Goal: Task Accomplishment & Management: Manage account settings

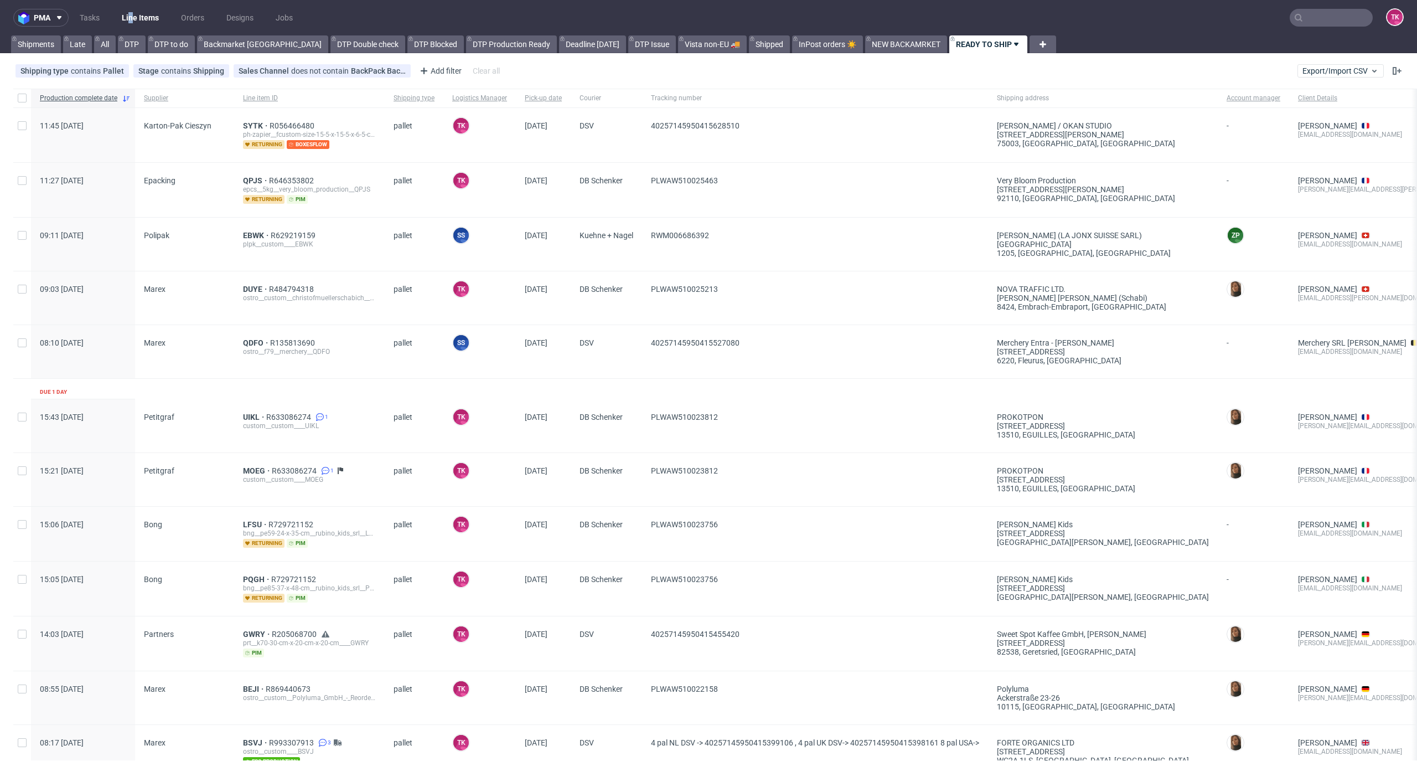
click at [127, 20] on link "Line Items" at bounding box center [140, 18] width 50 height 18
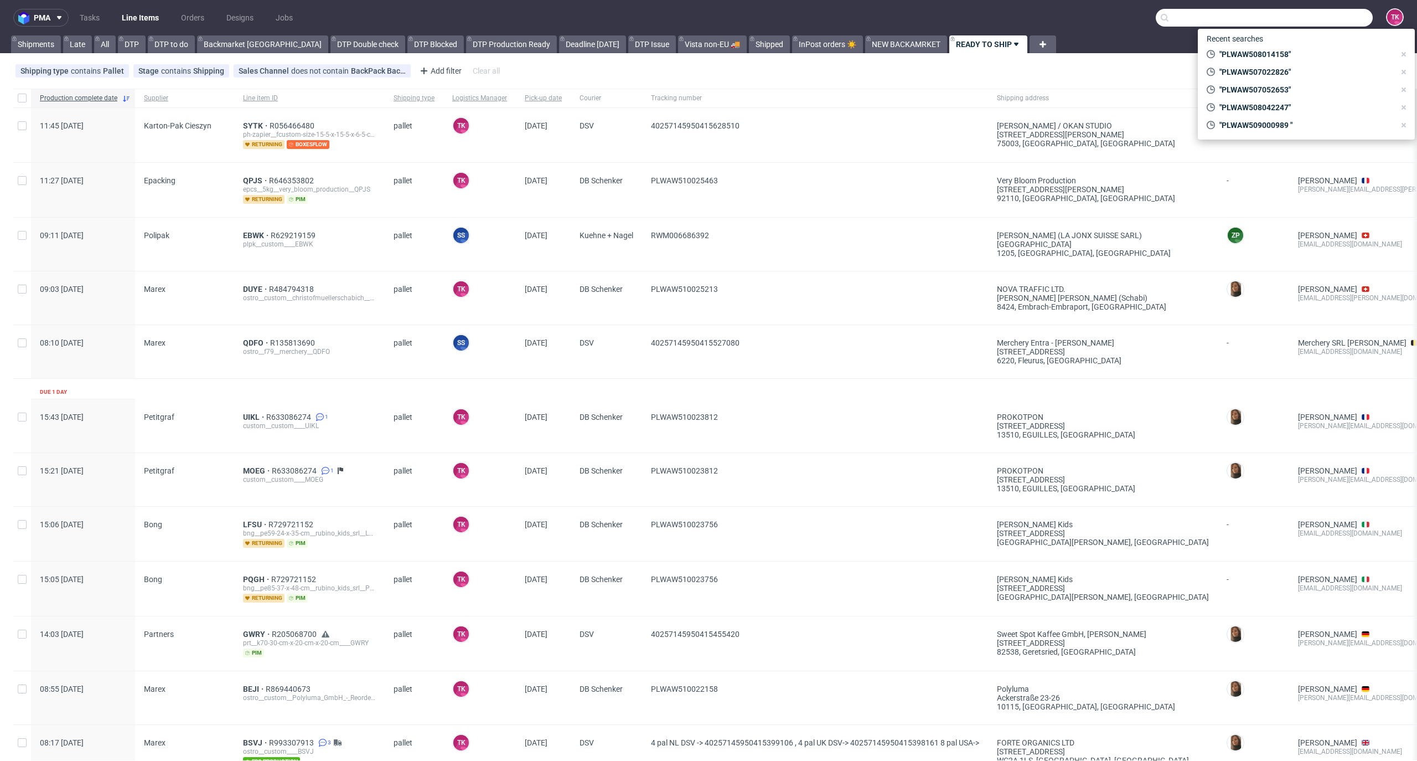
click at [1346, 14] on input "text" at bounding box center [1264, 18] width 217 height 18
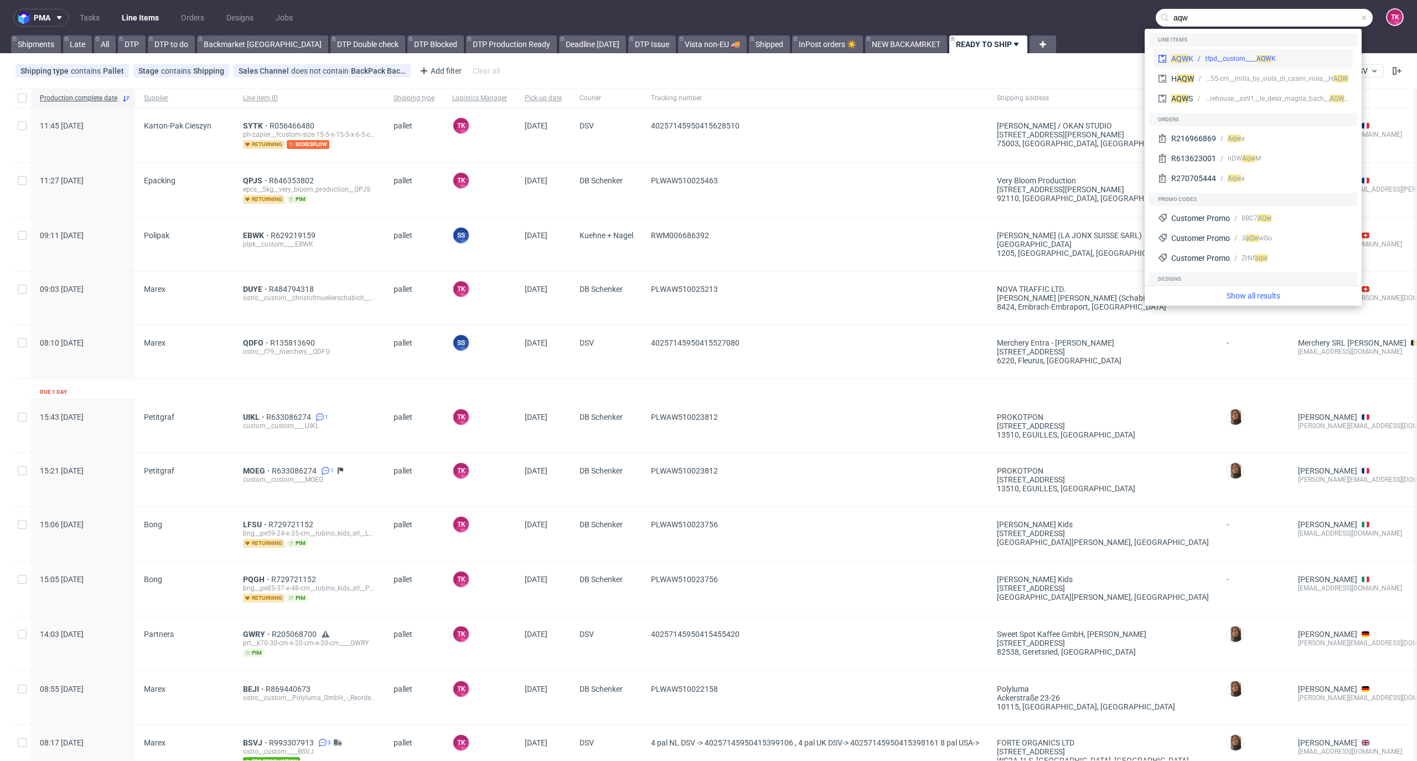
type input "aqw"
click at [1247, 55] on div "tfpd__custom____ AQ" at bounding box center [1235, 59] width 60 height 10
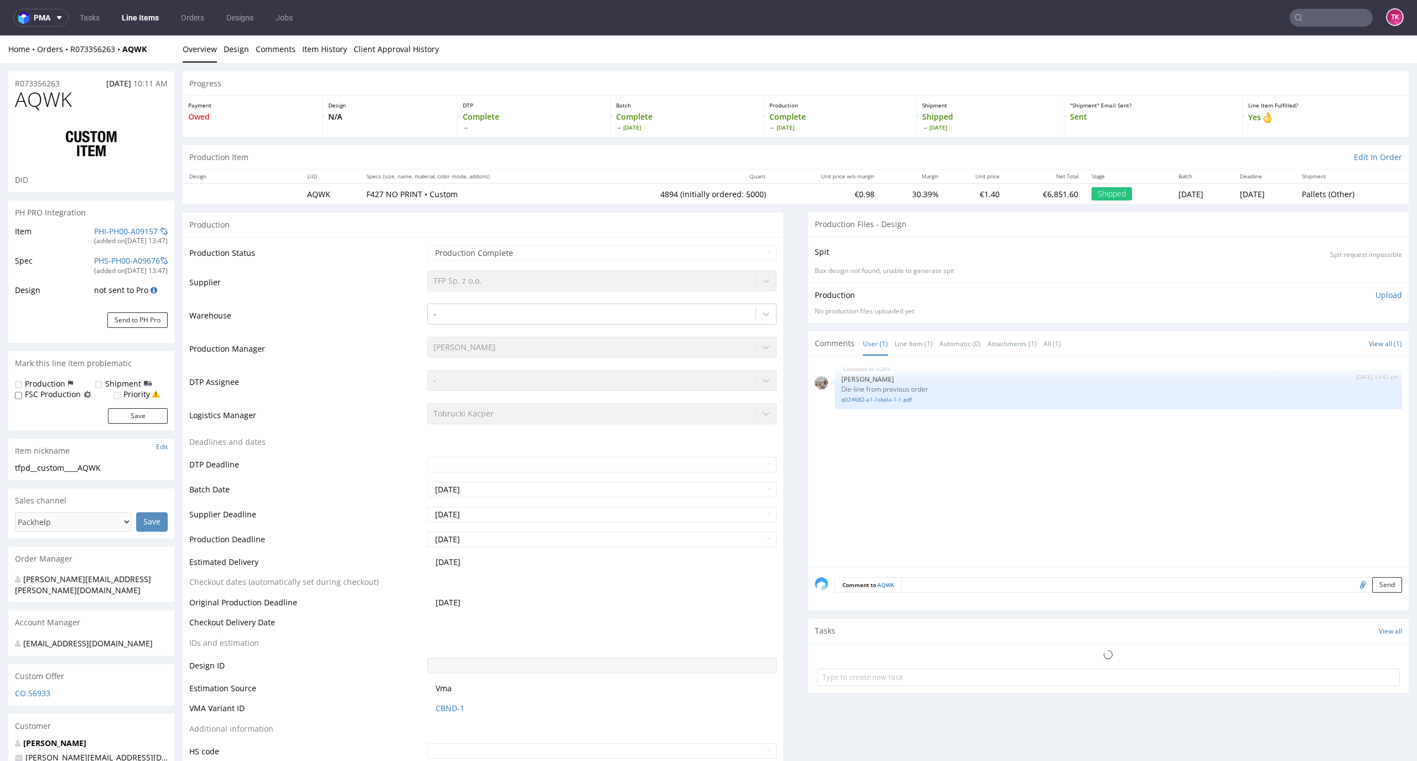
select select "in_progress"
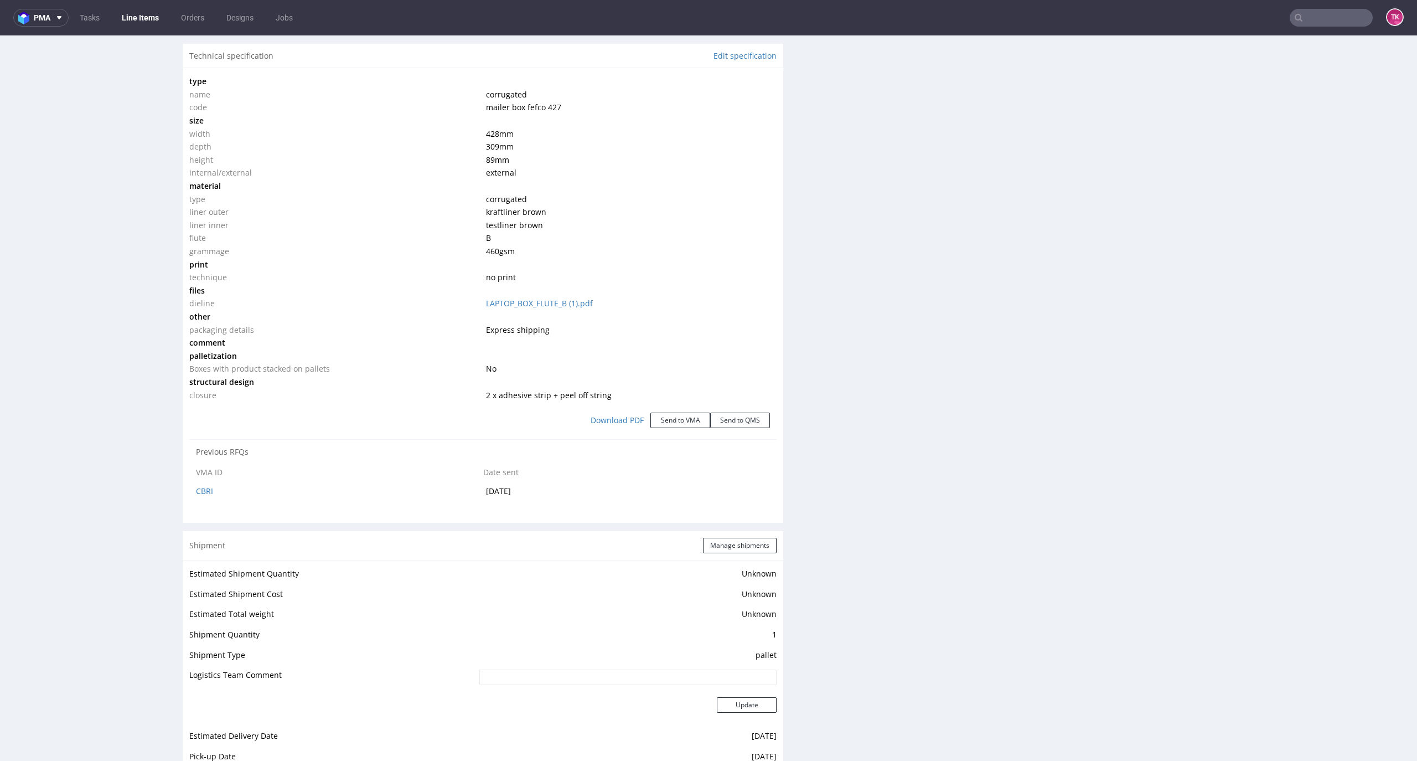
scroll to position [1181, 0]
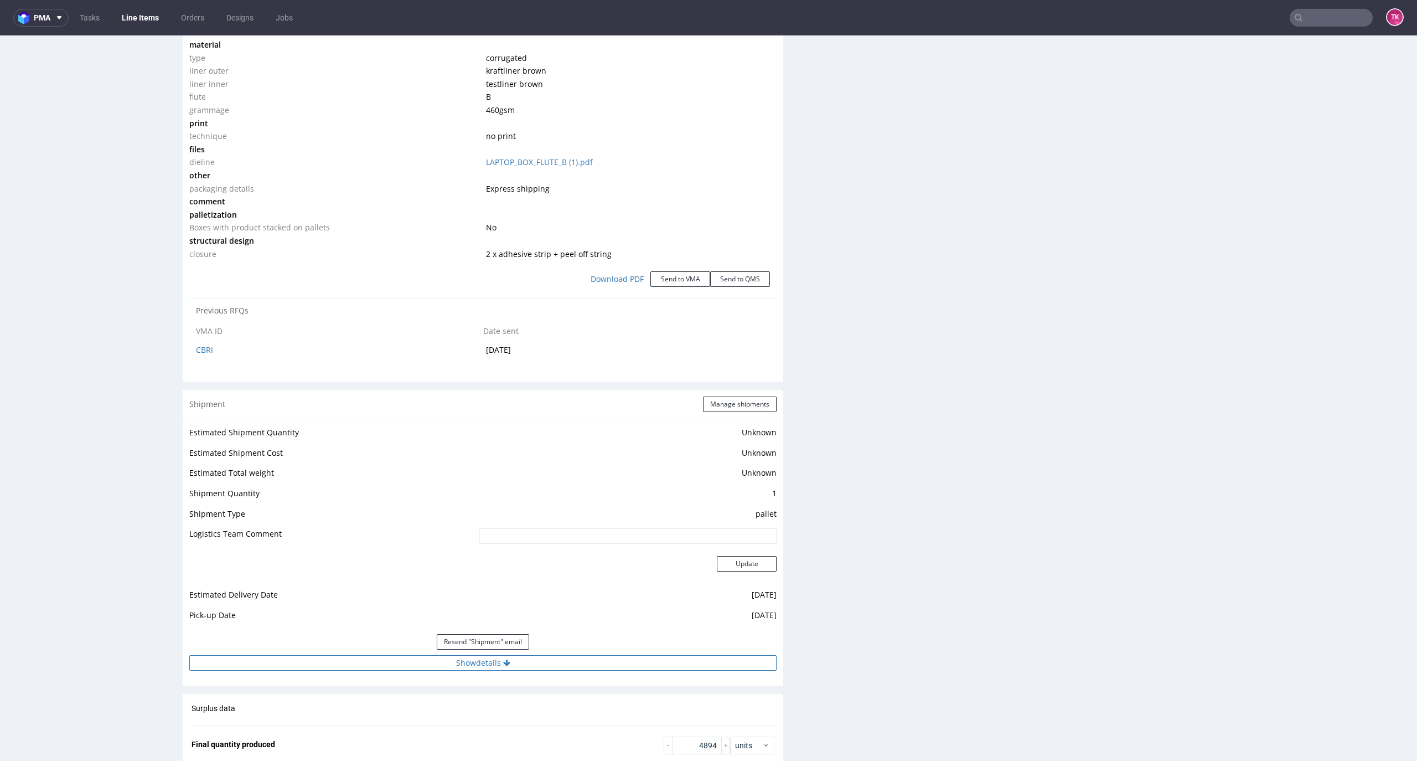
click at [324, 668] on button "Show details" at bounding box center [482, 663] width 587 height 16
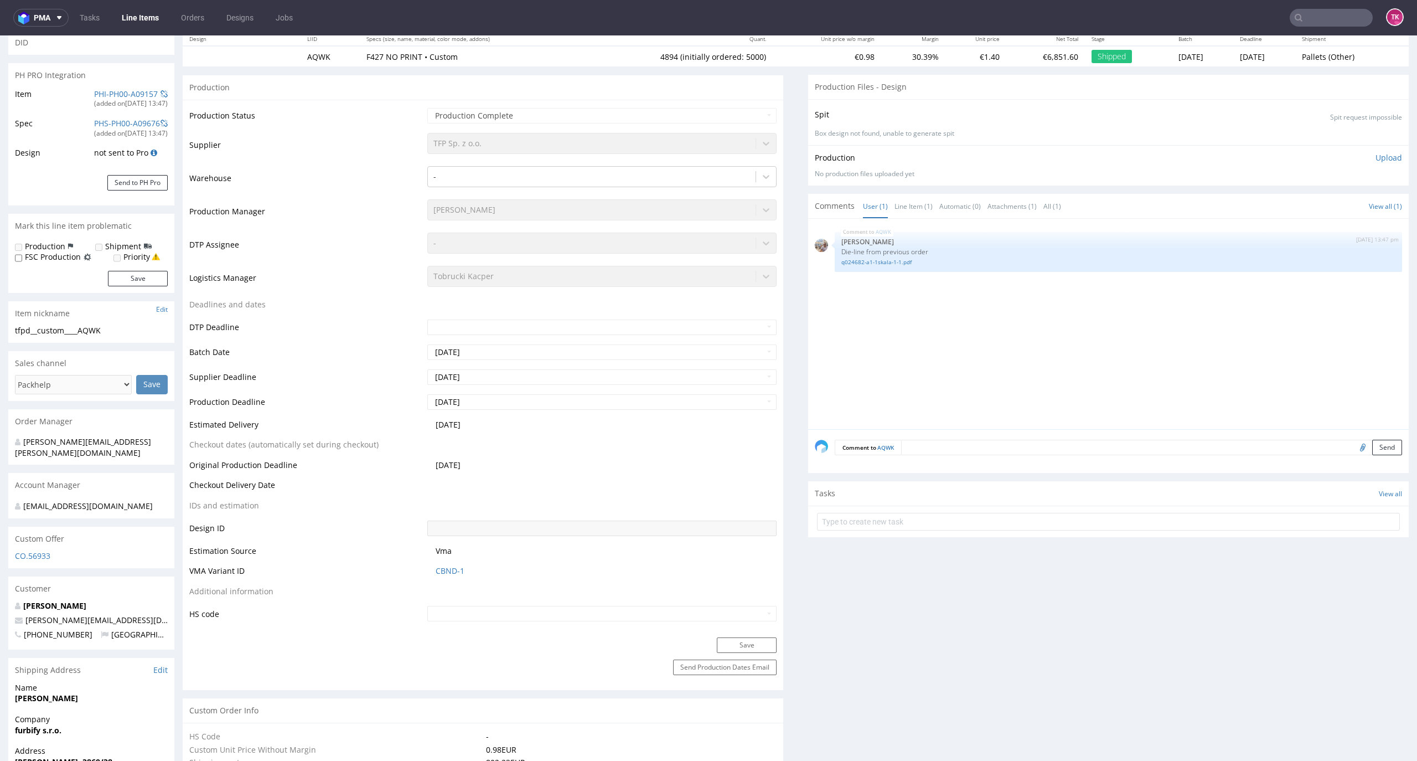
scroll to position [0, 0]
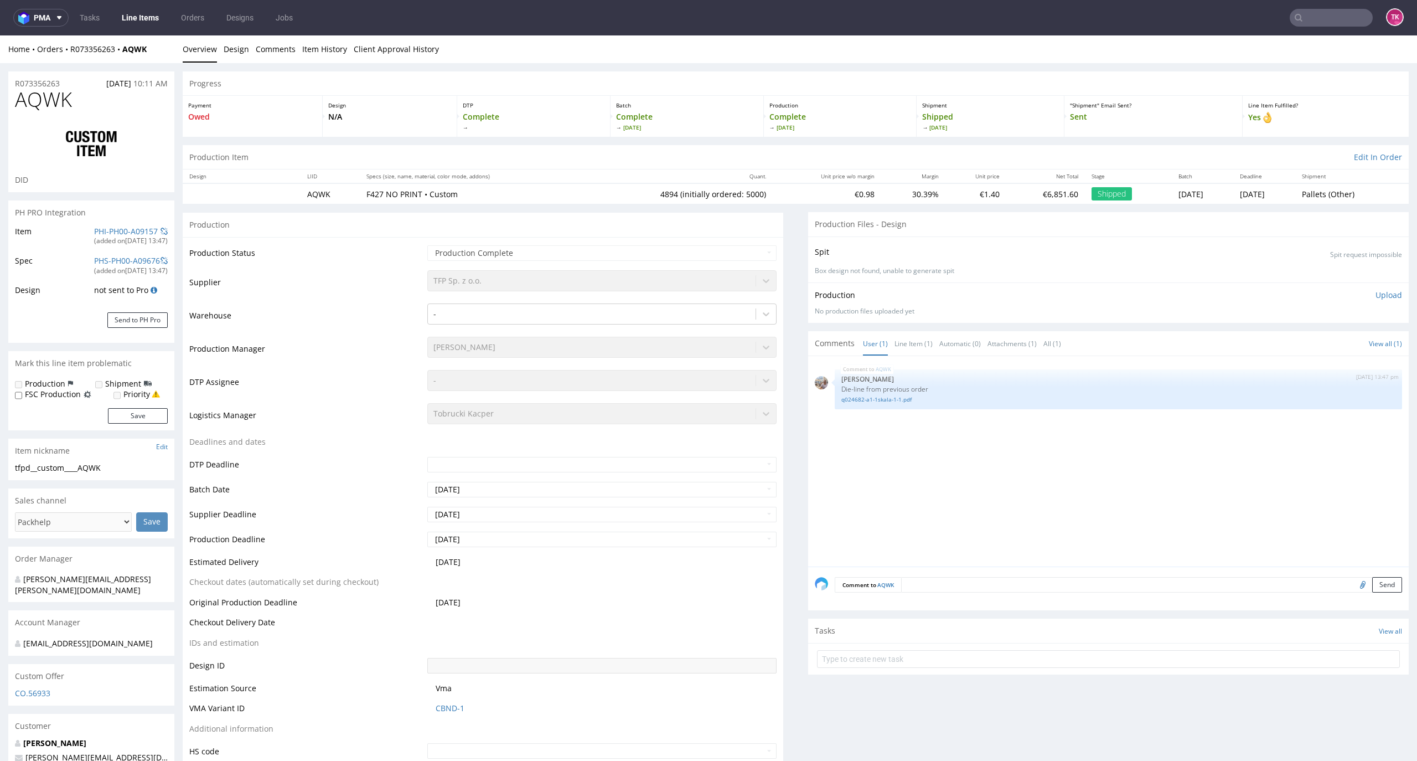
drag, startPoint x: 142, startPoint y: 20, endPoint x: 189, endPoint y: 2, distance: 50.3
click at [142, 20] on link "Line Items" at bounding box center [140, 18] width 50 height 18
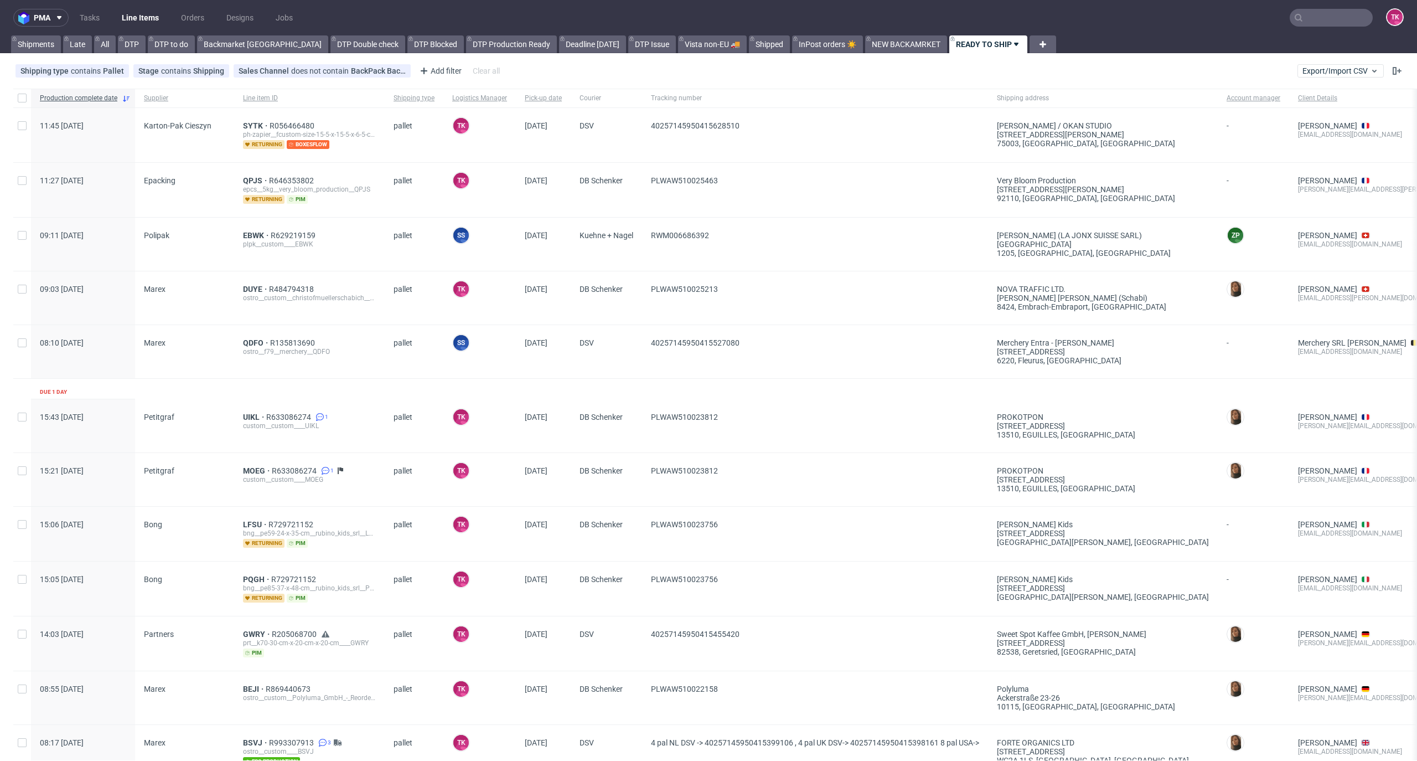
drag, startPoint x: 135, startPoint y: 8, endPoint x: 140, endPoint y: 12, distance: 6.3
click at [136, 8] on nav "pma Tasks Line Items Orders Designs Jobs TK" at bounding box center [708, 17] width 1417 height 35
click at [159, 20] on link "Line Items" at bounding box center [140, 18] width 50 height 18
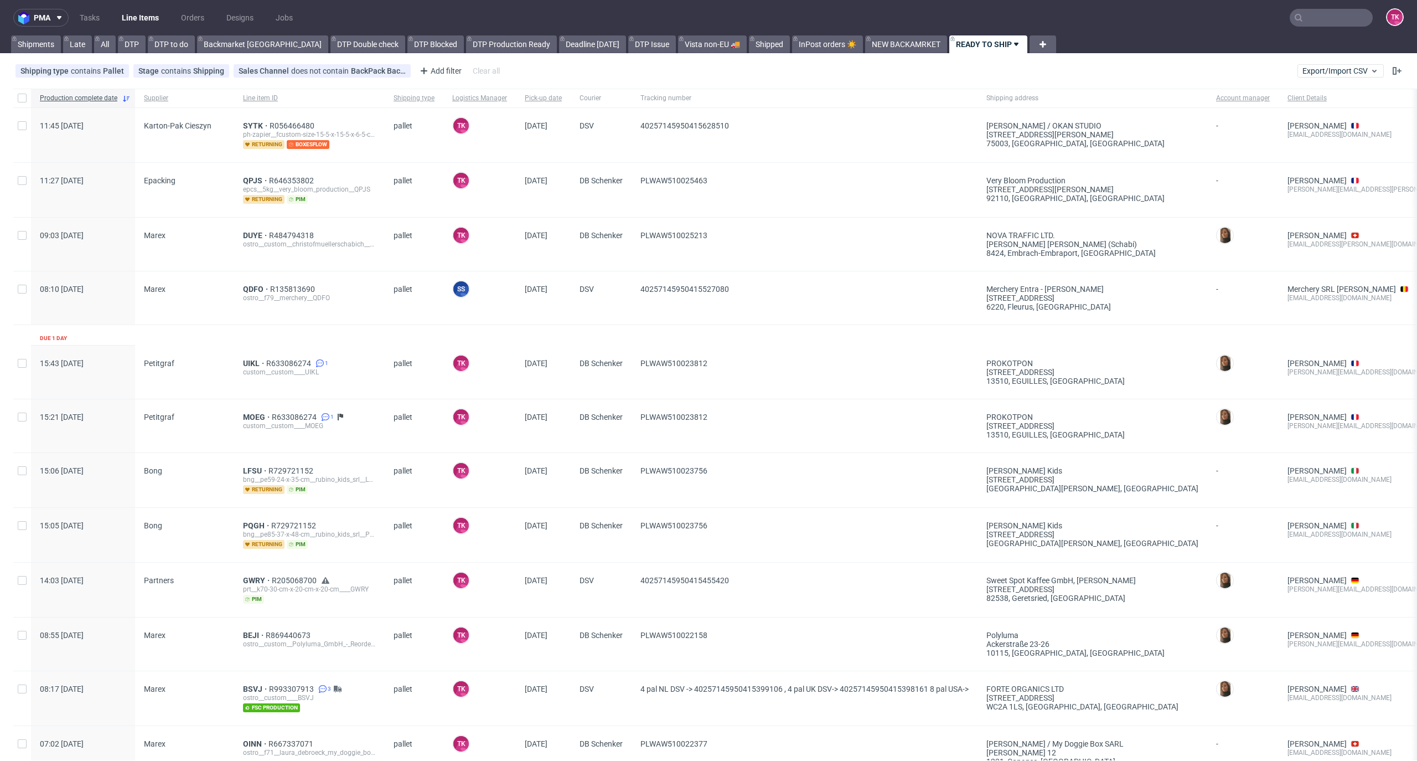
click at [143, 17] on link "Line Items" at bounding box center [140, 18] width 50 height 18
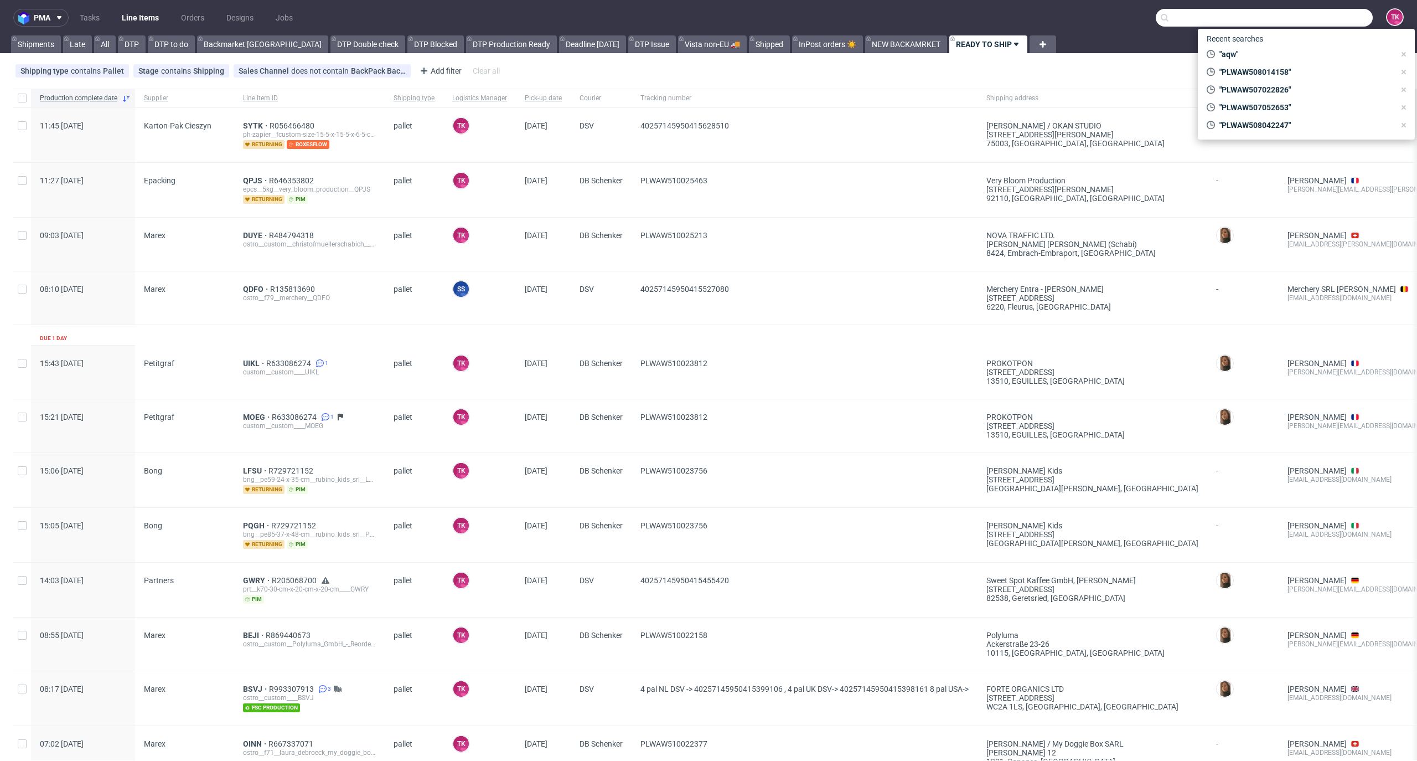
click at [1309, 12] on input "text" at bounding box center [1264, 18] width 217 height 18
paste input "PLWAW510013091"
type input "PLWAW510013091"
click at [1256, 47] on div "ESJL" at bounding box center [1306, 45] width 199 height 20
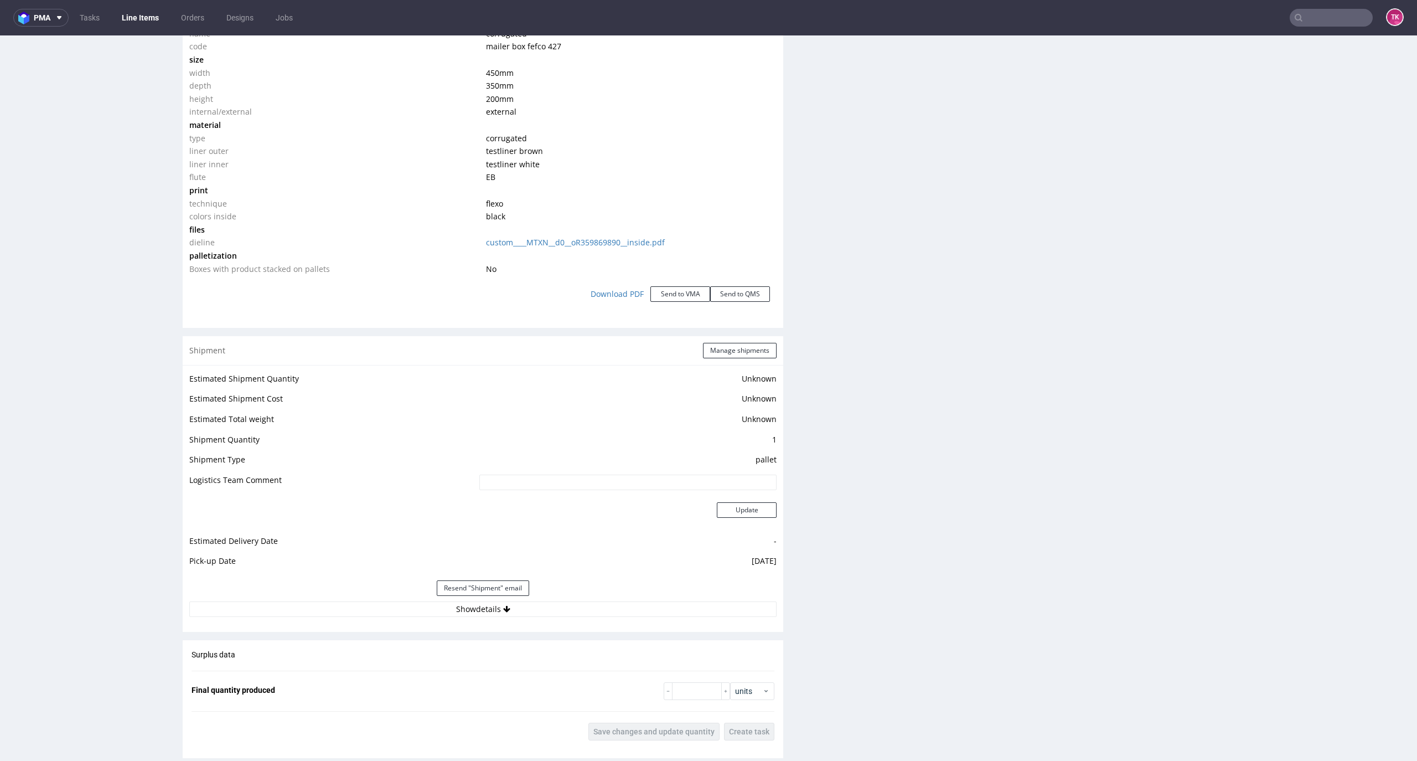
scroll to position [1254, 0]
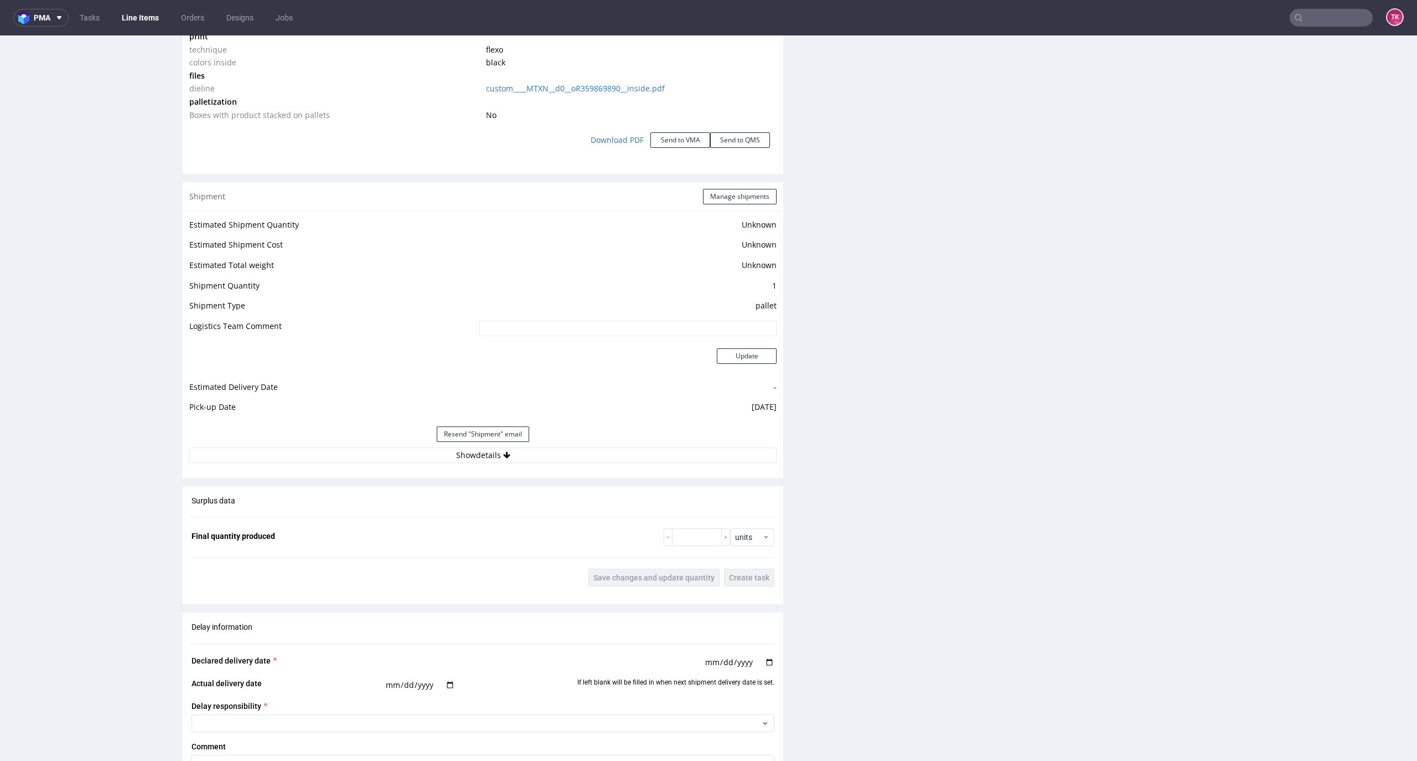
click at [444, 466] on div "Estimated Shipment Quantity Unknown Estimated Shipment Cost Unknown Estimated T…" at bounding box center [483, 340] width 601 height 259
click at [444, 457] on button "Show details" at bounding box center [482, 455] width 587 height 16
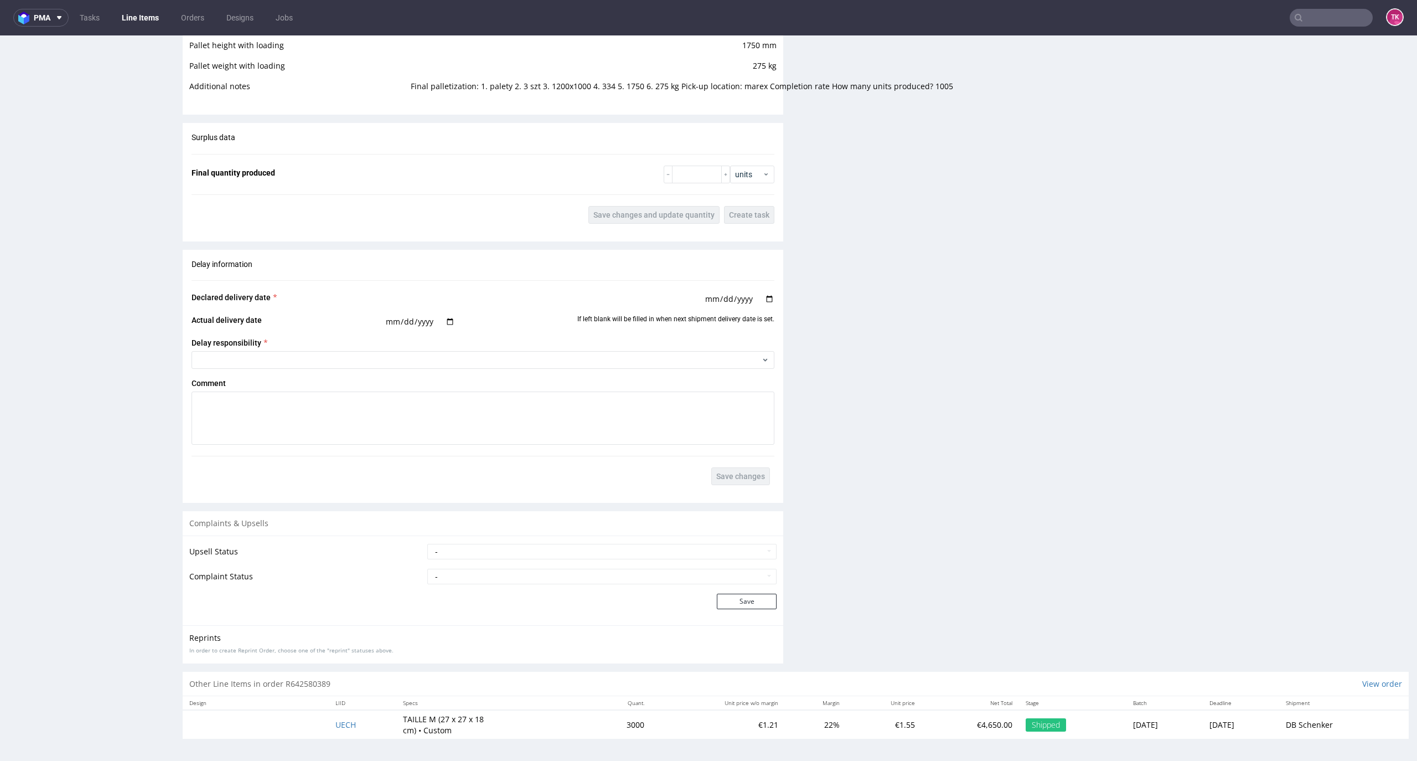
scroll to position [3, 0]
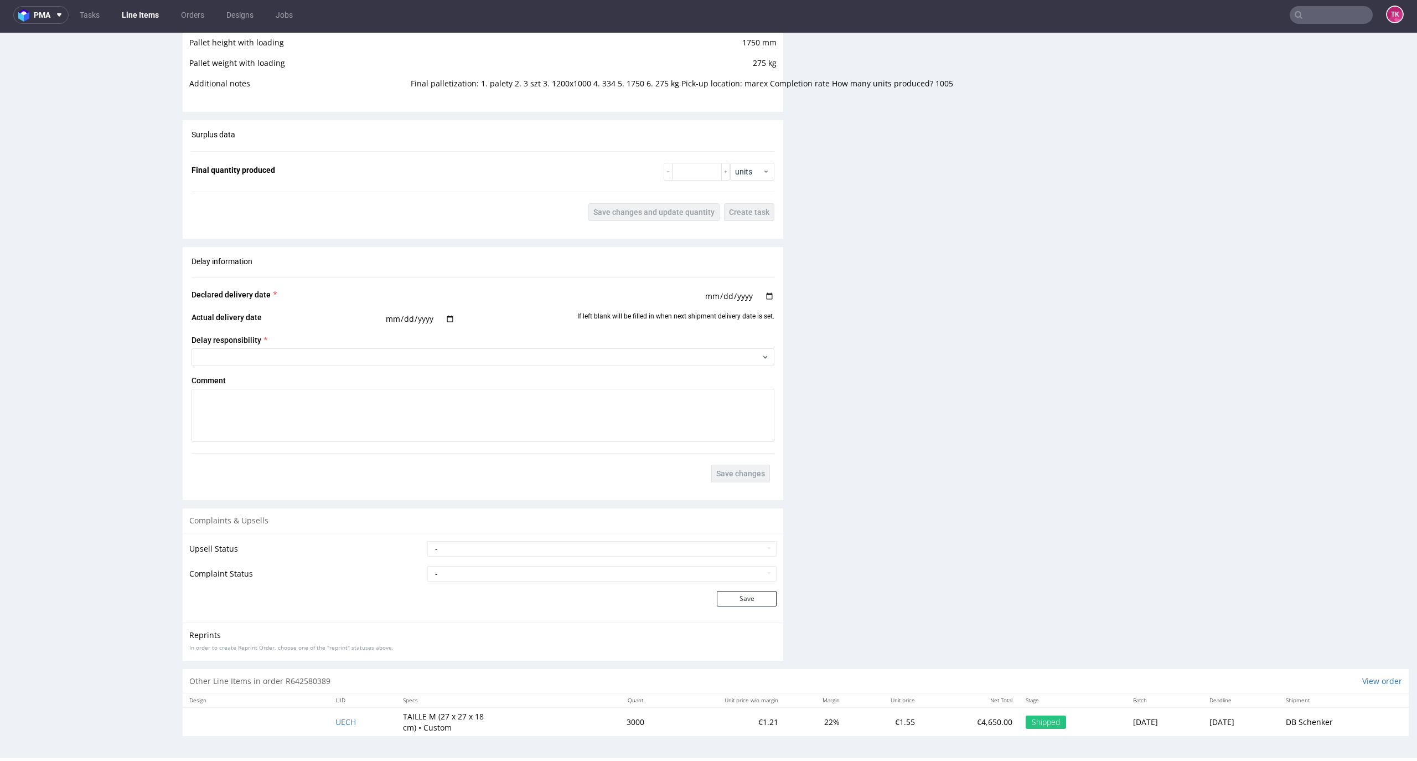
click at [339, 731] on td "UECH" at bounding box center [363, 721] width 68 height 29
click at [339, 728] on td "UECH" at bounding box center [363, 721] width 68 height 29
click at [339, 717] on span "UECH" at bounding box center [345, 721] width 20 height 11
click at [340, 710] on td "UECH" at bounding box center [363, 721] width 68 height 29
click at [335, 720] on span "UECH" at bounding box center [345, 721] width 20 height 11
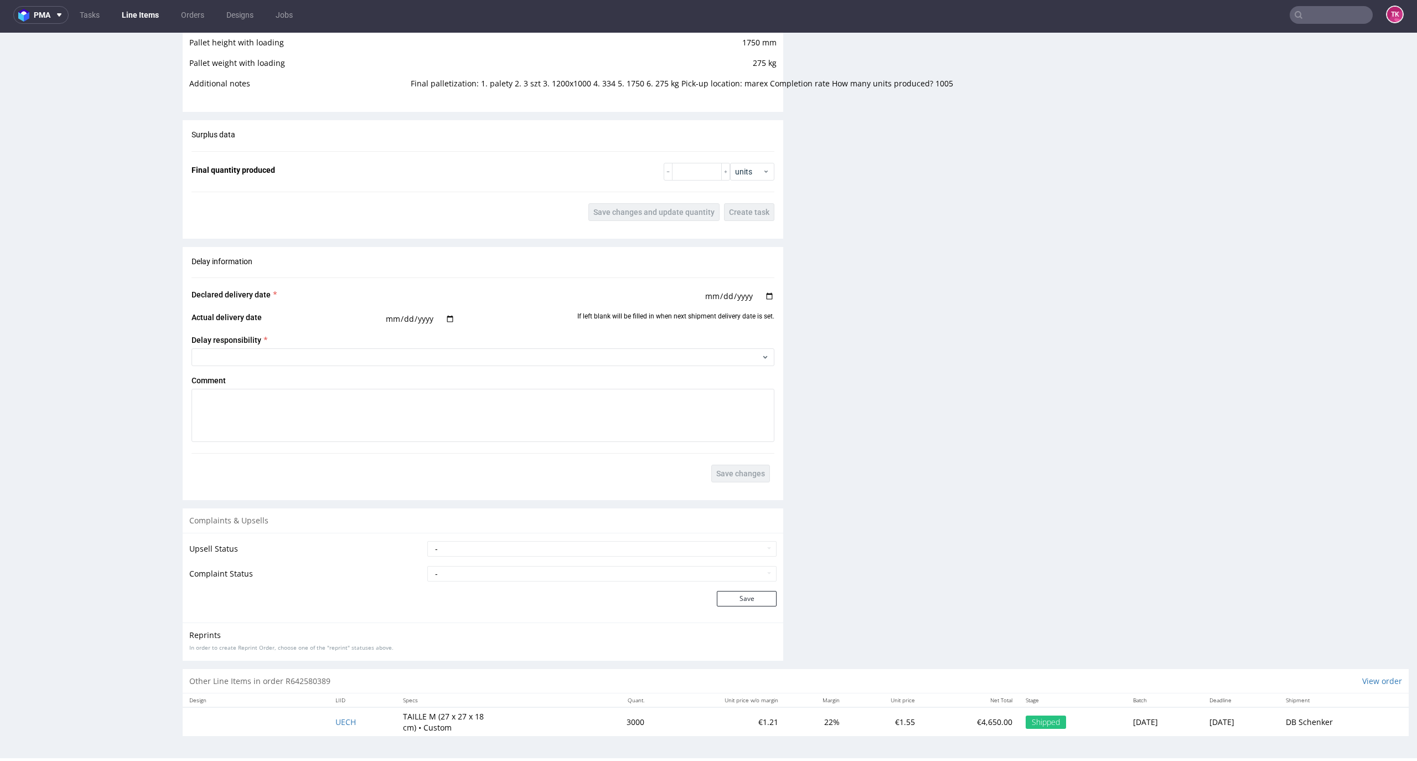
click at [329, 719] on td "UECH" at bounding box center [363, 721] width 68 height 29
click at [335, 717] on span "UECH" at bounding box center [345, 721] width 20 height 11
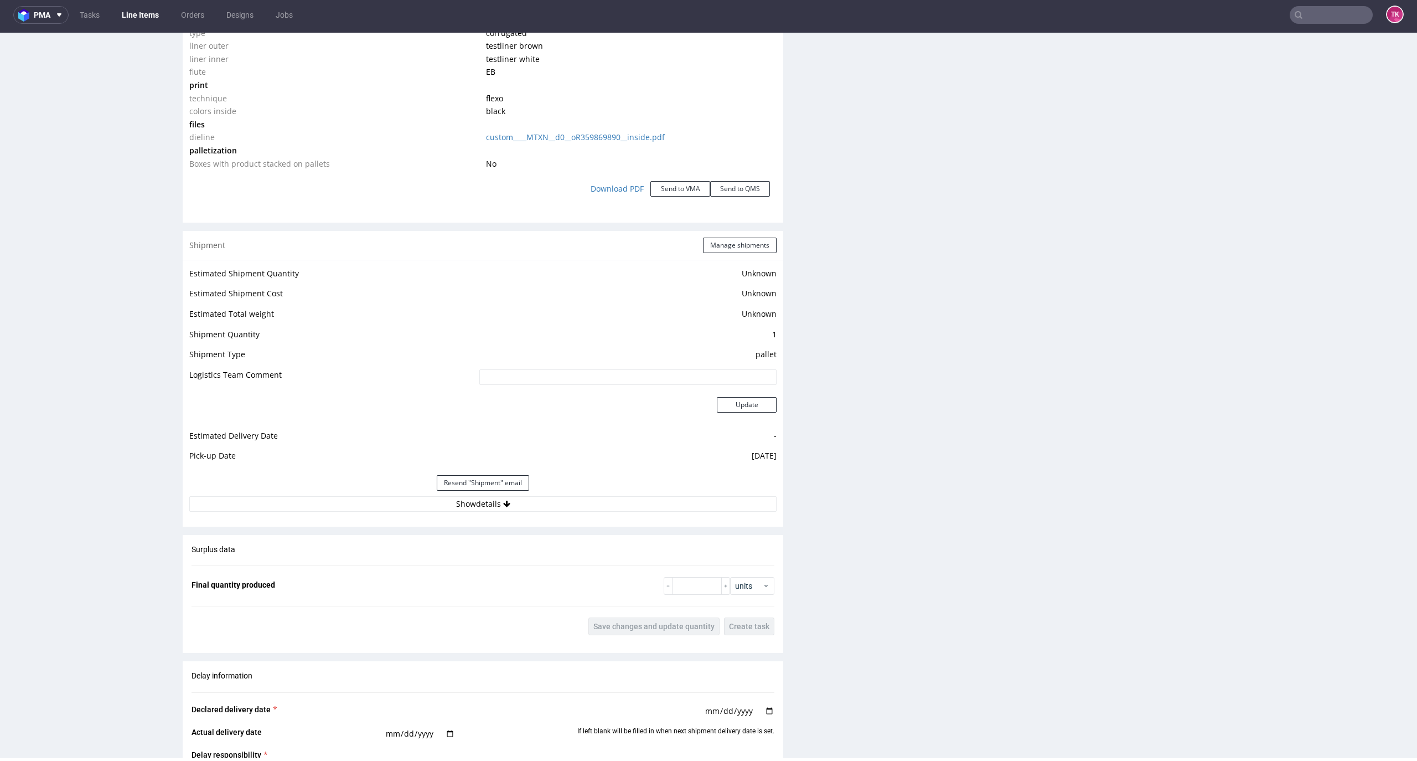
scroll to position [1198, 0]
click at [425, 513] on button "Show details" at bounding box center [482, 509] width 587 height 16
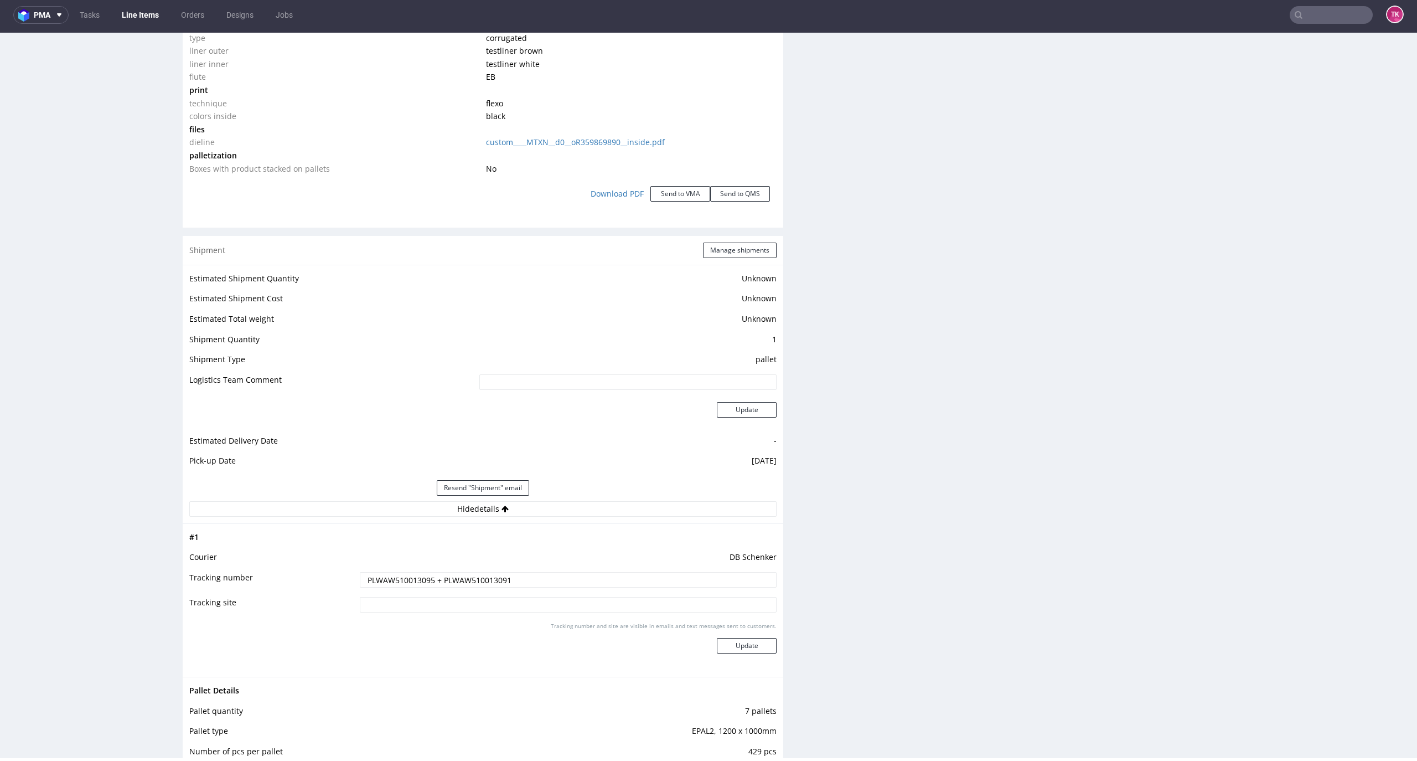
drag, startPoint x: 1360, startPoint y: 23, endPoint x: 1330, endPoint y: 12, distance: 32.4
click at [1345, 29] on nav "pma Tasks Line Items Orders Designs Jobs TK" at bounding box center [708, 14] width 1417 height 35
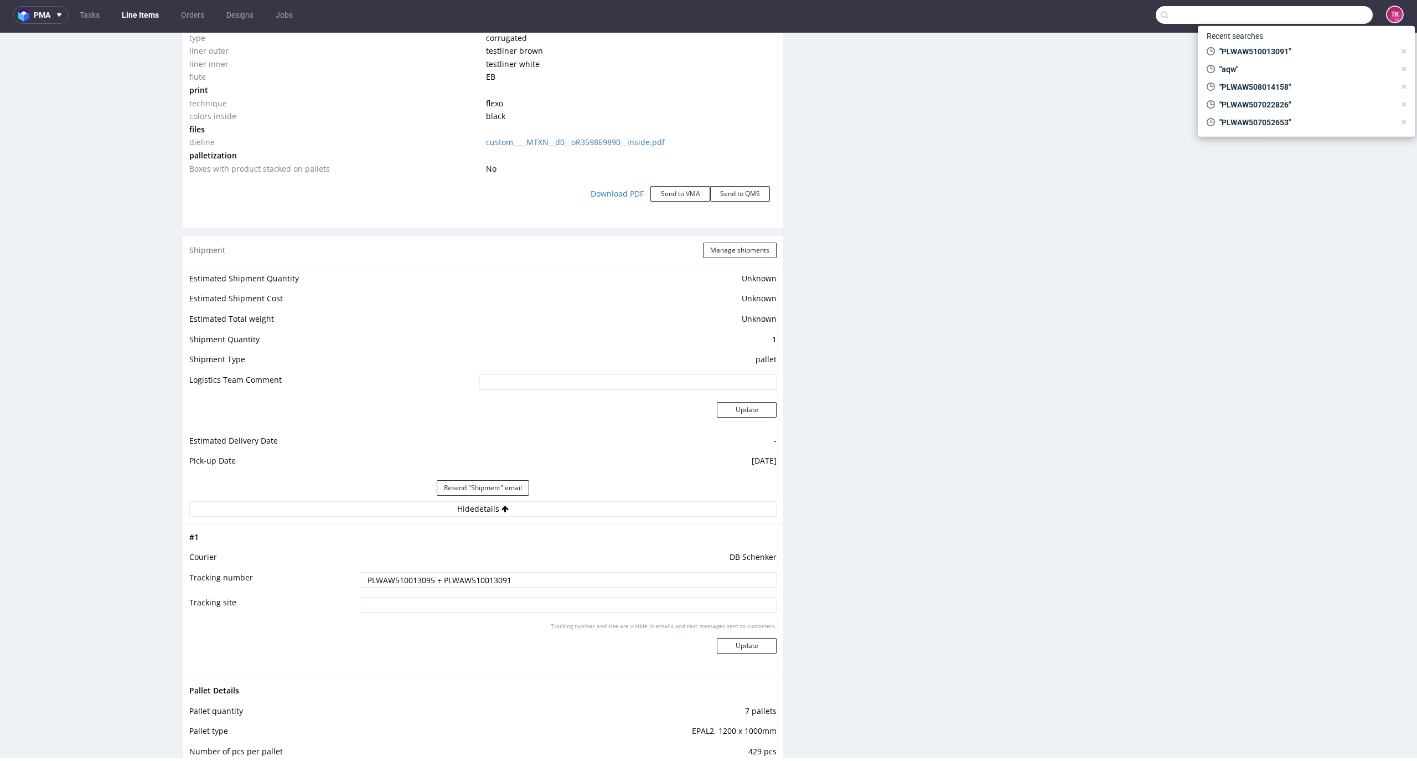
click at [1330, 11] on input "text" at bounding box center [1264, 15] width 217 height 18
paste input "DVJM"
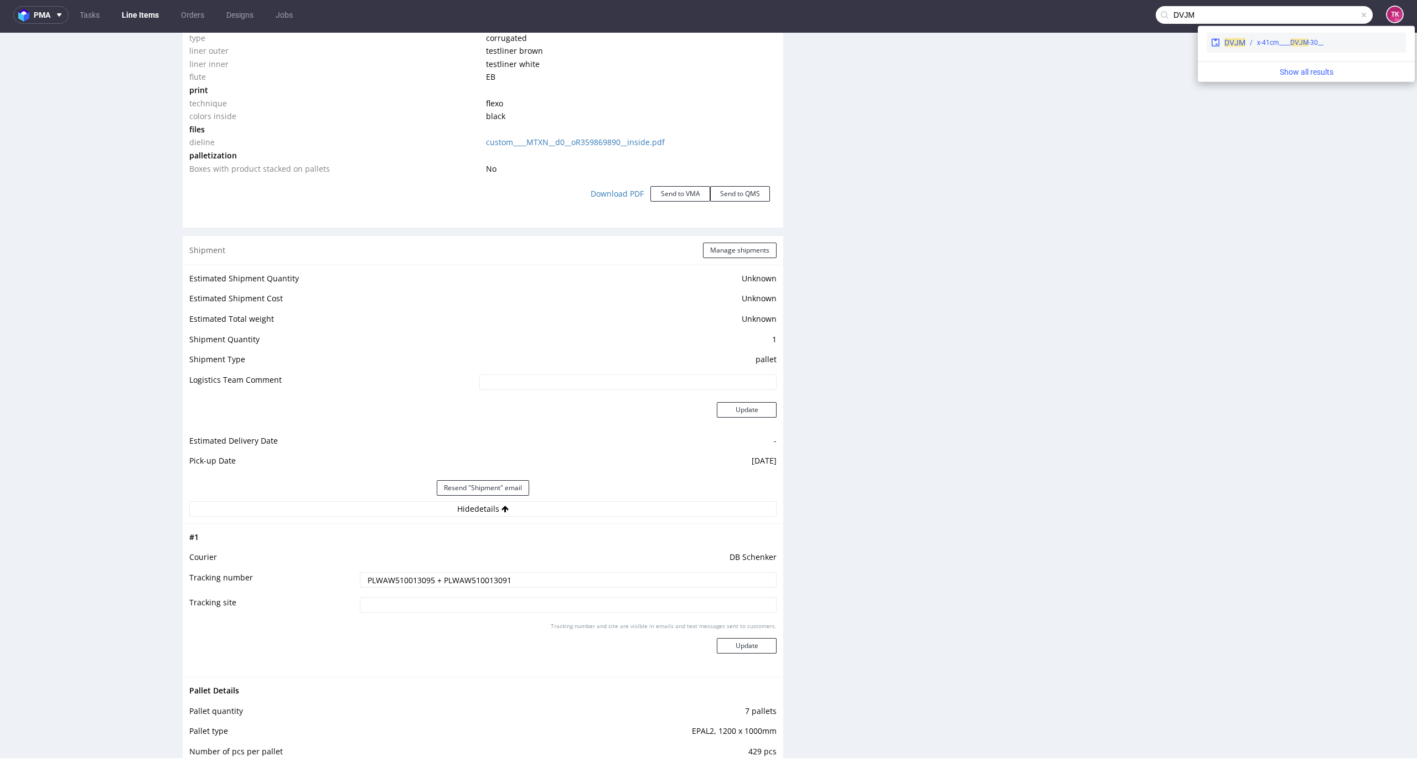
type input "DVJM"
click at [1234, 35] on div "DVJM __30-x-41cm____ DVJM" at bounding box center [1306, 43] width 199 height 20
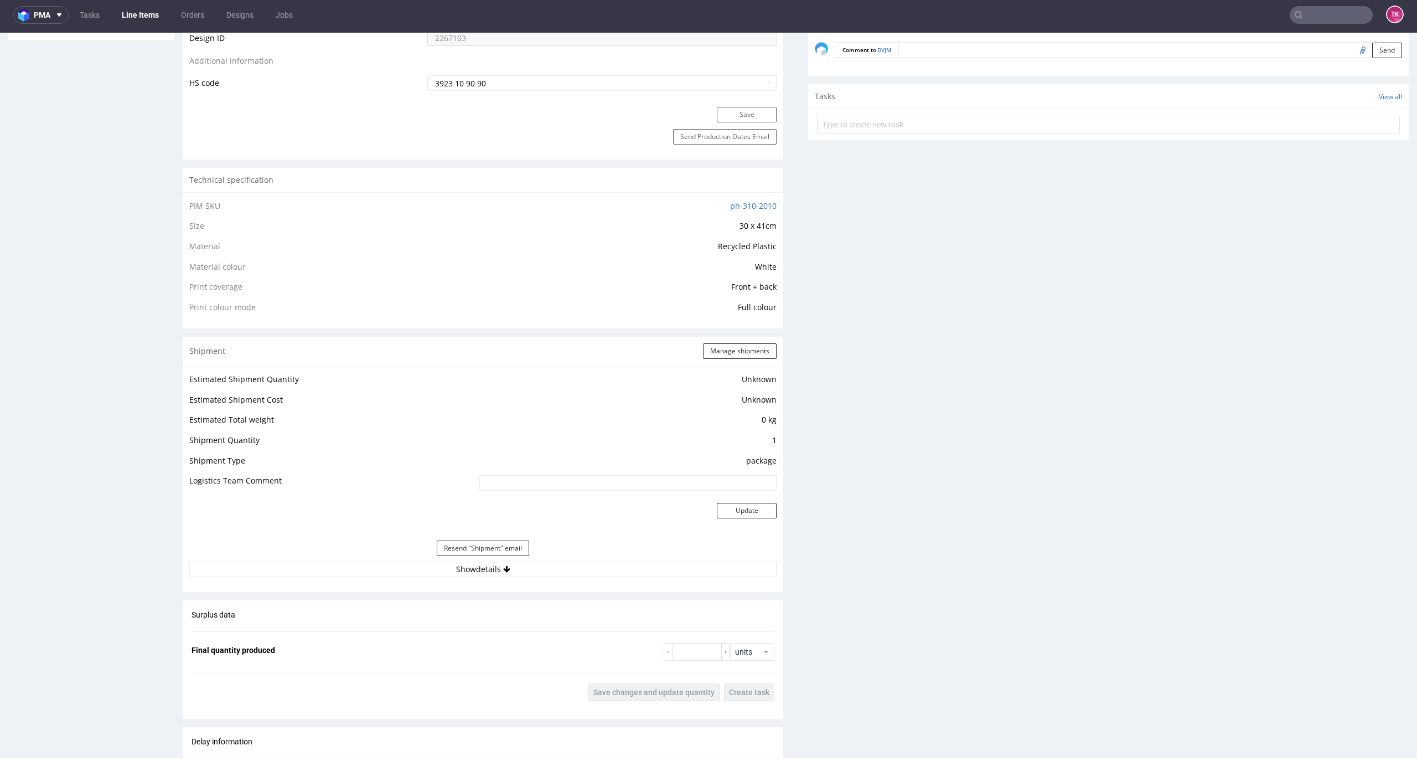
scroll to position [738, 0]
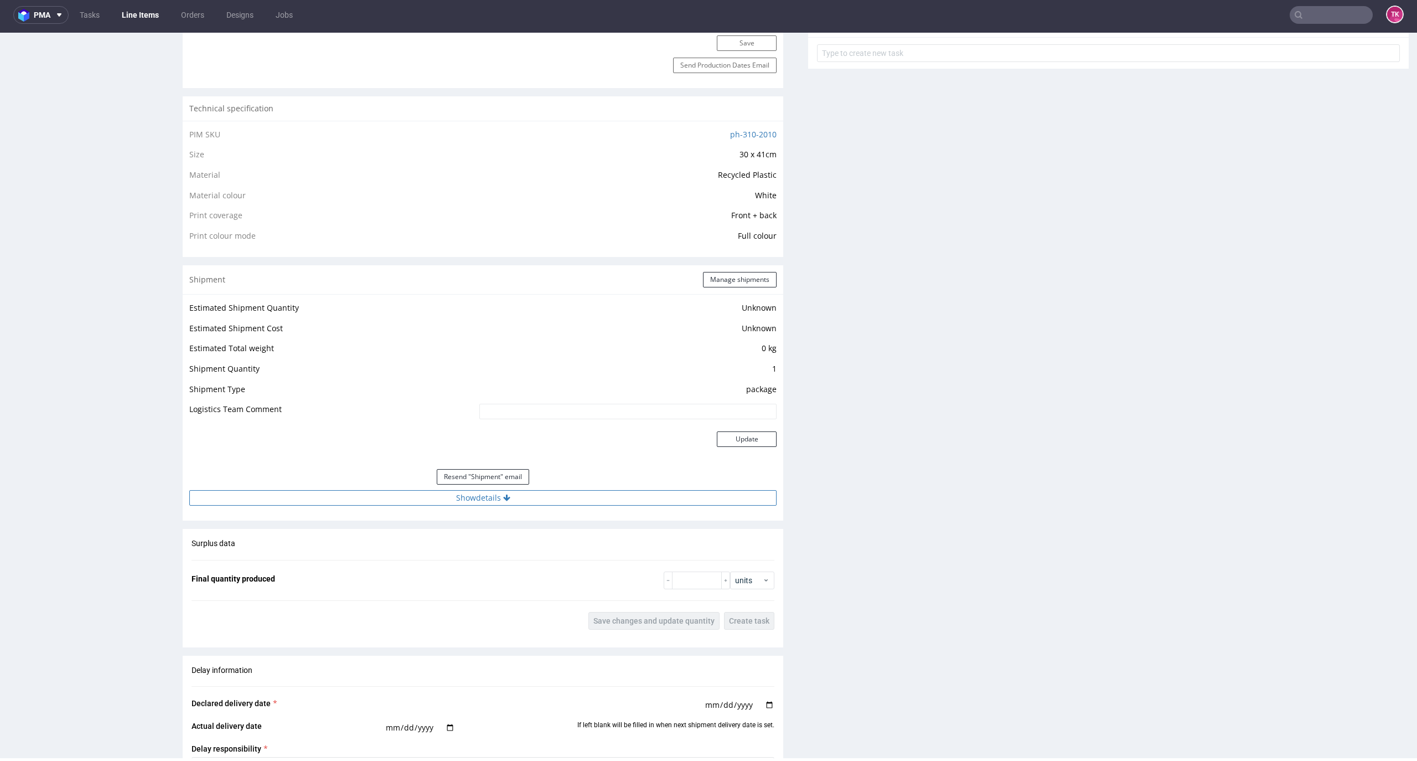
click at [582, 500] on button "Show details" at bounding box center [482, 498] width 587 height 16
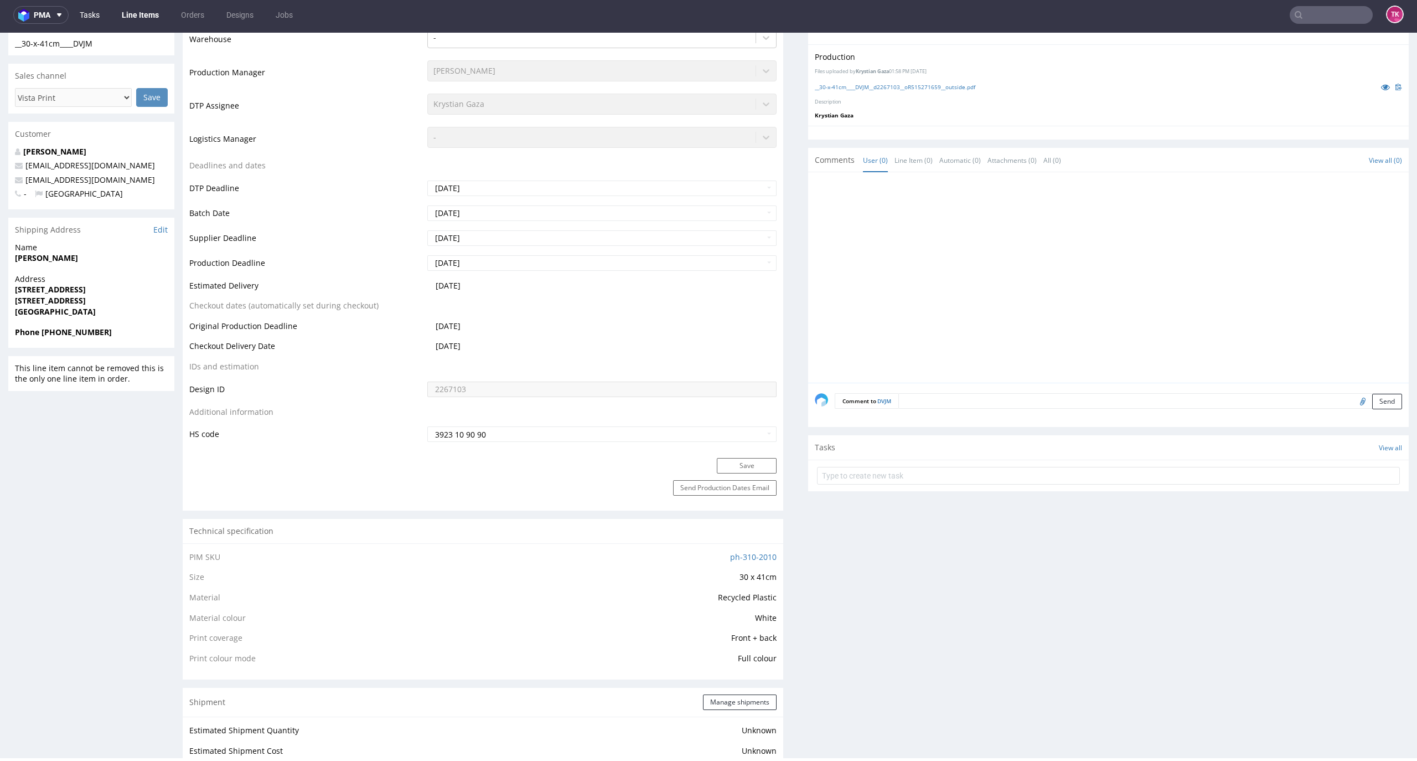
scroll to position [147, 0]
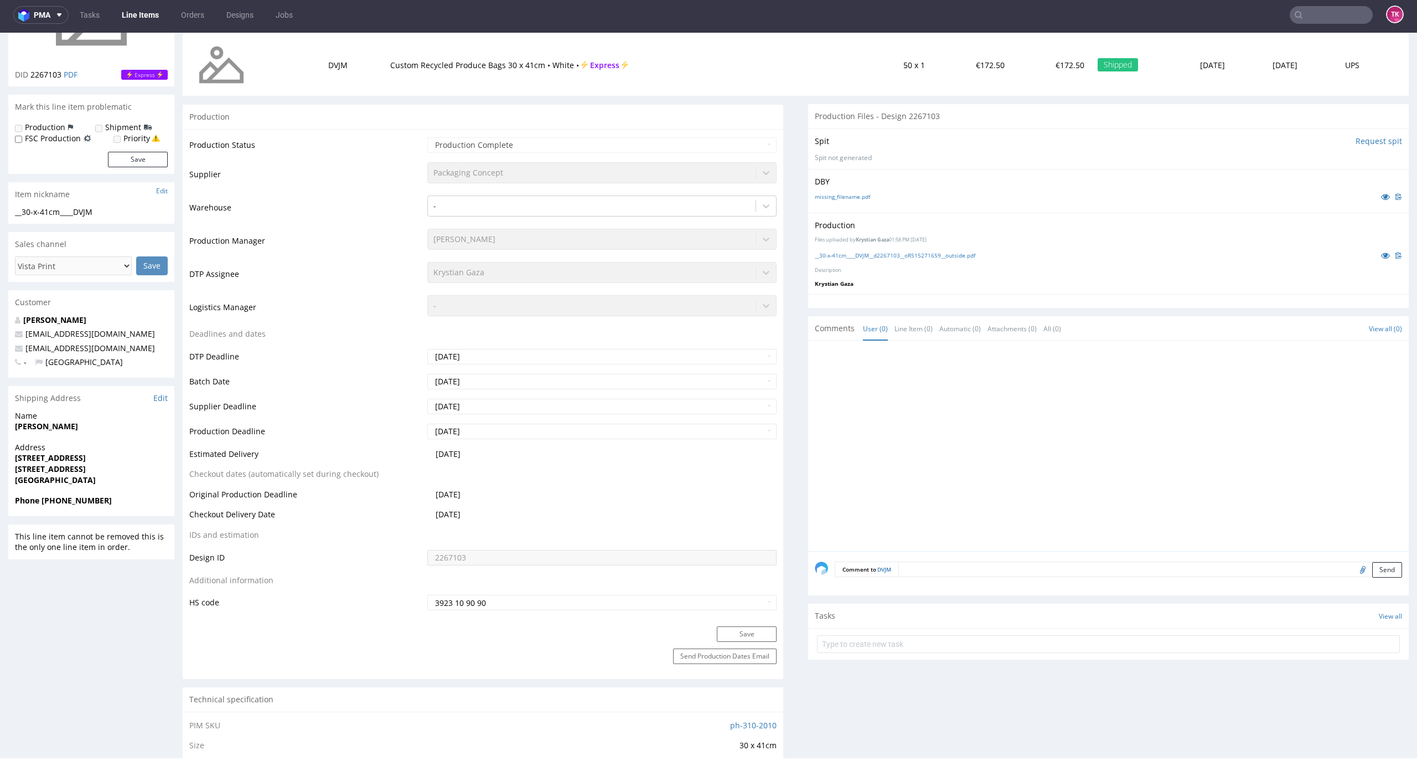
click at [128, 14] on link "Line Items" at bounding box center [140, 15] width 50 height 18
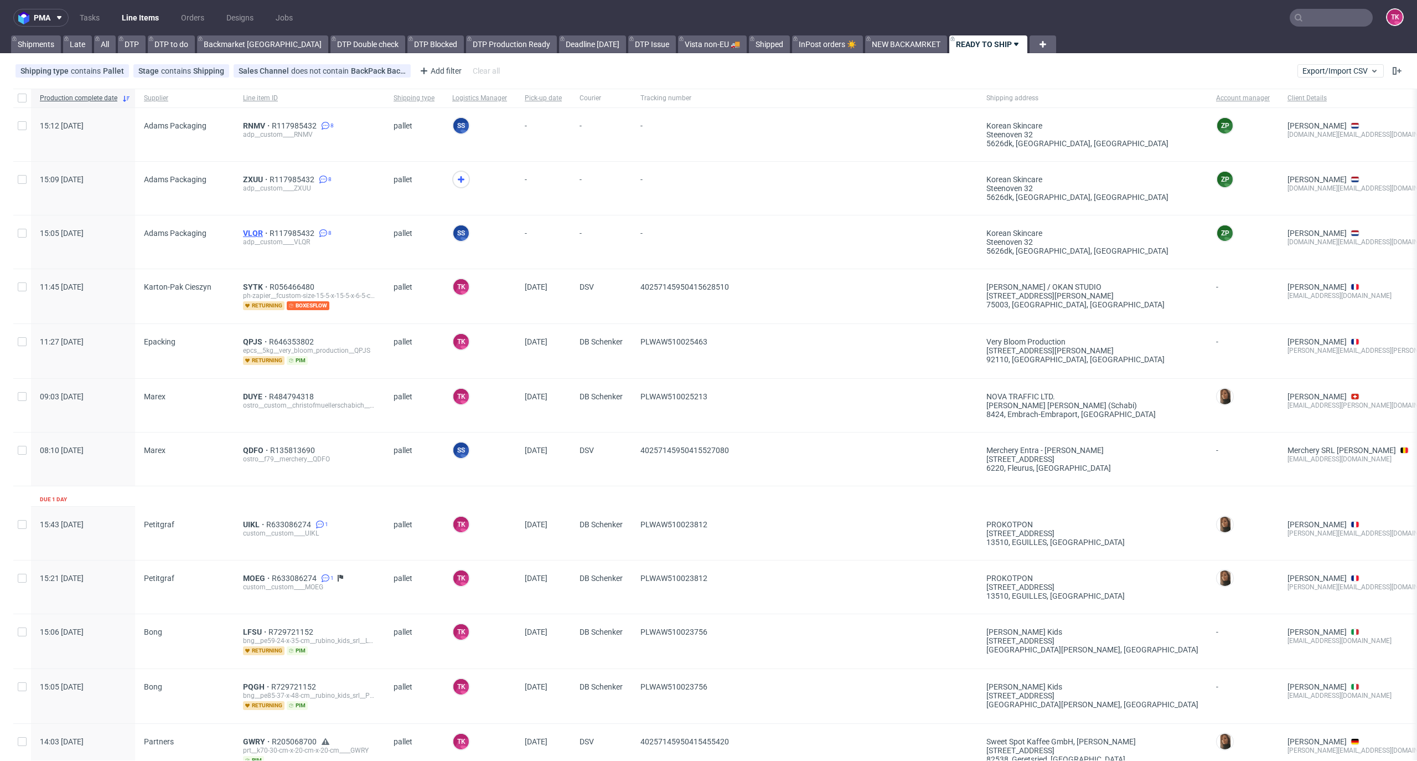
drag, startPoint x: 244, startPoint y: 238, endPoint x: 249, endPoint y: 231, distance: 9.1
drag, startPoint x: 255, startPoint y: 184, endPoint x: 256, endPoint y: 178, distance: 5.6
drag, startPoint x: 255, startPoint y: 130, endPoint x: 254, endPoint y: 122, distance: 7.3
click at [146, 19] on link "Line Items" at bounding box center [140, 18] width 50 height 18
click at [131, 16] on link "Line Items" at bounding box center [140, 18] width 50 height 18
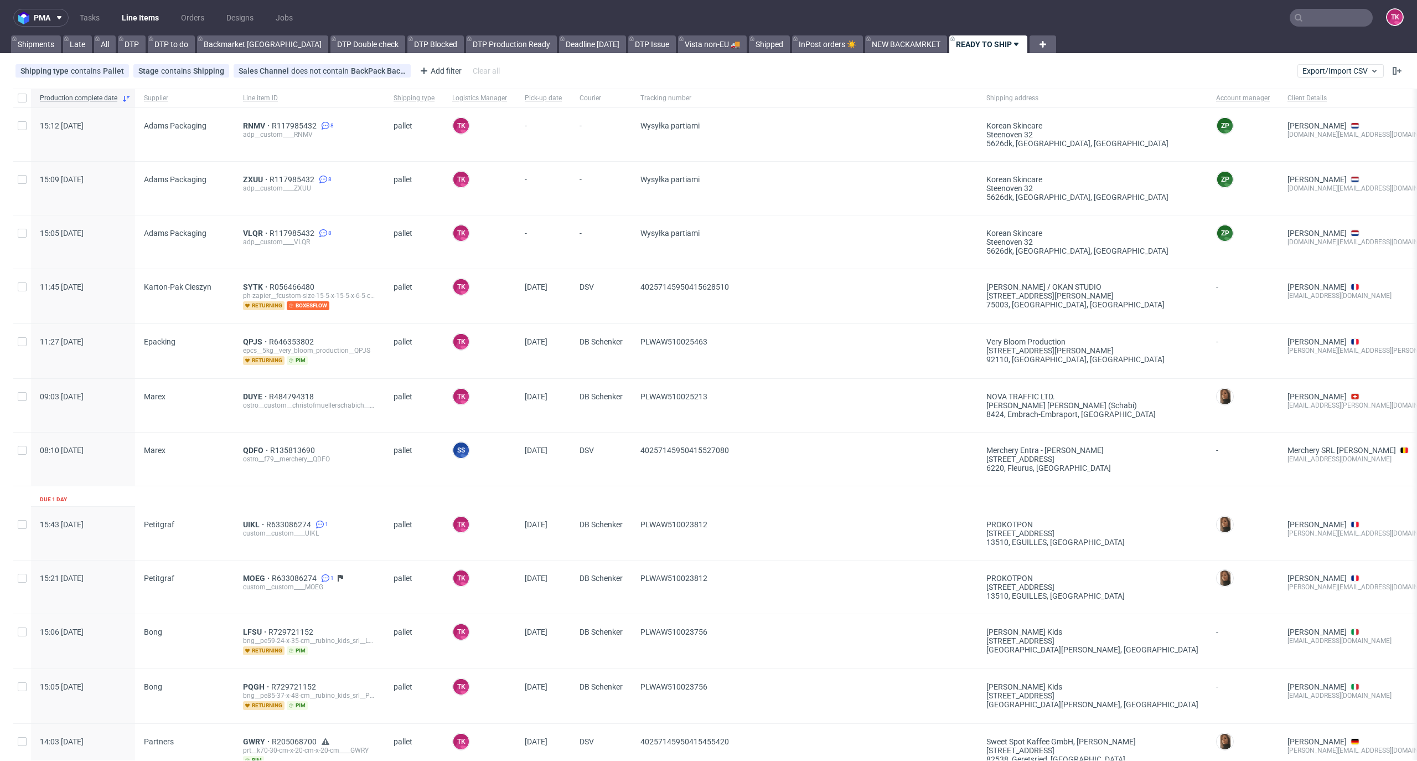
click at [125, 20] on link "Line Items" at bounding box center [140, 18] width 50 height 18
click at [149, 14] on link "Line Items" at bounding box center [140, 18] width 50 height 18
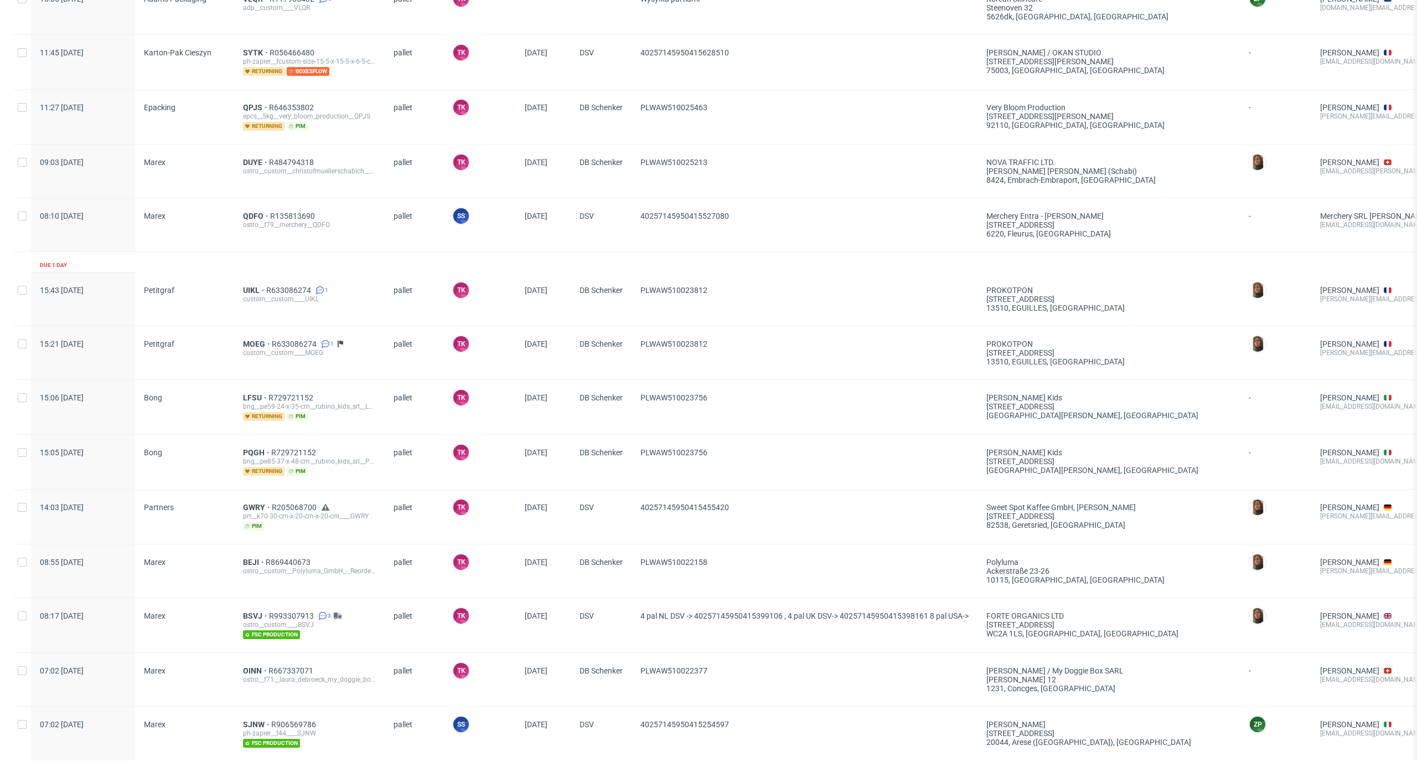
scroll to position [369, 0]
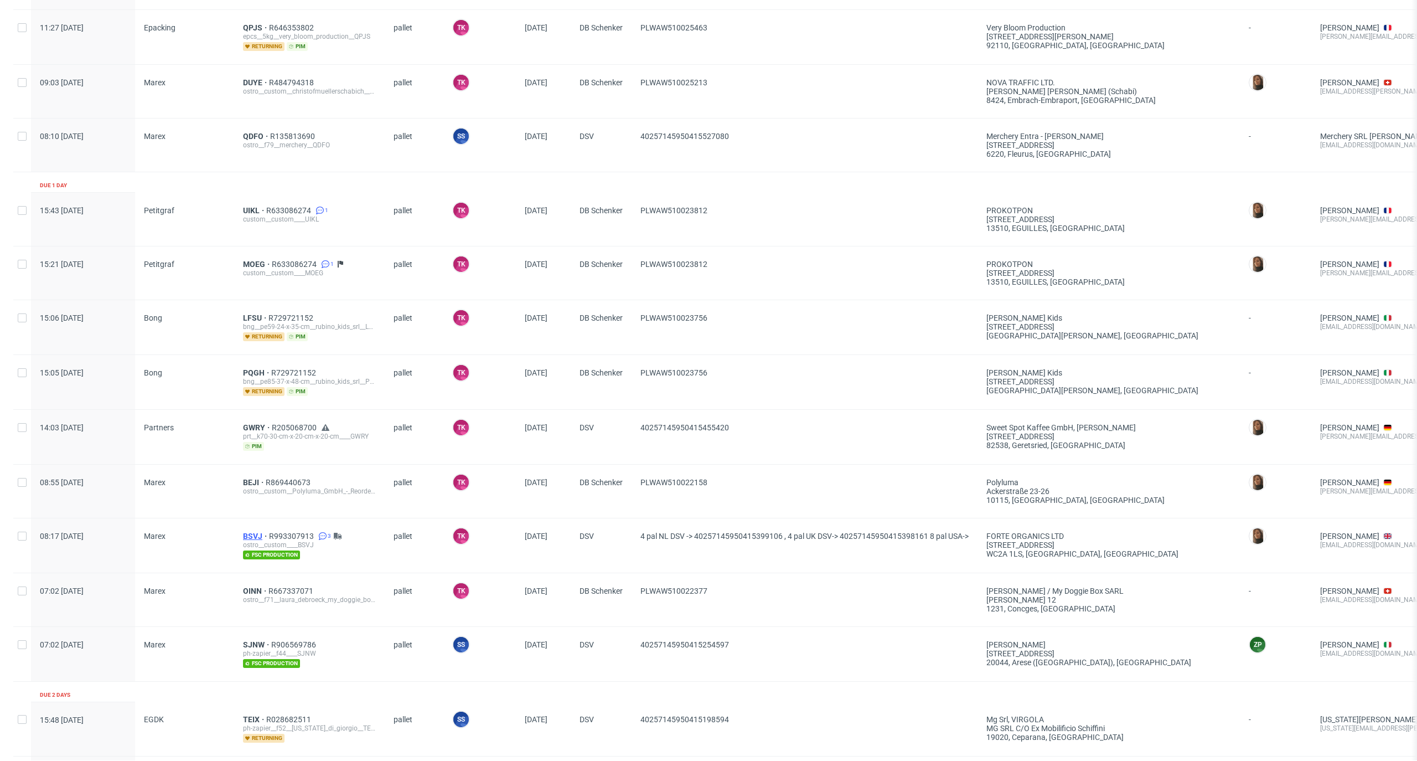
click at [255, 536] on span "BSVJ" at bounding box center [256, 535] width 26 height 9
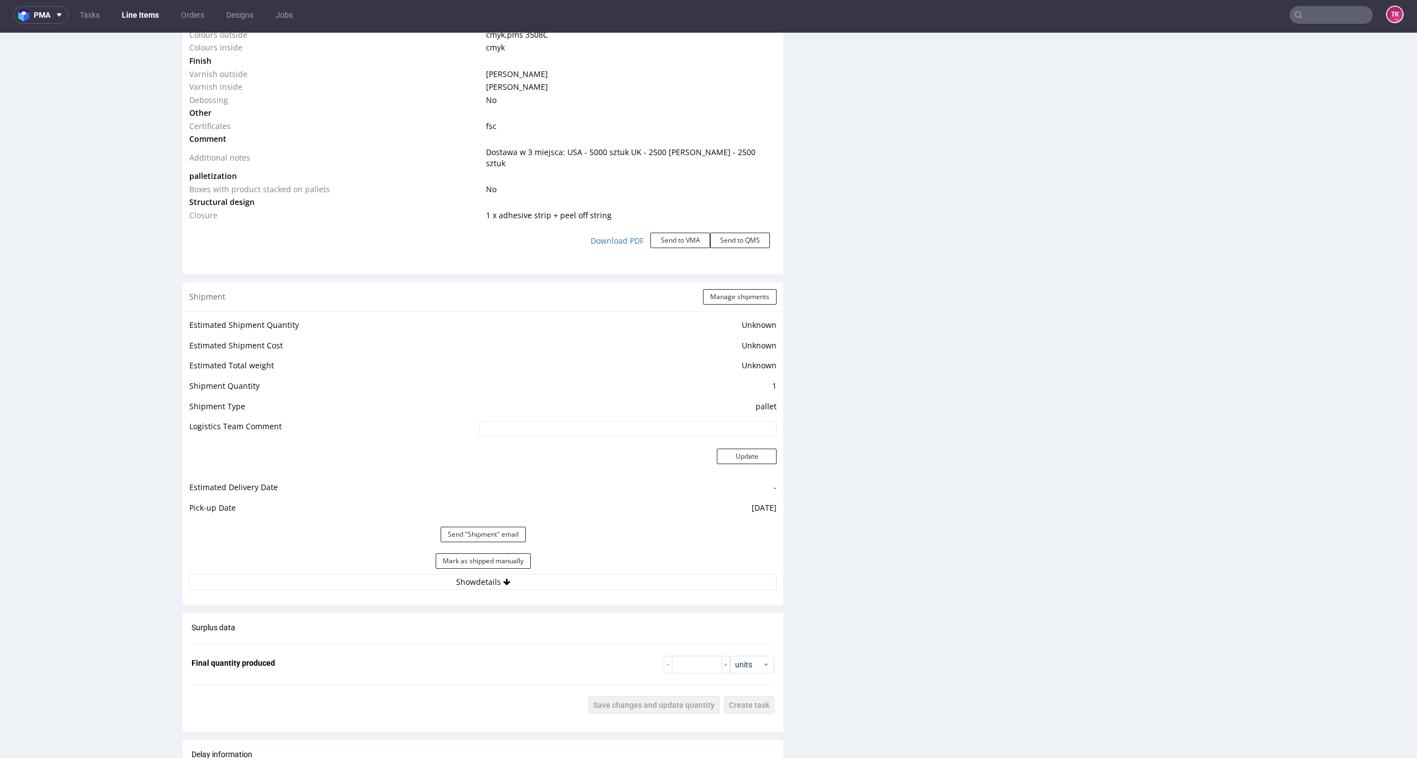
scroll to position [1624, 0]
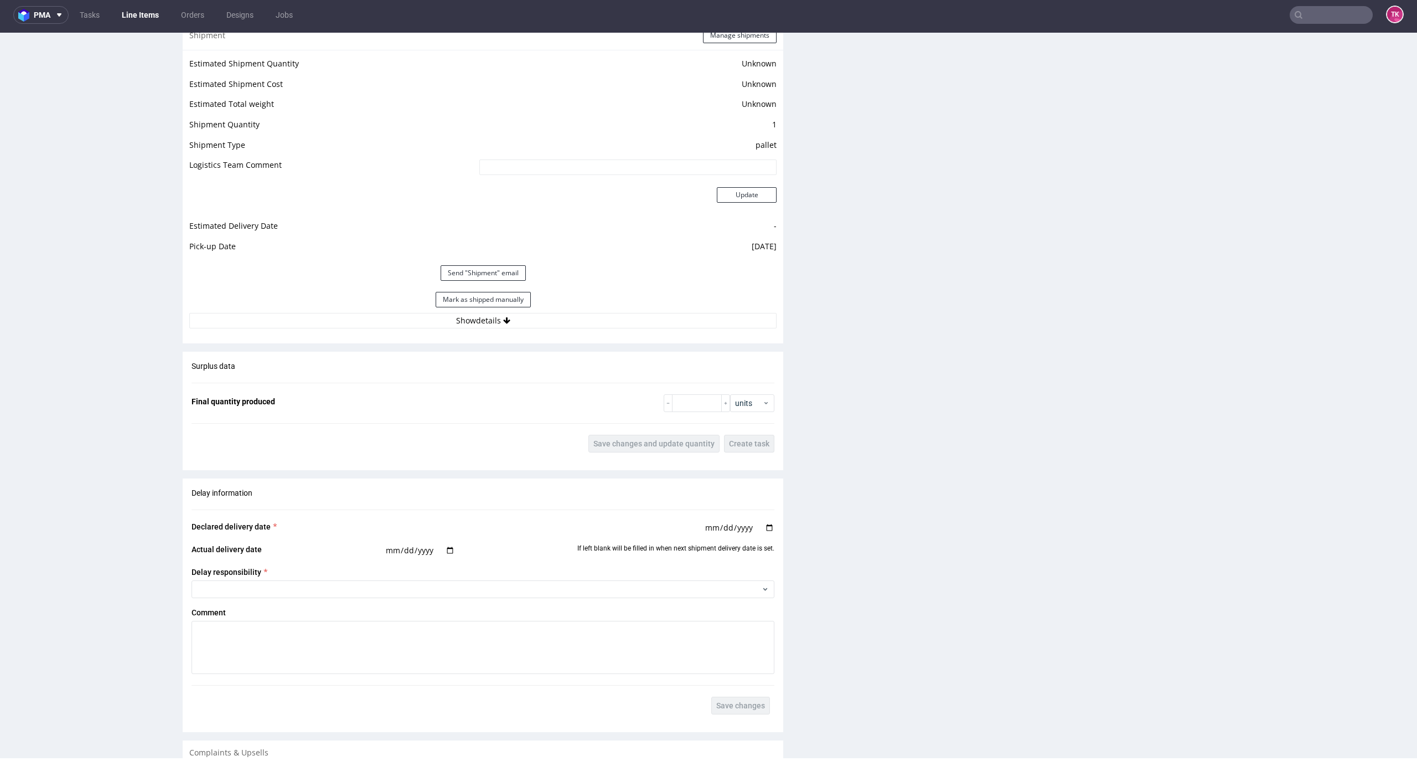
click at [637, 288] on div "Mark as shipped manually" at bounding box center [482, 299] width 587 height 27
drag, startPoint x: 637, startPoint y: 295, endPoint x: 638, endPoint y: 306, distance: 11.1
click at [638, 295] on div "Mark as shipped manually" at bounding box center [482, 299] width 587 height 27
click at [638, 313] on button "Show details" at bounding box center [482, 321] width 587 height 16
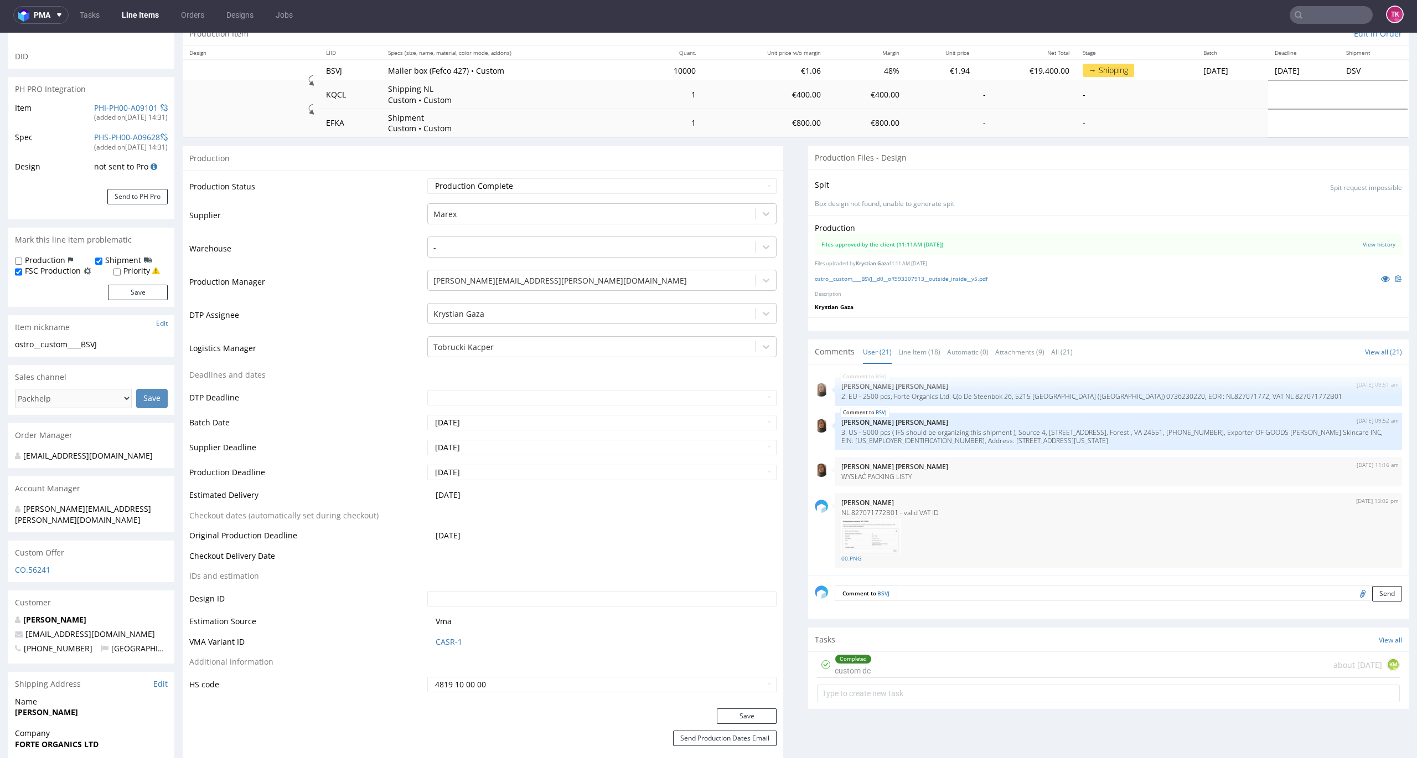
scroll to position [0, 0]
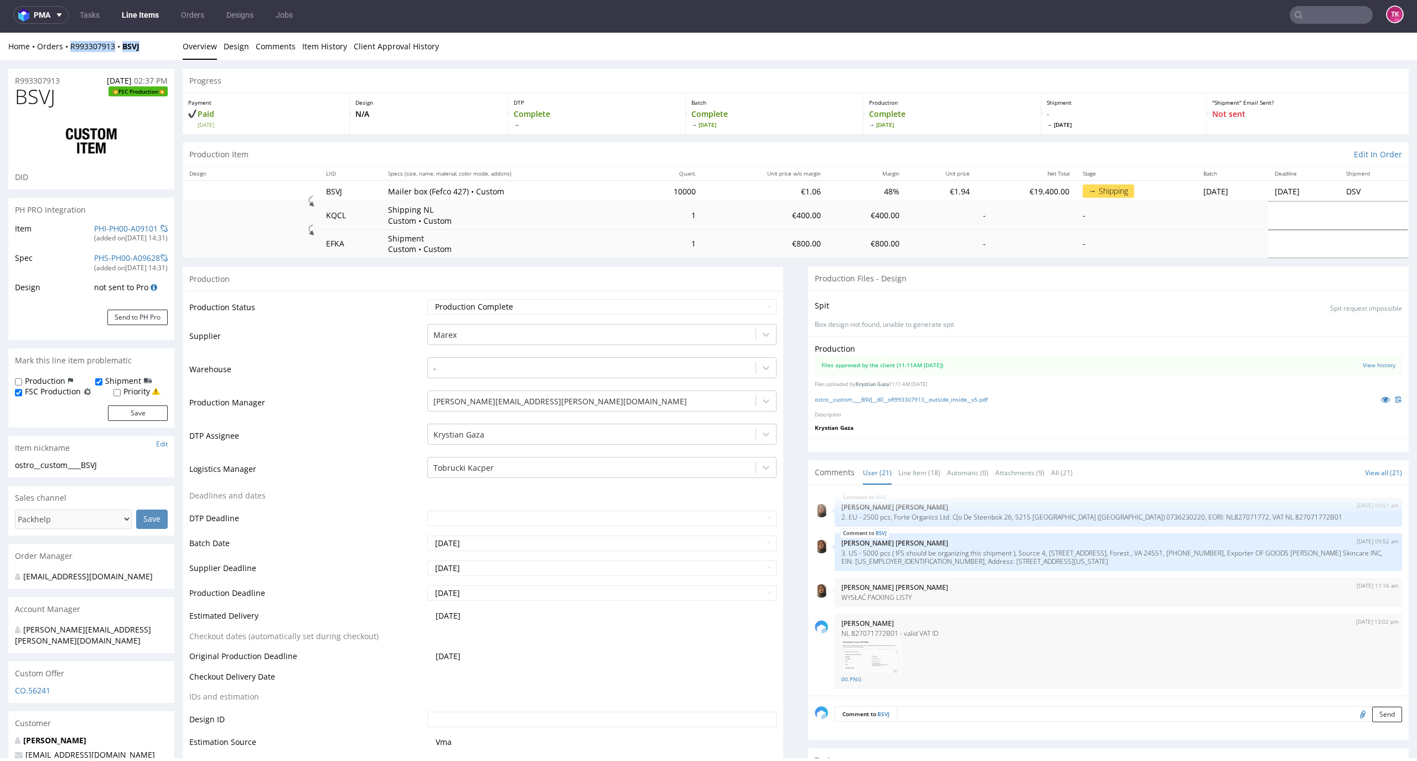
drag, startPoint x: 156, startPoint y: 49, endPoint x: 69, endPoint y: 57, distance: 87.3
click at [69, 57] on div "Home Orders R993307913 BSVJ Overview Design Comments Item History Client Approv…" at bounding box center [708, 47] width 1417 height 28
copy div "R993307913 BSVJ"
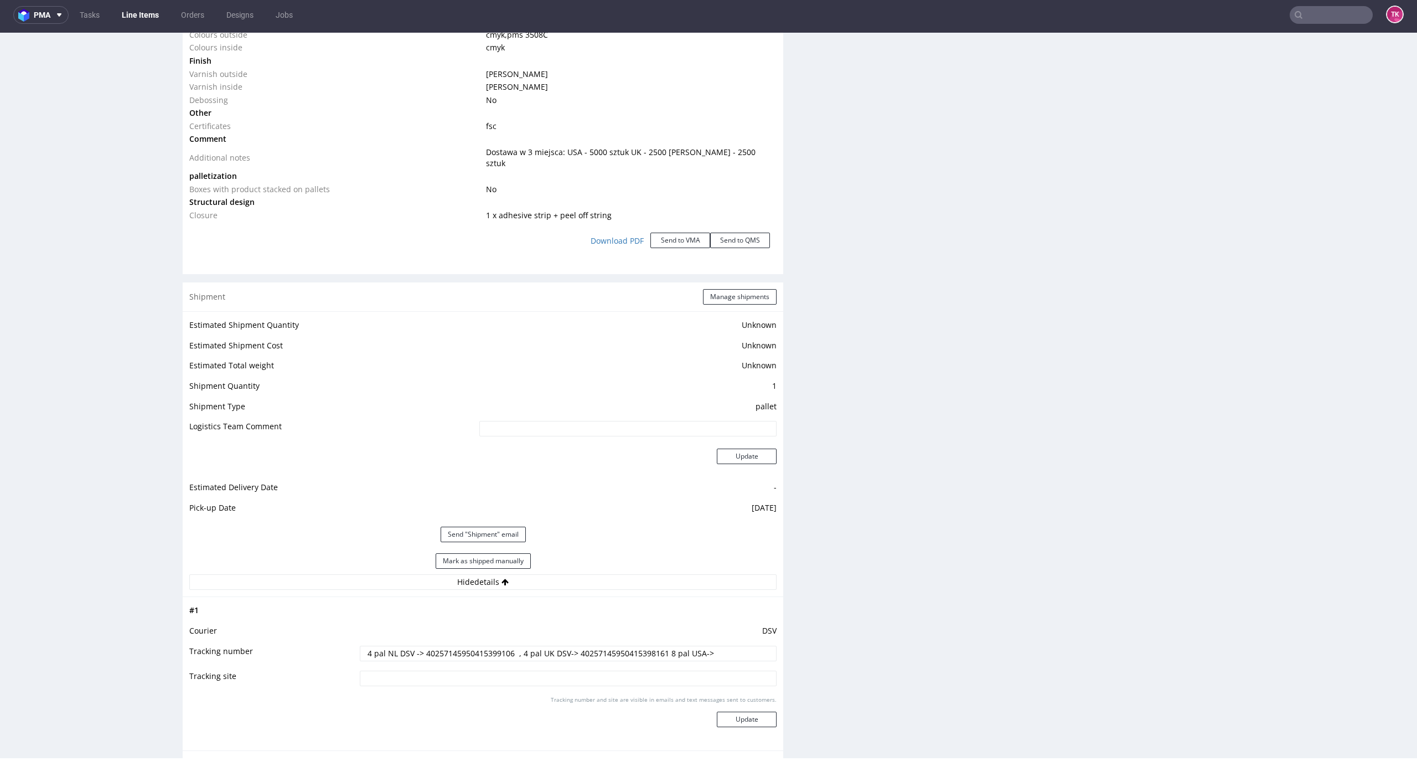
scroll to position [1550, 0]
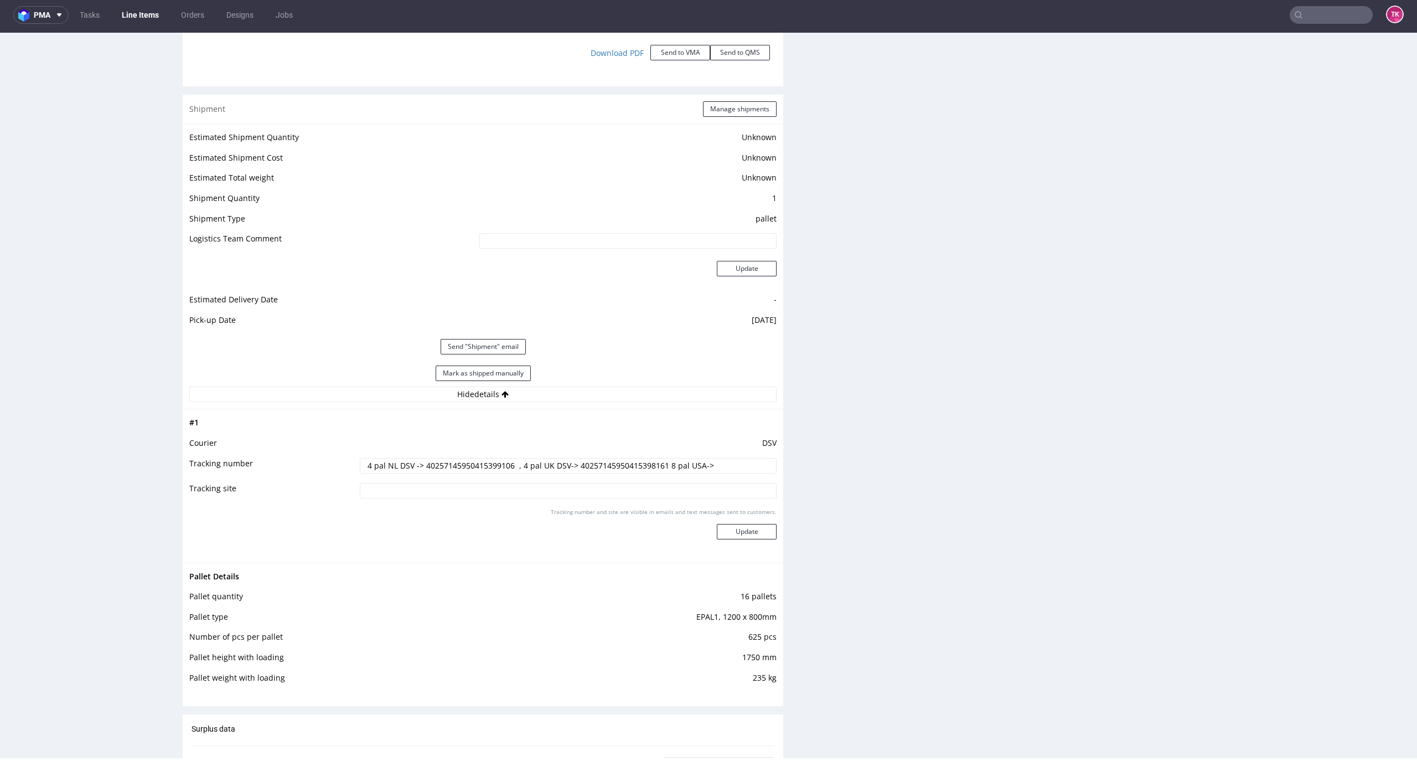
click at [133, 25] on nav "pma Tasks Line Items Orders Designs Jobs TK" at bounding box center [708, 14] width 1417 height 35
click at [133, 19] on link "Line Items" at bounding box center [140, 15] width 50 height 18
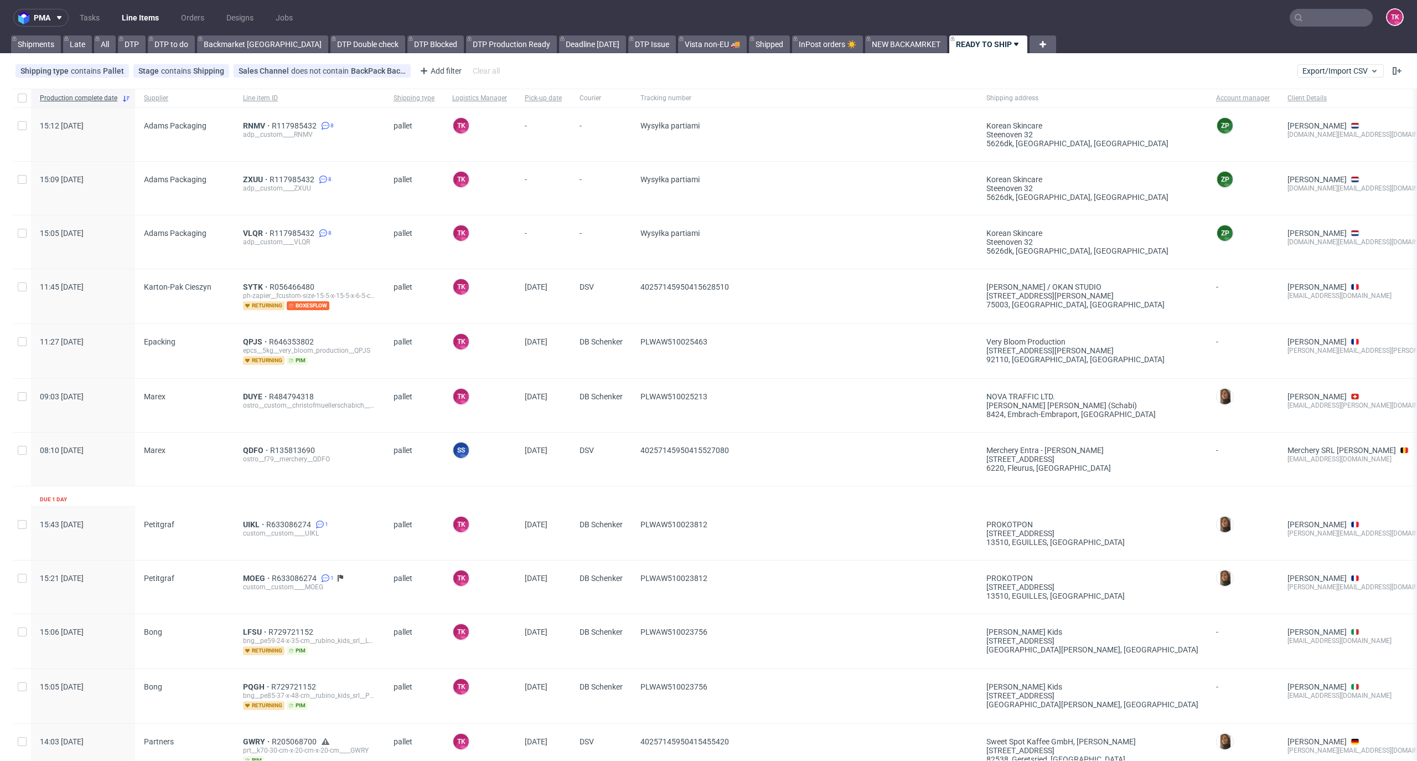
click at [154, 14] on link "Line Items" at bounding box center [140, 18] width 50 height 18
click at [133, 9] on link "Line Items" at bounding box center [140, 18] width 50 height 18
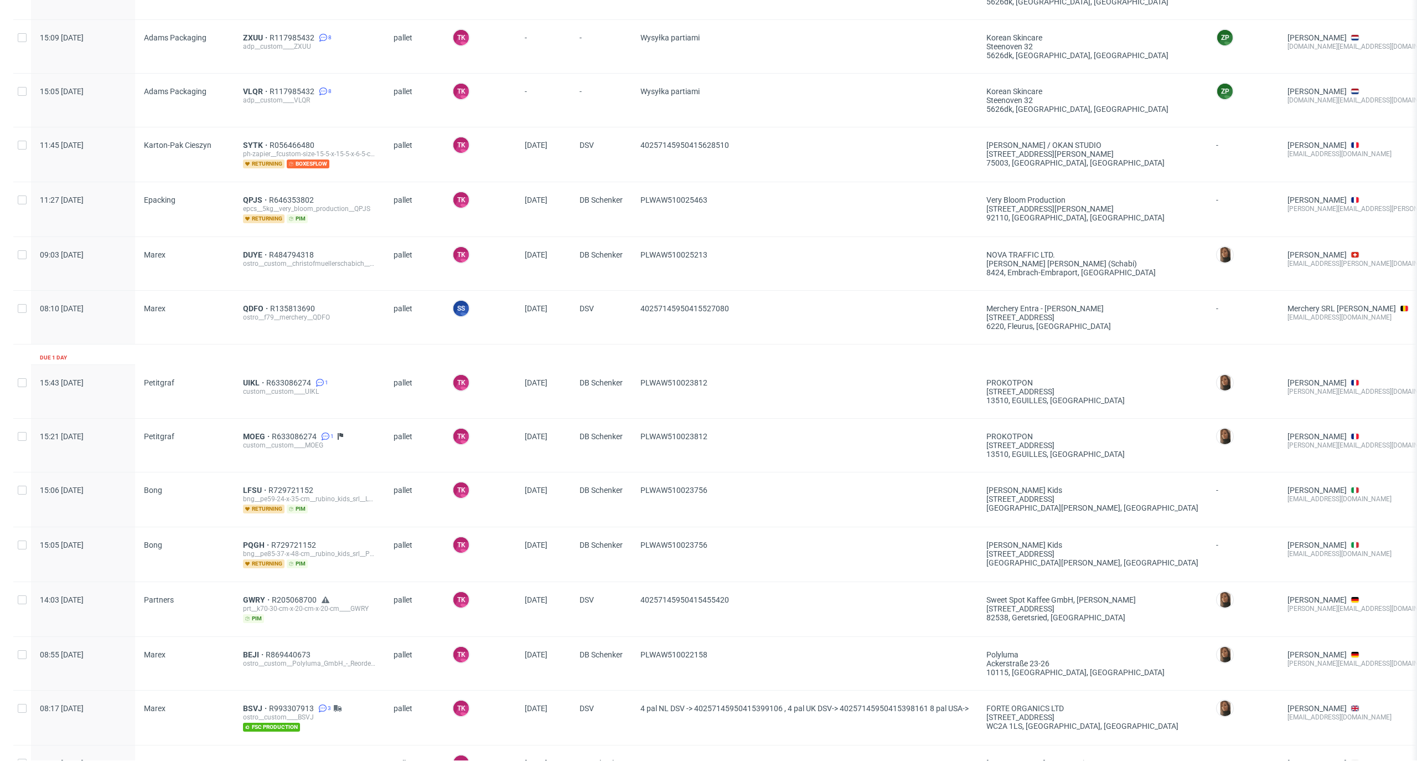
scroll to position [295, 0]
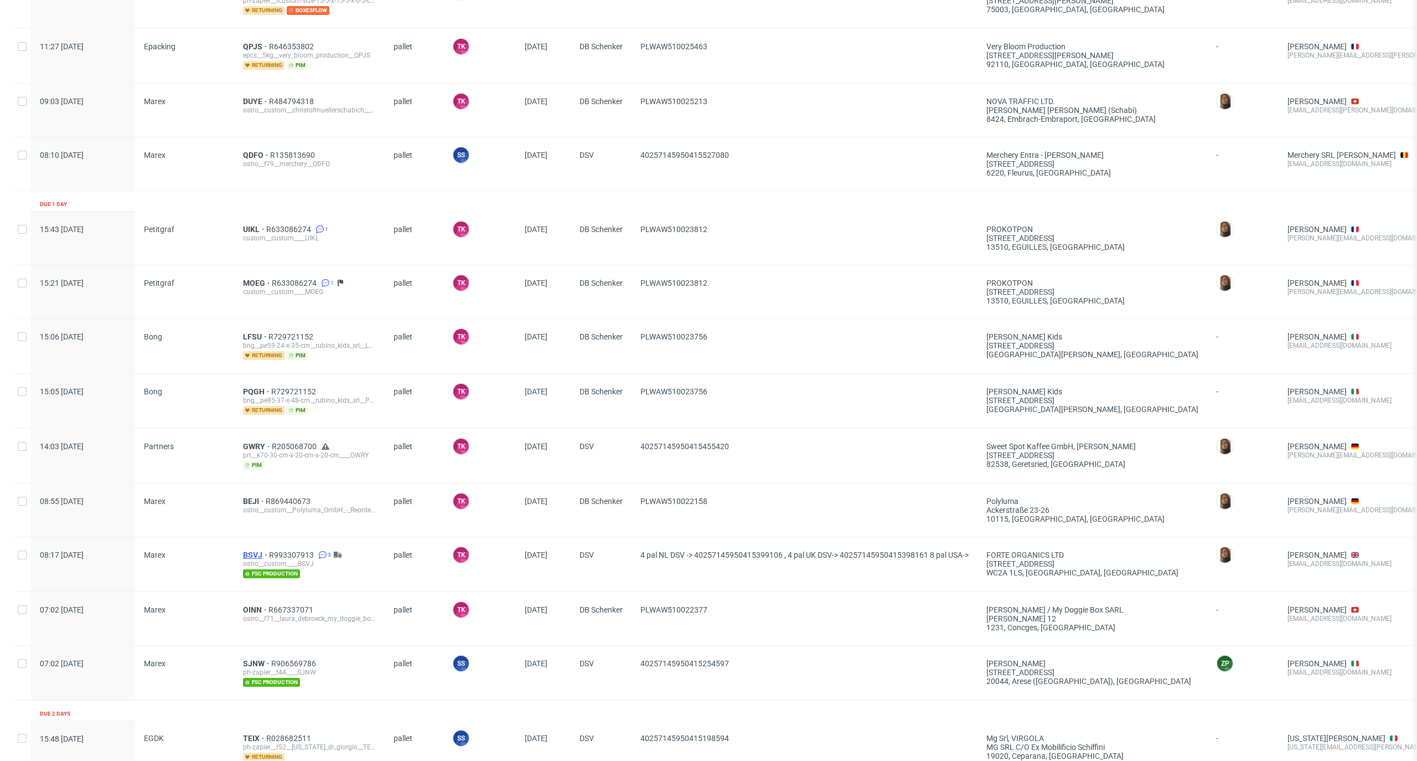
click at [245, 550] on span "BSVJ" at bounding box center [256, 554] width 26 height 9
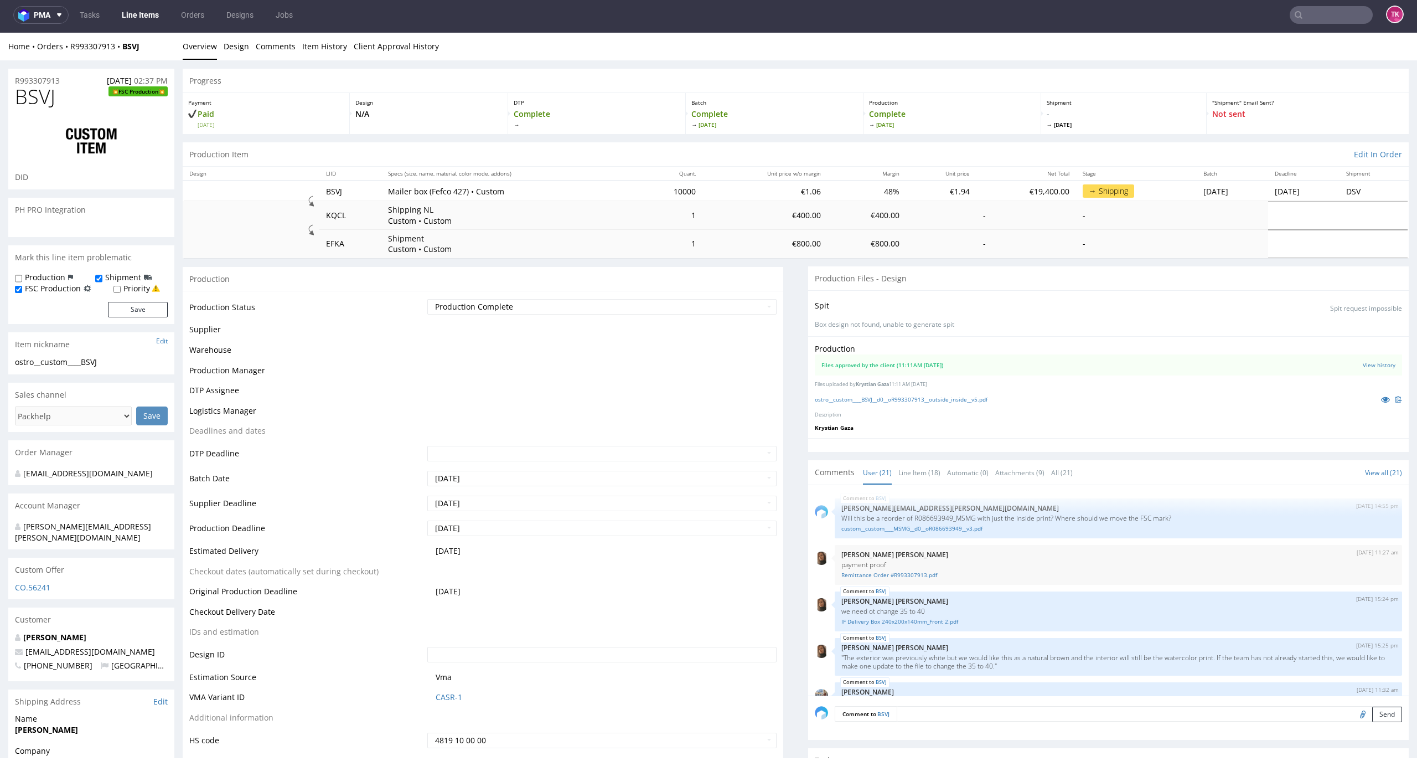
scroll to position [916, 0]
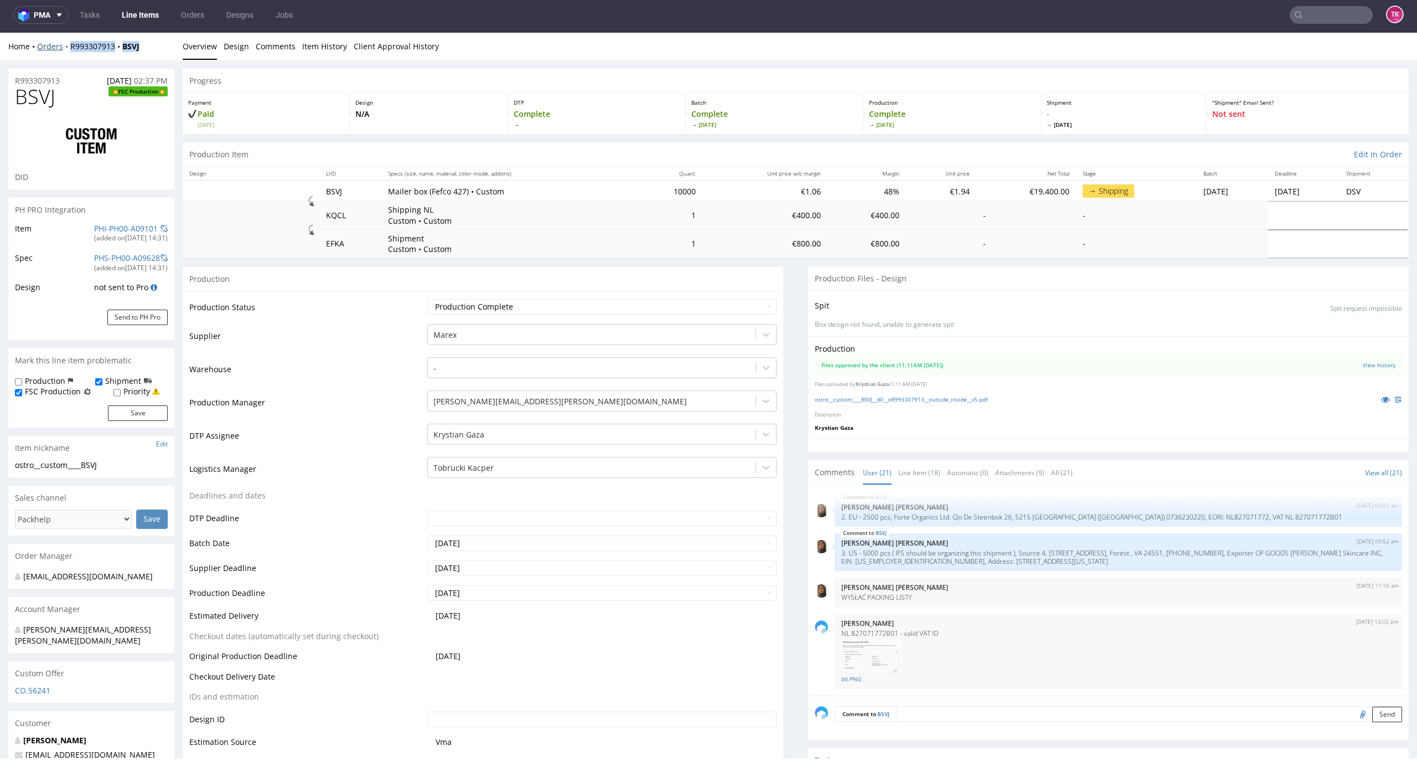
drag, startPoint x: 158, startPoint y: 43, endPoint x: 66, endPoint y: 49, distance: 92.1
click at [66, 49] on div "Home Orders R993307913 BSVJ" at bounding box center [91, 46] width 166 height 11
copy div "R993307913 BSVJ"
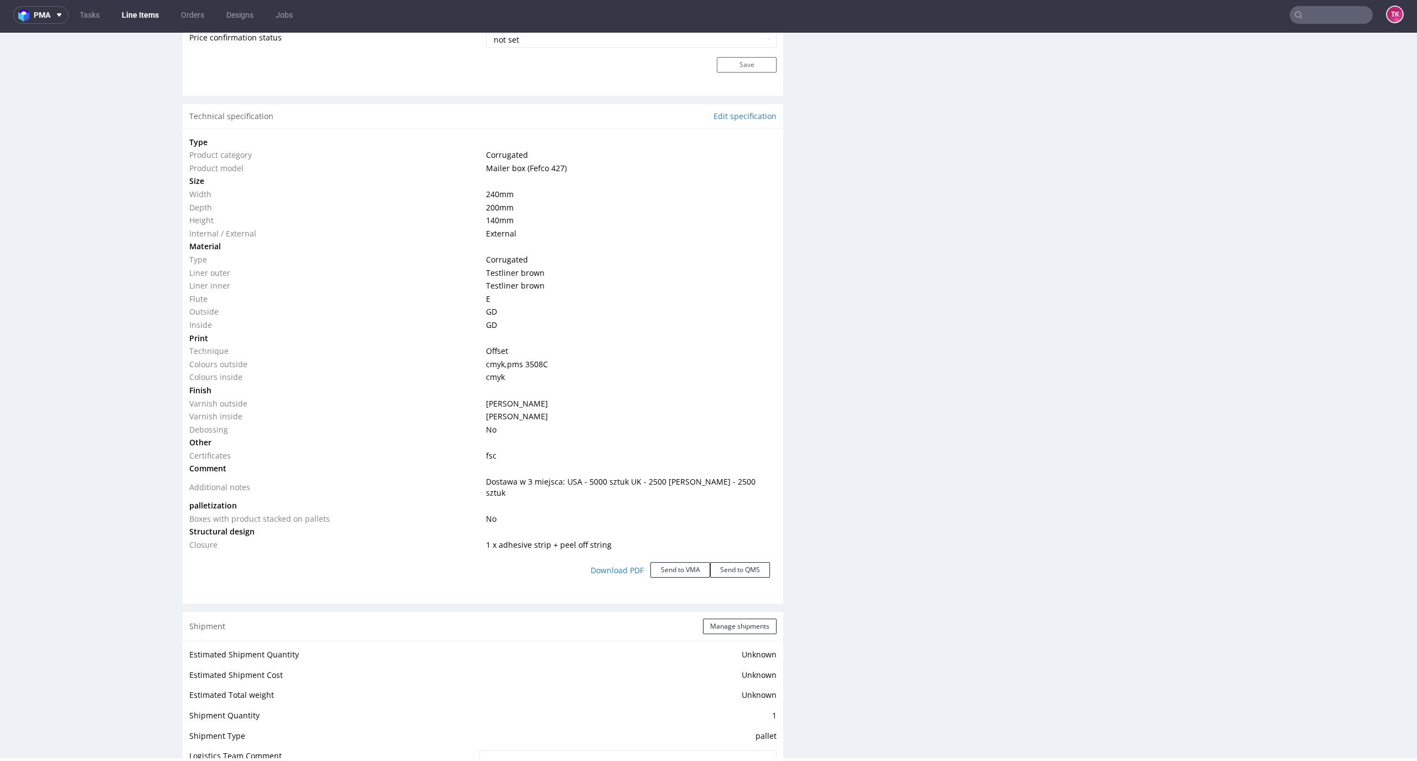
scroll to position [1402, 0]
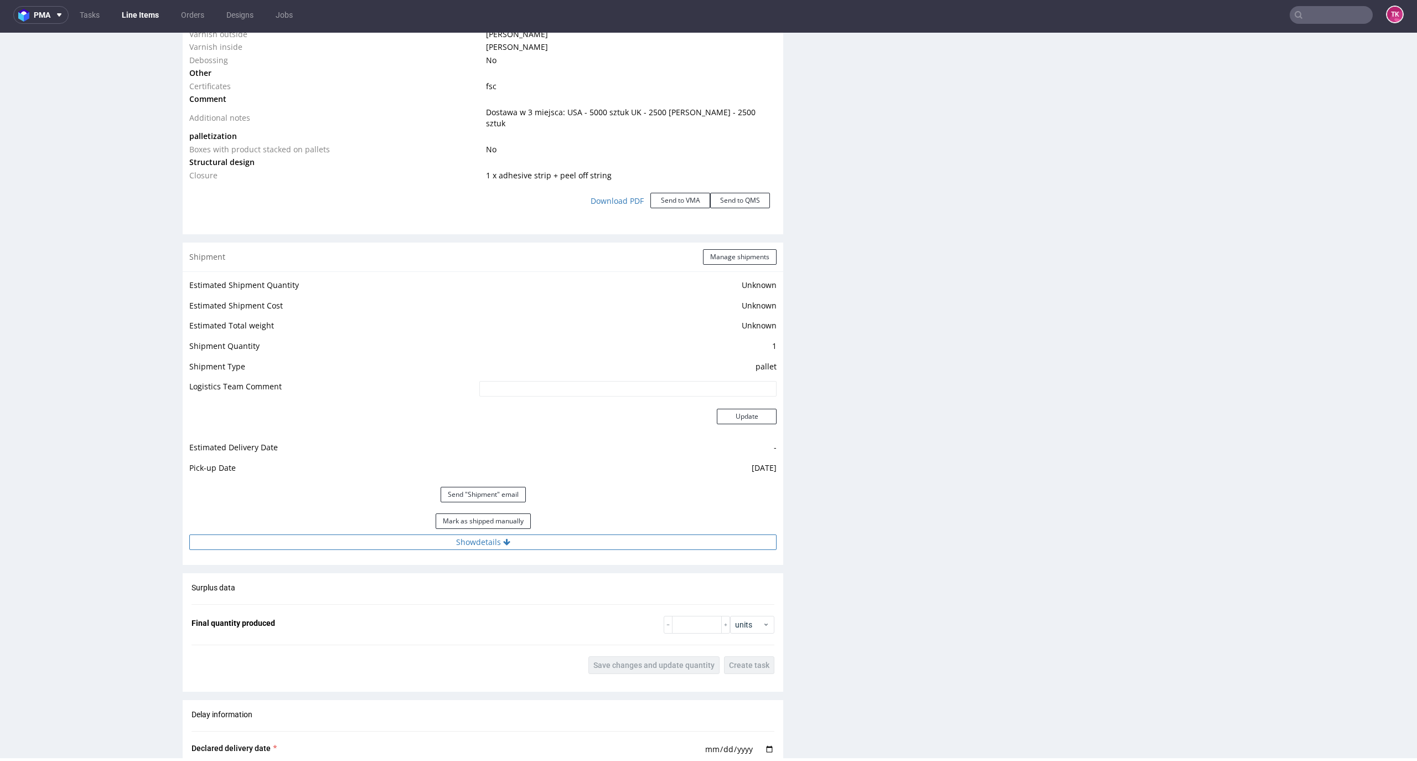
click at [551, 534] on button "Show details" at bounding box center [482, 542] width 587 height 16
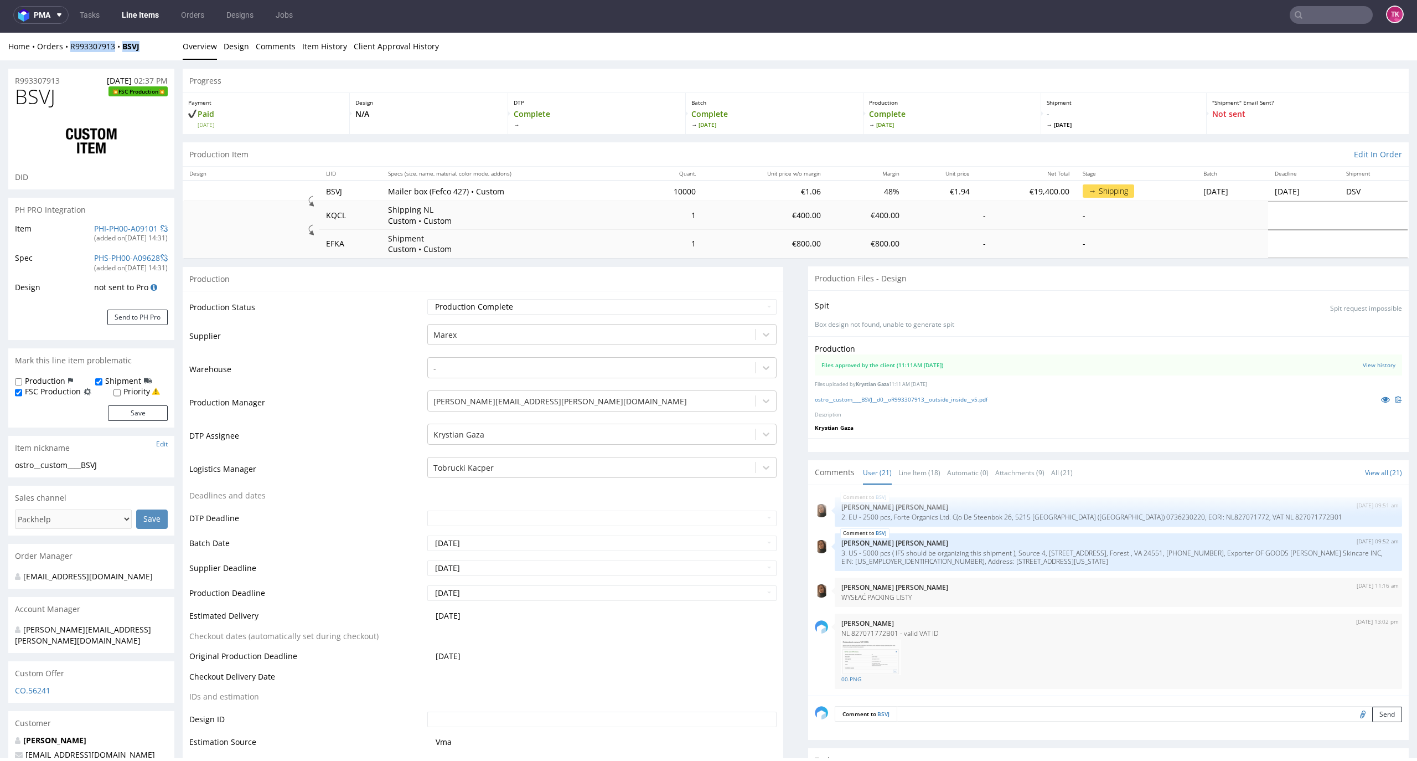
scroll to position [0, 0]
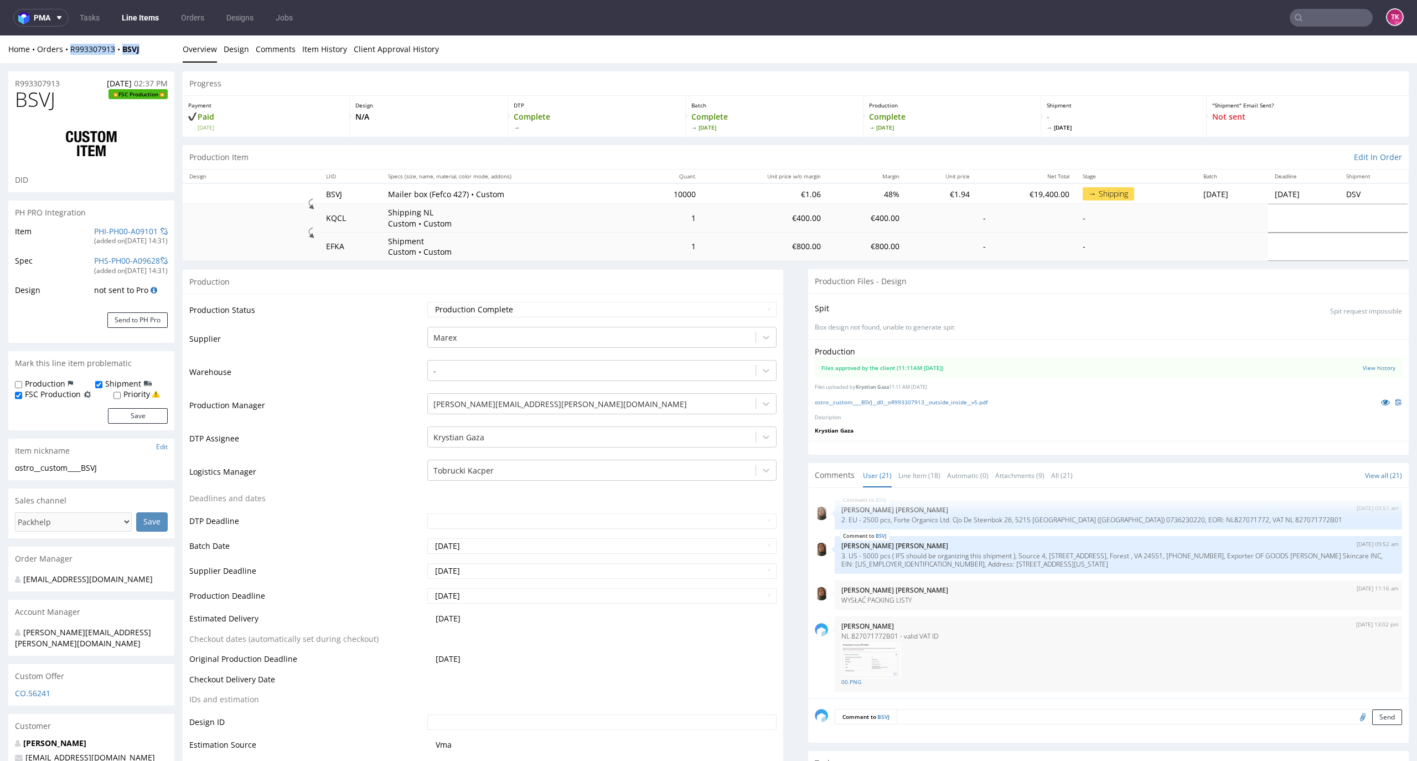
click at [154, 45] on div "Home Orders R993307913 BSVJ" at bounding box center [91, 49] width 166 height 11
drag, startPoint x: 153, startPoint y: 56, endPoint x: 65, endPoint y: 58, distance: 88.0
click at [65, 58] on div "Home Orders R993307913 BSVJ Overview Design Comments Item History Client Approv…" at bounding box center [708, 49] width 1417 height 28
copy div "R993307913 BSVJ"
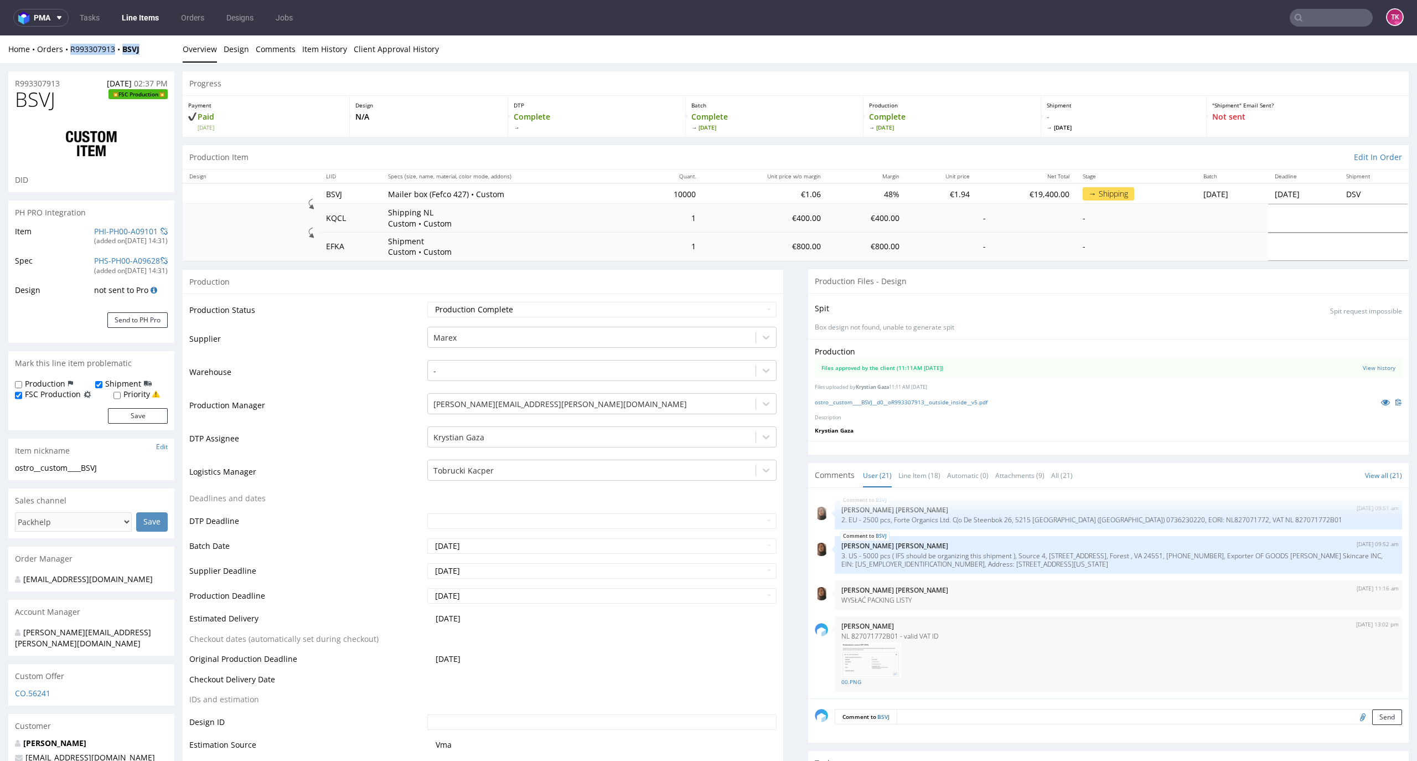
click at [142, 16] on link "Line Items" at bounding box center [140, 18] width 50 height 18
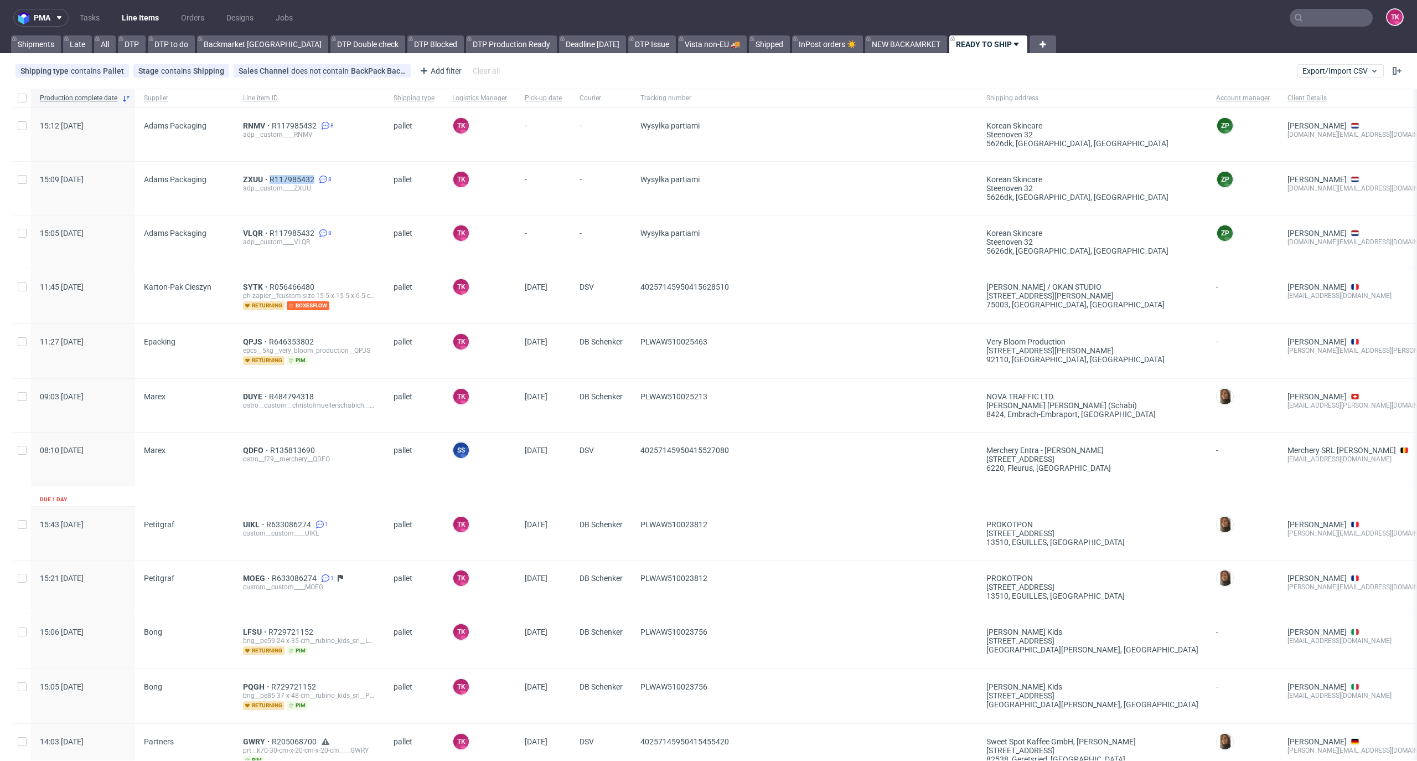
drag, startPoint x: 266, startPoint y: 167, endPoint x: 313, endPoint y: 173, distance: 48.0
click at [313, 173] on div "ZXUU R117985432 8 adp__custom____ZXUU" at bounding box center [309, 188] width 151 height 53
copy div "R117985432"
click at [157, 20] on link "Line Items" at bounding box center [140, 18] width 50 height 18
drag, startPoint x: 253, startPoint y: 131, endPoint x: 255, endPoint y: 125, distance: 5.8
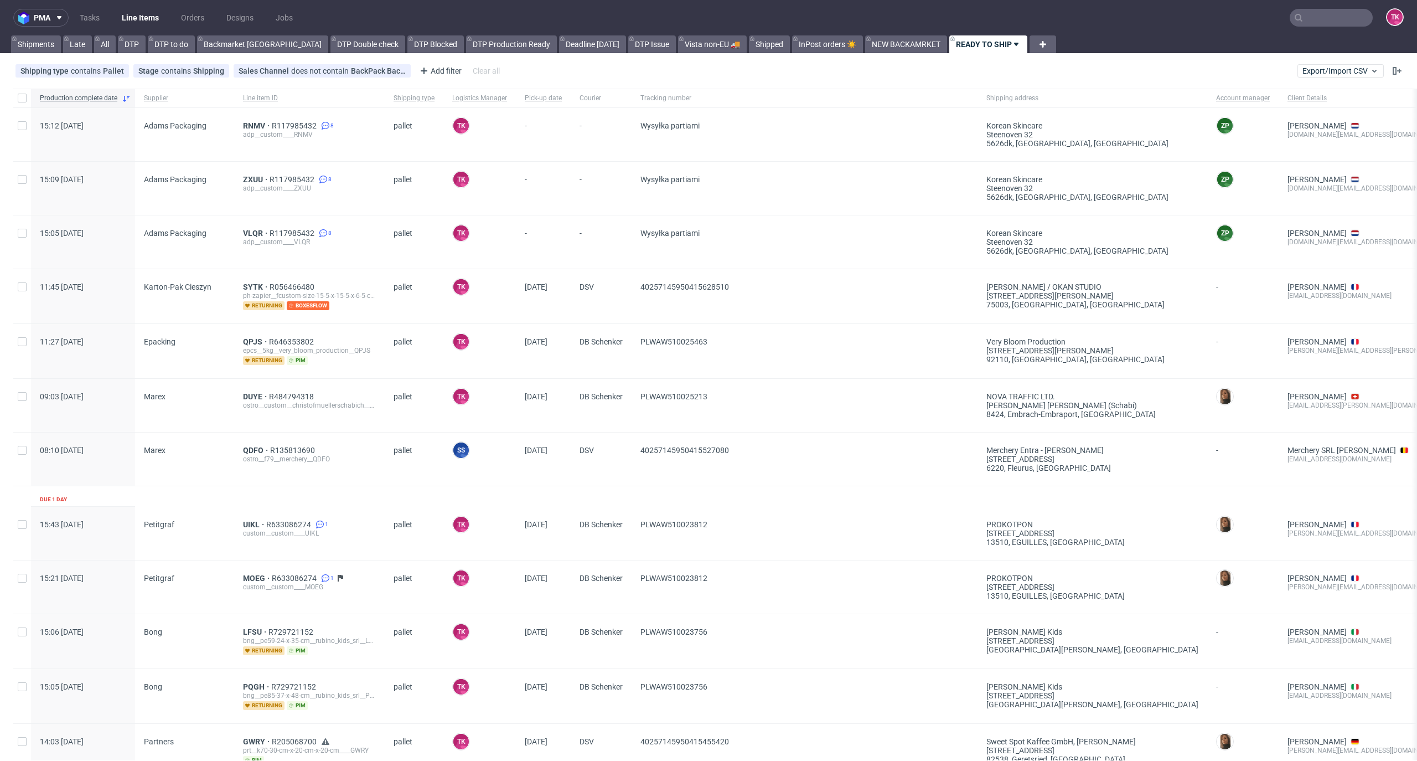
click at [135, 12] on link "Line Items" at bounding box center [140, 18] width 50 height 18
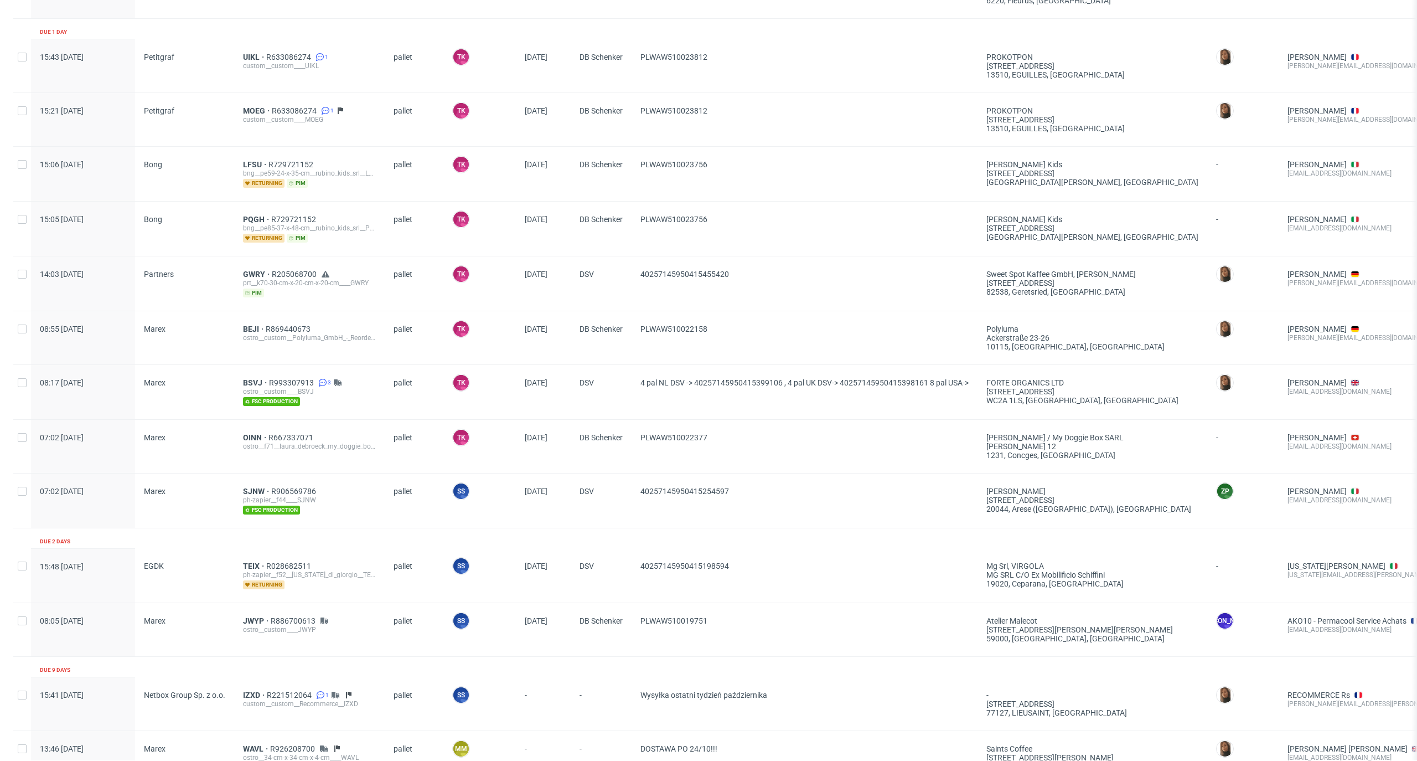
scroll to position [538, 0]
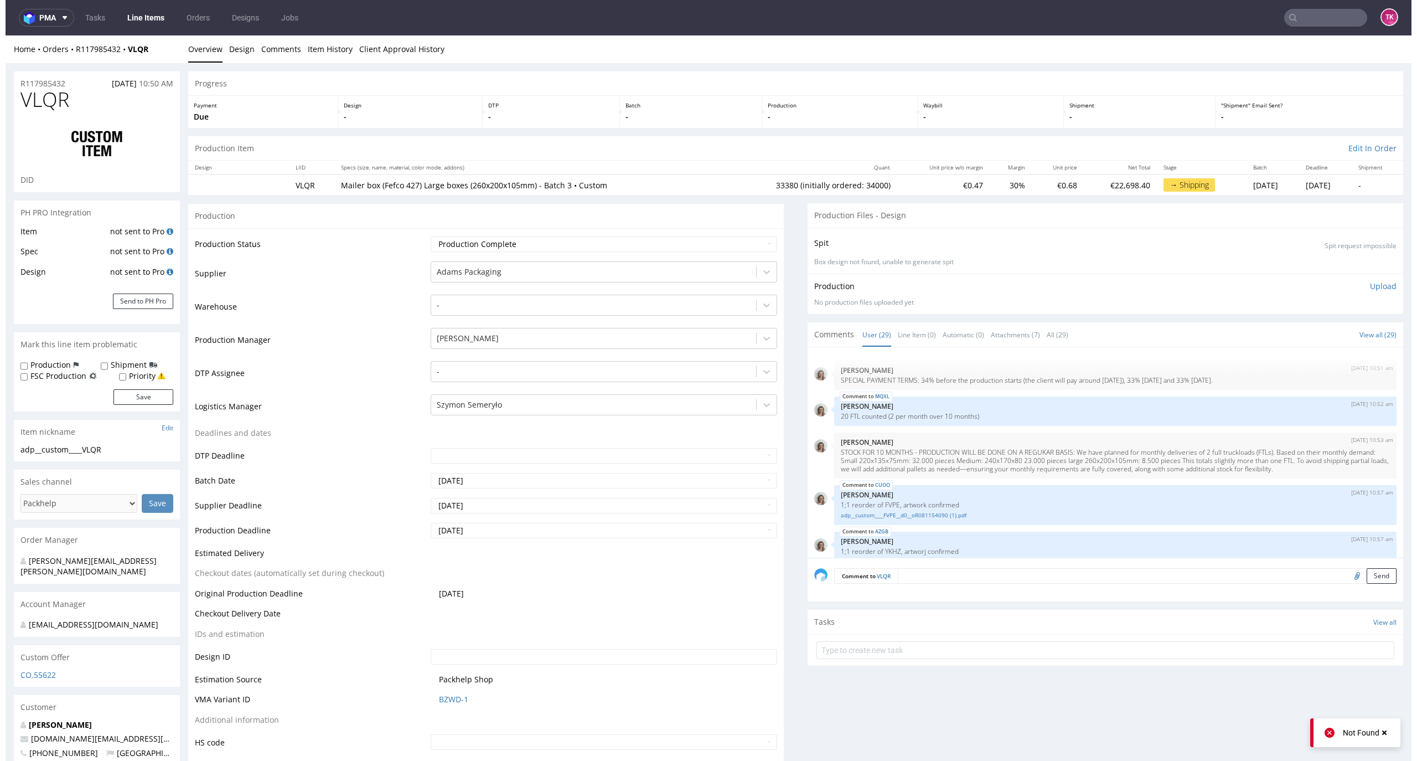
scroll to position [1148, 0]
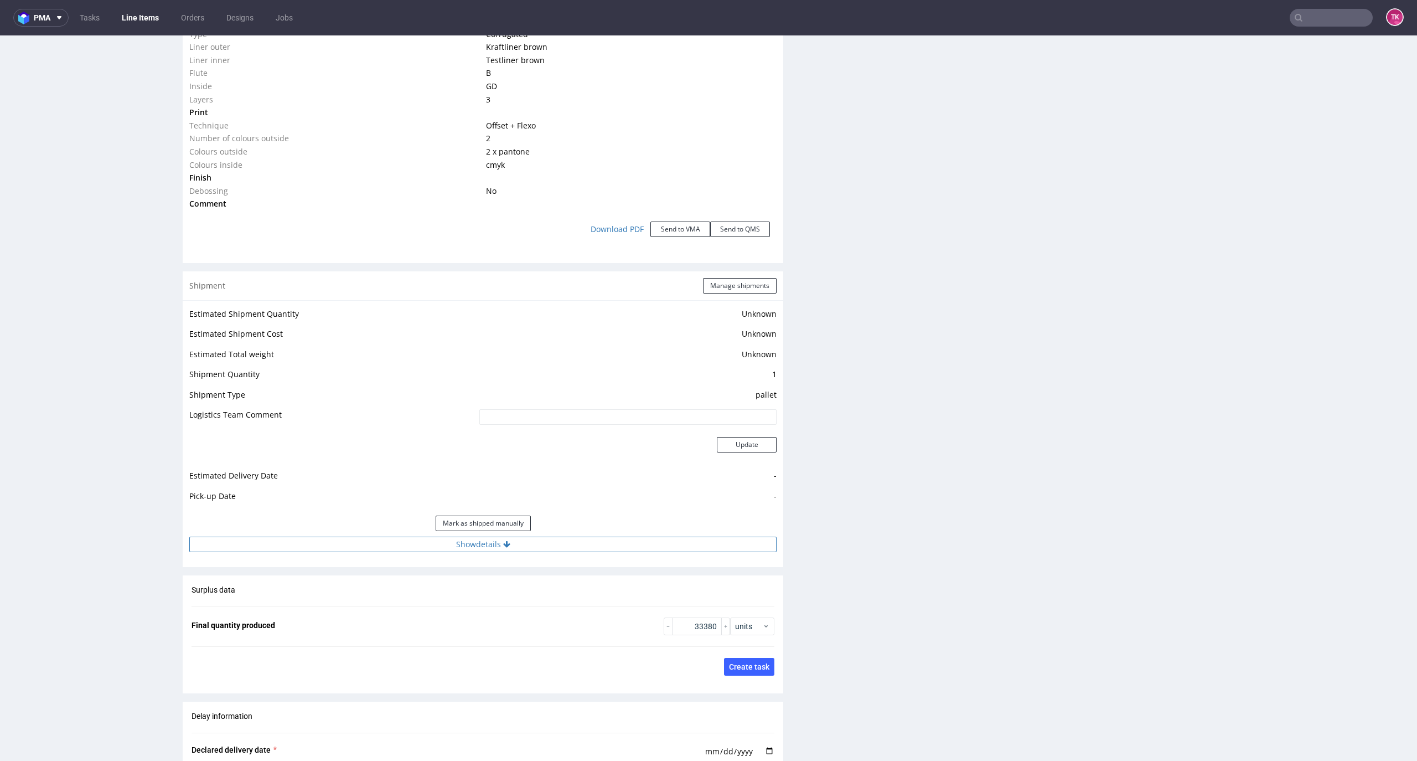
click at [561, 537] on button "Show details" at bounding box center [482, 544] width 587 height 16
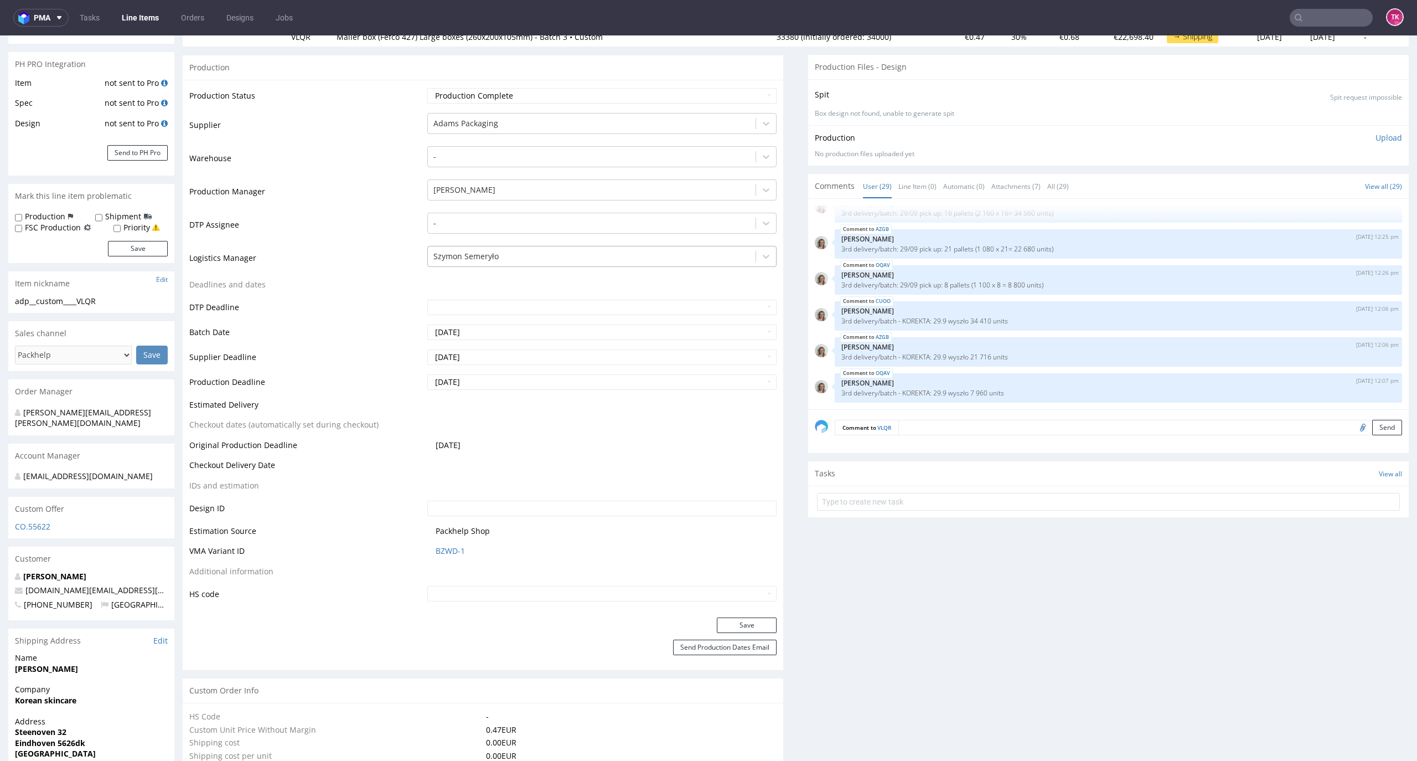
scroll to position [147, 0]
click at [528, 260] on div at bounding box center [591, 257] width 317 height 13
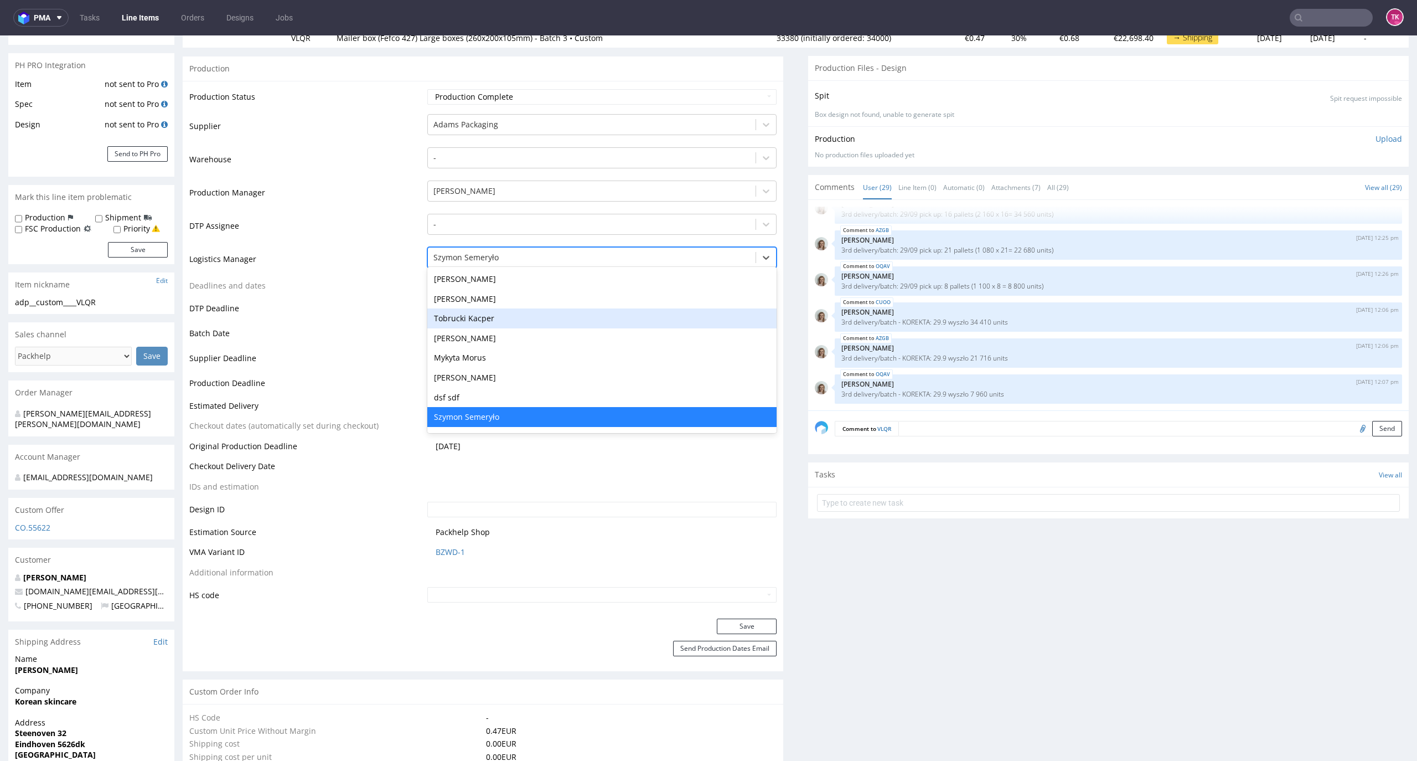
drag, startPoint x: 495, startPoint y: 313, endPoint x: 585, endPoint y: 404, distance: 128.0
click at [494, 314] on div "Tobrucki Kacper" at bounding box center [602, 318] width 350 height 20
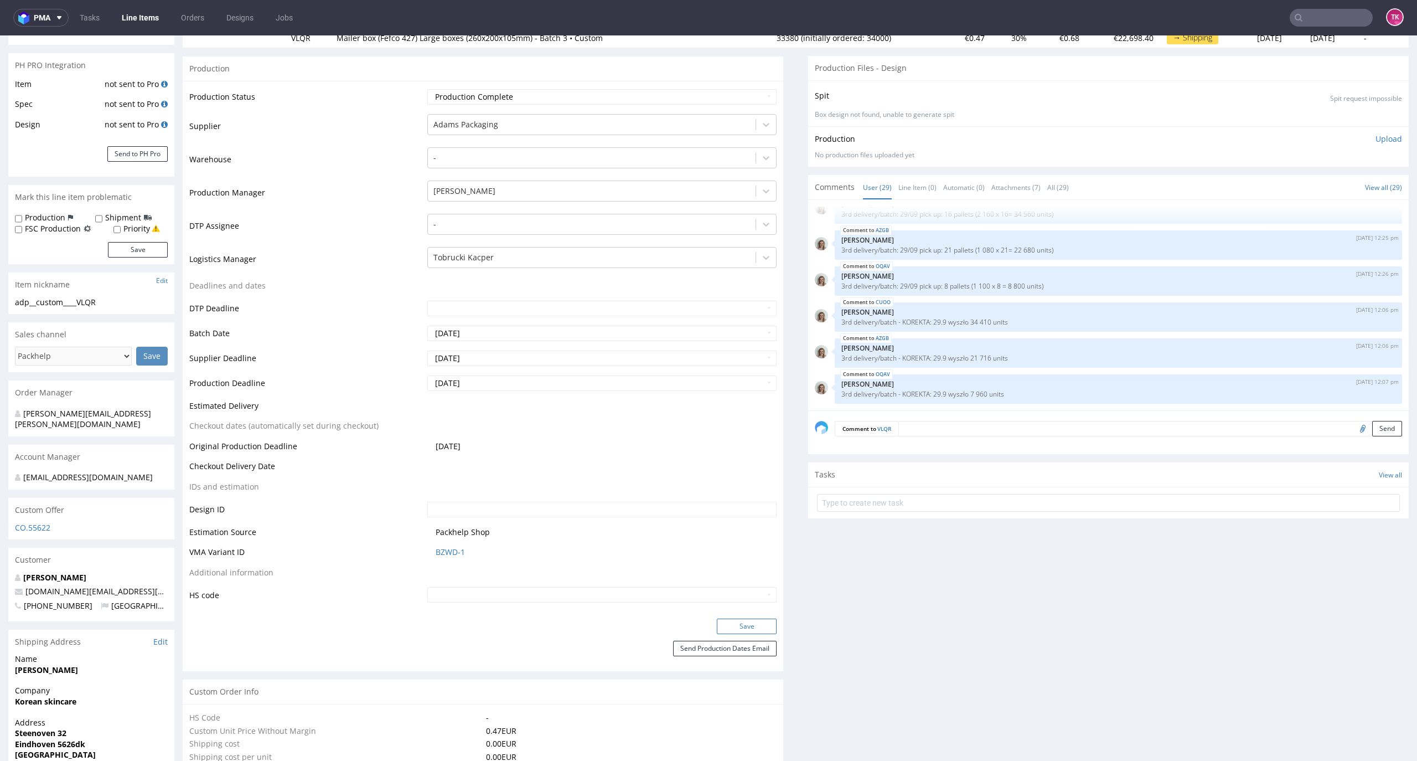
click at [745, 618] on button "Save" at bounding box center [747, 626] width 60 height 16
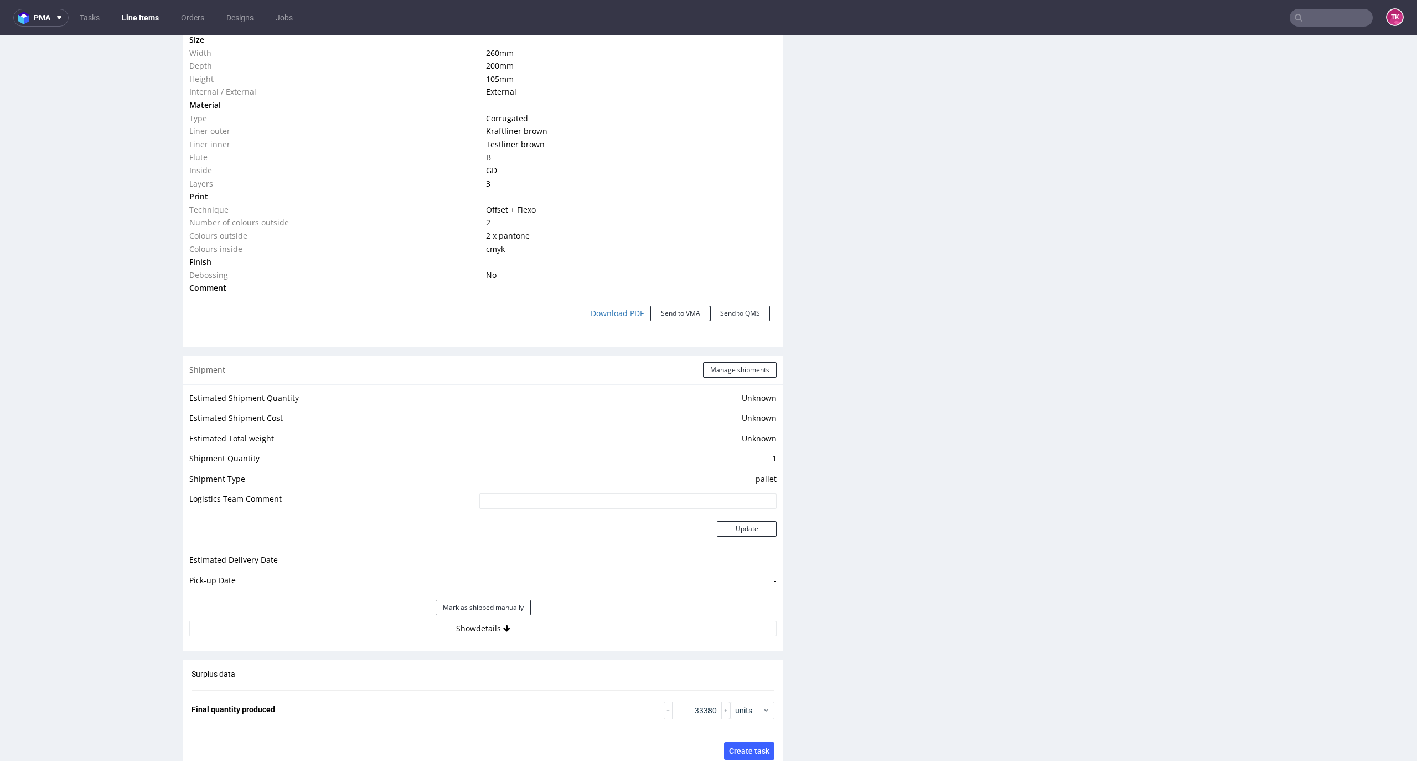
scroll to position [1181, 0]
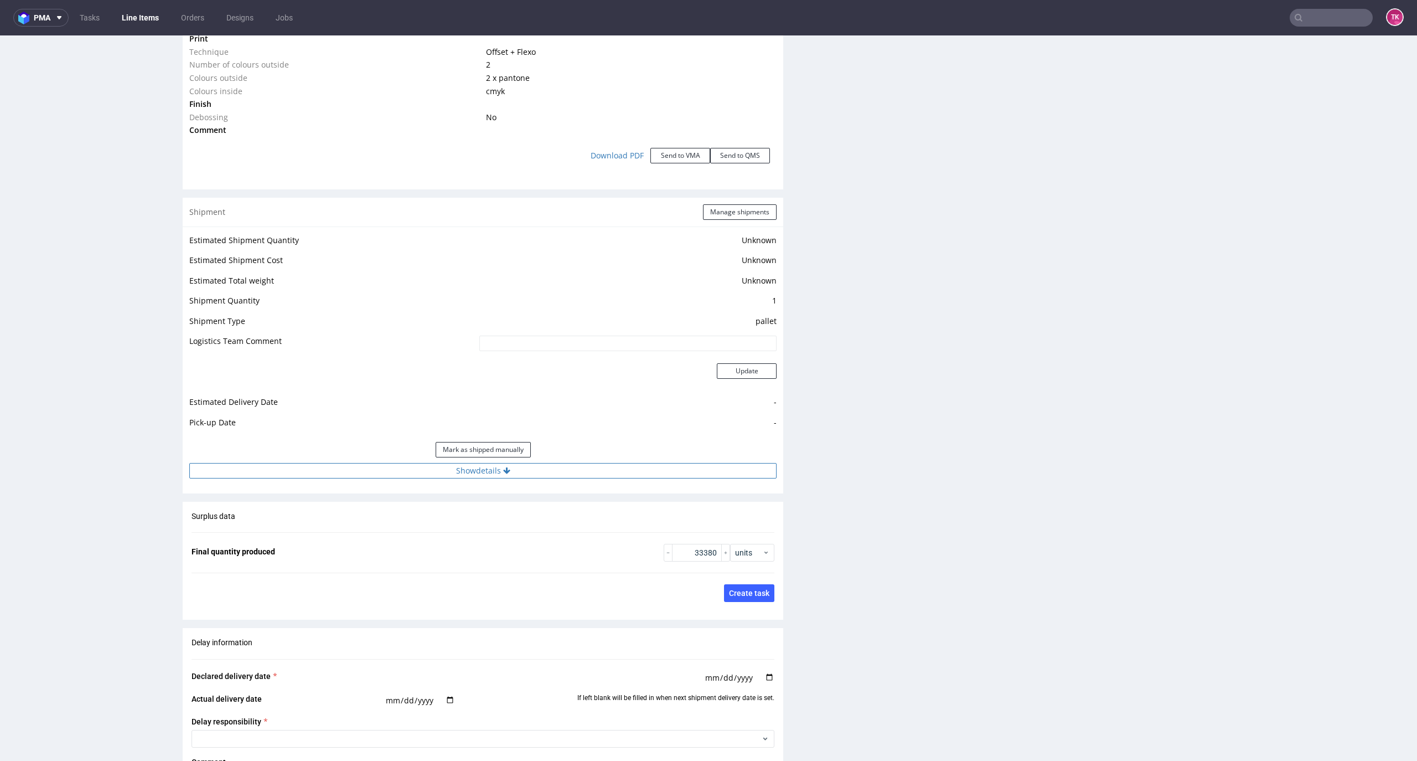
click at [572, 476] on button "Show details" at bounding box center [482, 471] width 587 height 16
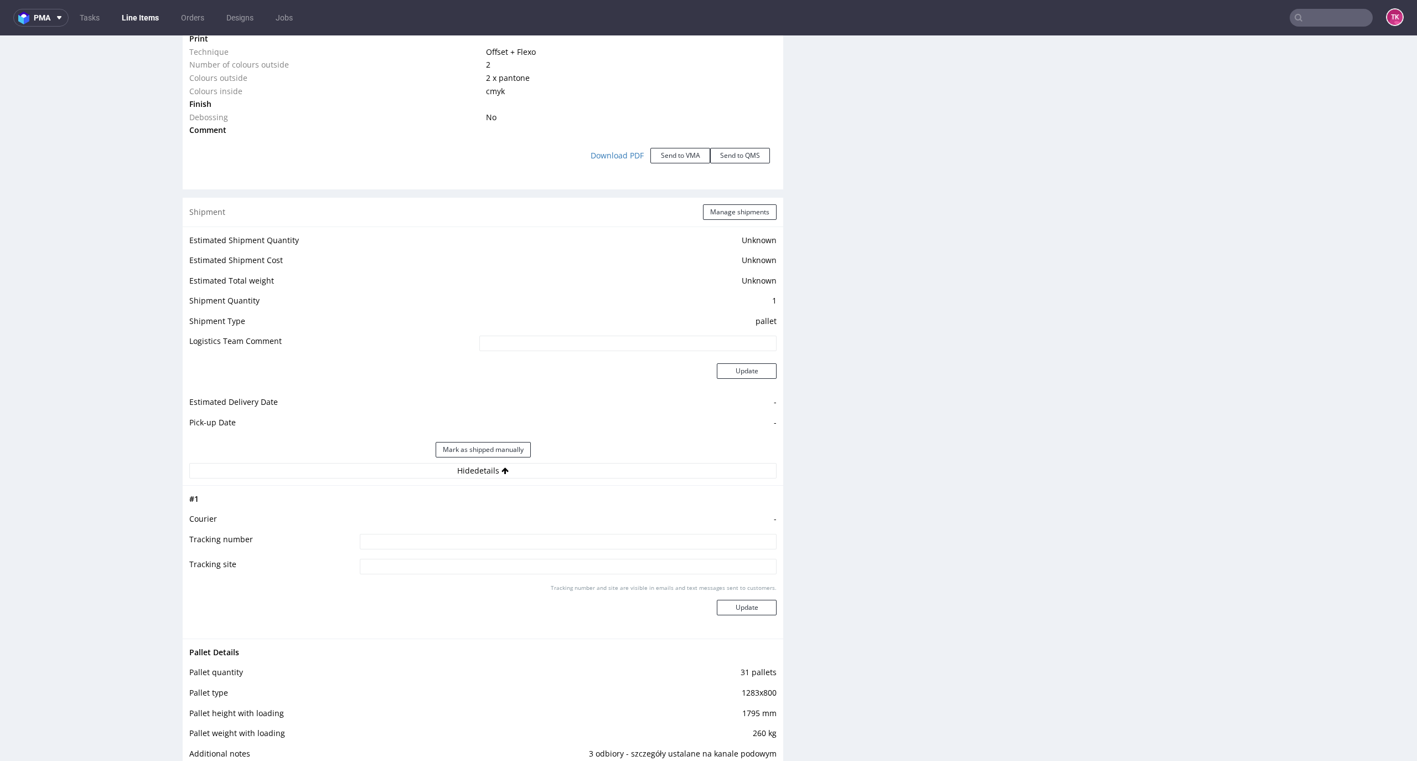
click at [517, 533] on tbody "# 1 Courier - Tracking number Tracking site Tracking number and site are visibl…" at bounding box center [482, 562] width 587 height 140
click at [519, 534] on input at bounding box center [568, 542] width 417 height 16
paste input "Wysyłka partiami"
type input "Wysyłka partiami"
drag, startPoint x: 734, startPoint y: 609, endPoint x: 843, endPoint y: 120, distance: 500.7
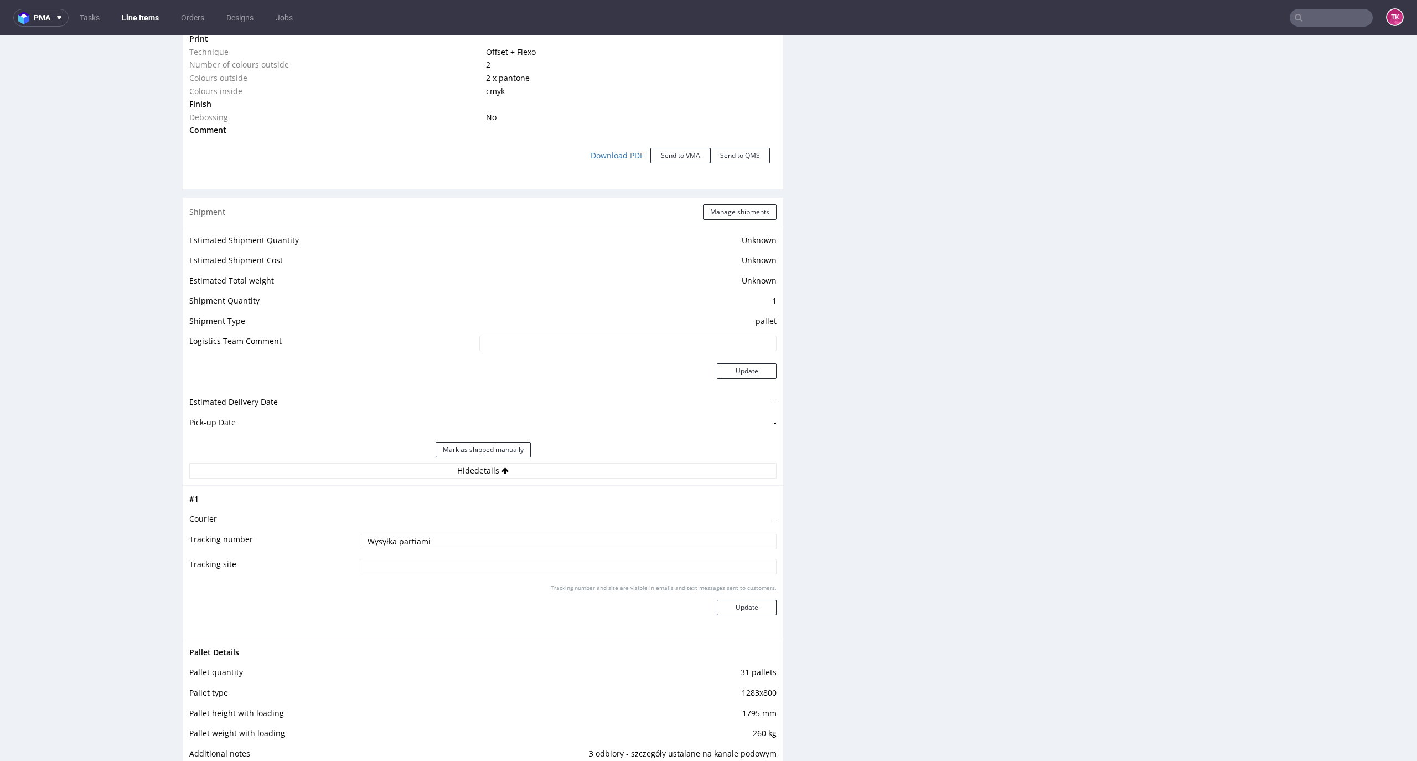
click at [734, 610] on button "Update" at bounding box center [747, 608] width 60 height 16
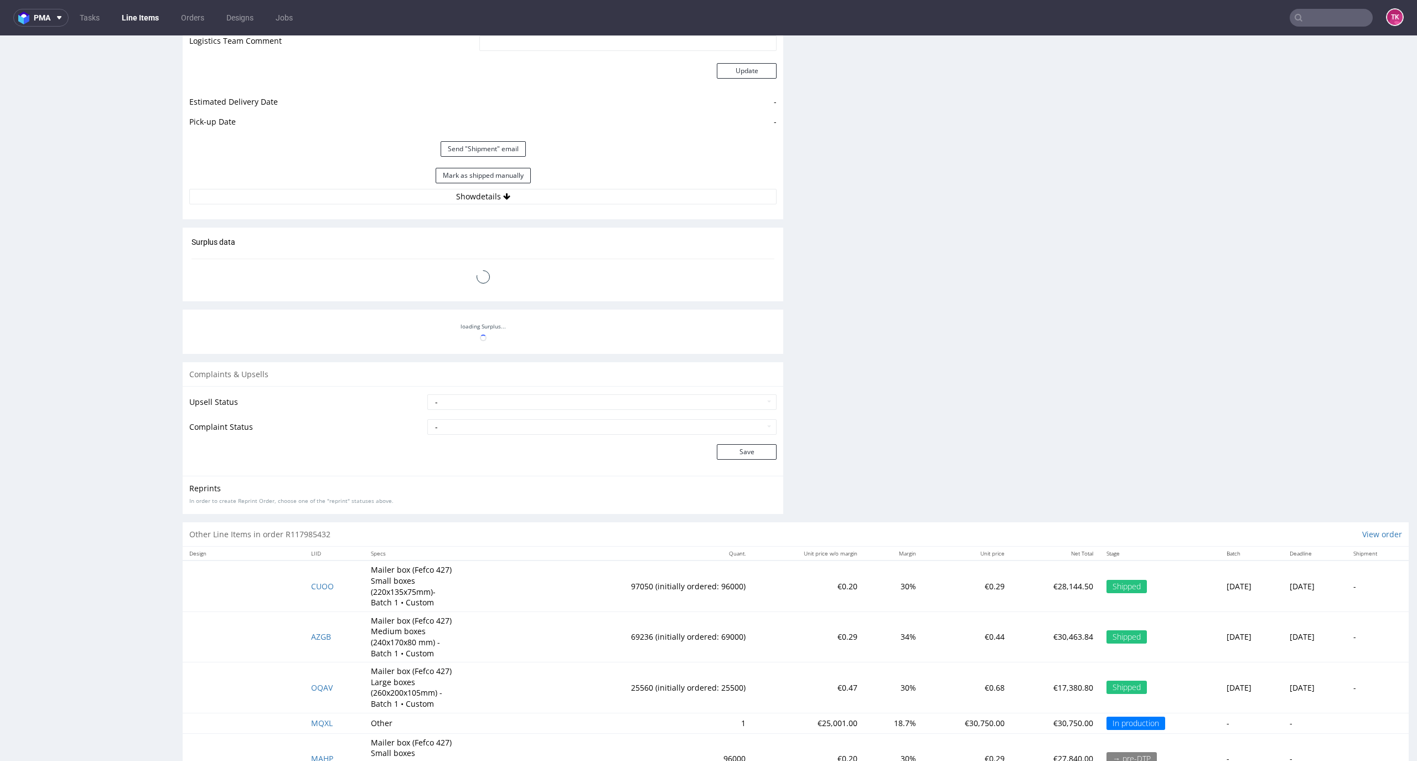
scroll to position [1148, 0]
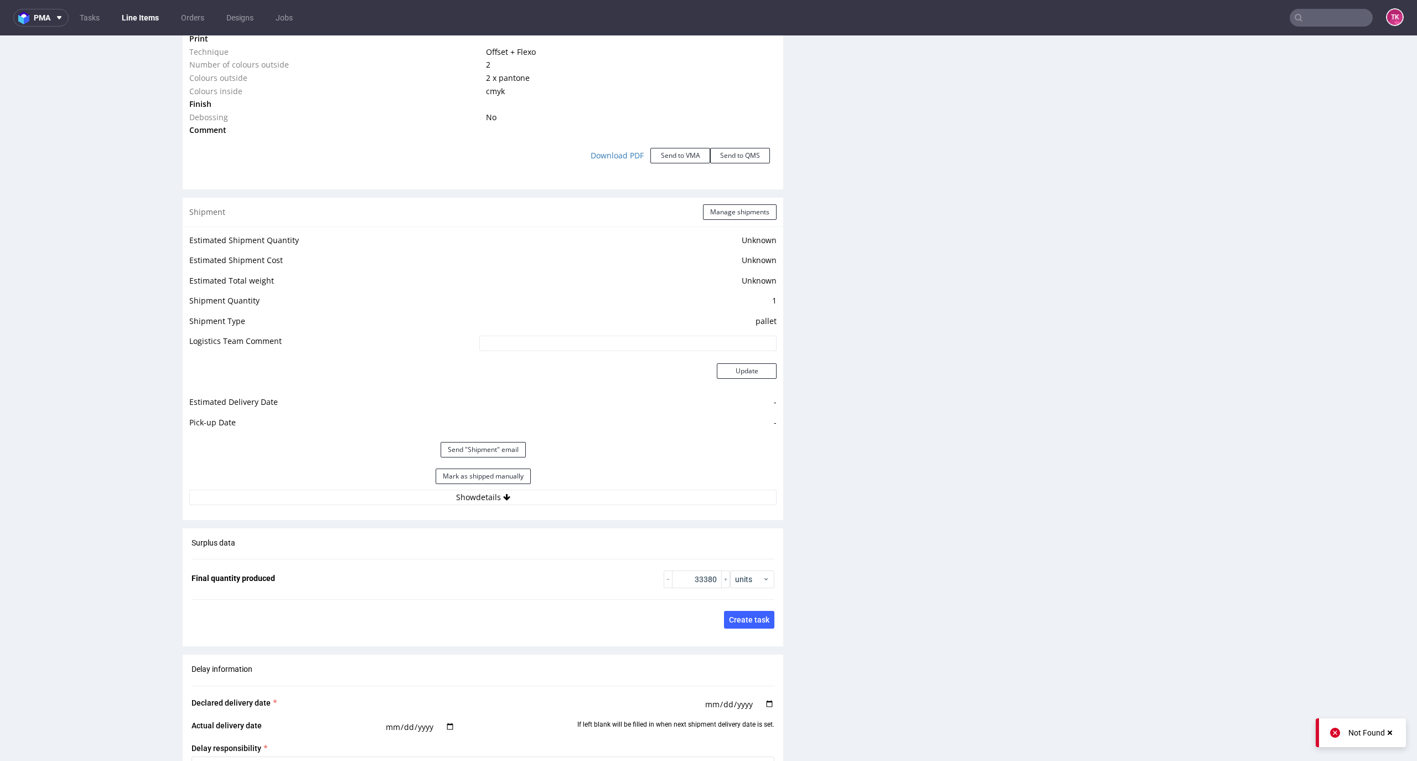
drag, startPoint x: 147, startPoint y: 29, endPoint x: 147, endPoint y: 20, distance: 9.4
click at [147, 27] on nav "pma Tasks Line Items Orders Designs Jobs TK" at bounding box center [708, 17] width 1417 height 35
click at [147, 19] on link "Line Items" at bounding box center [140, 18] width 50 height 18
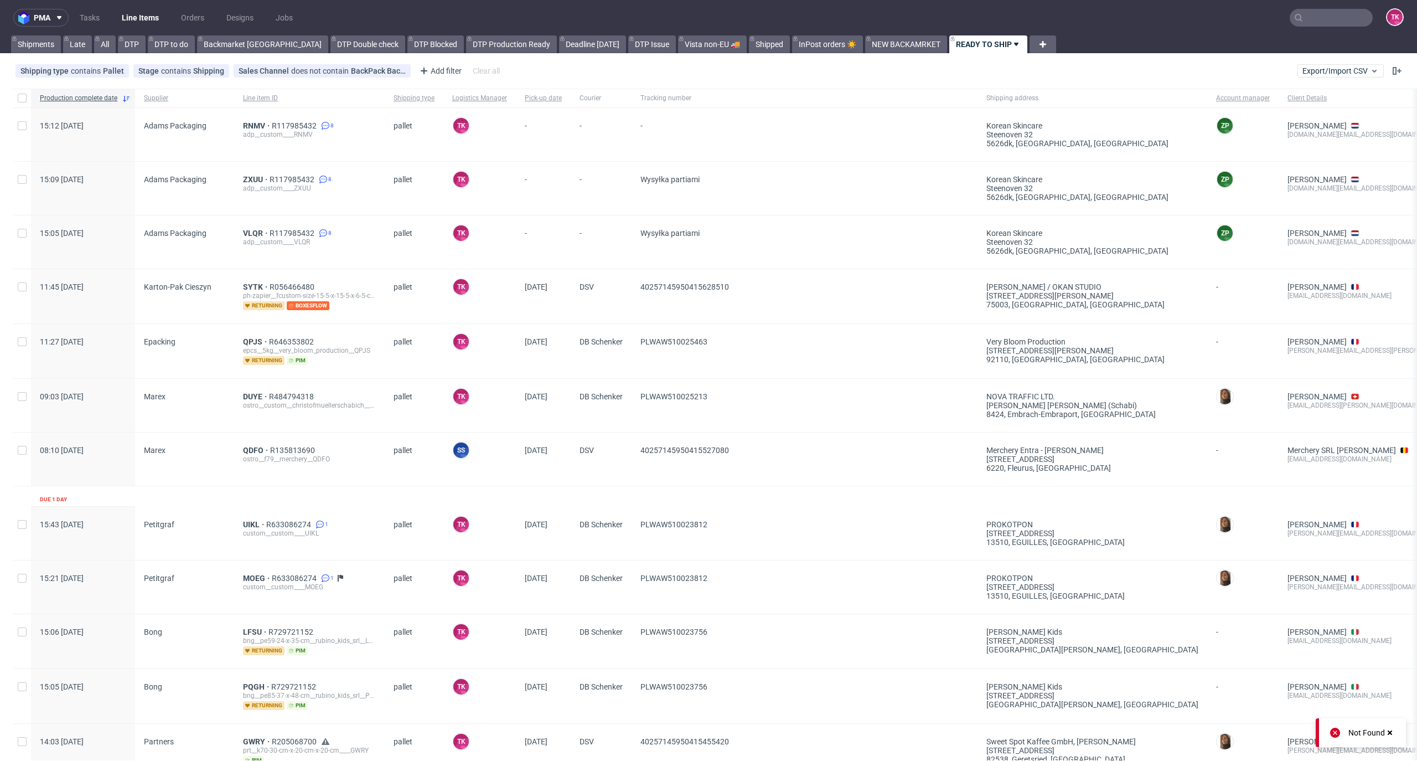
click at [133, 10] on link "Line Items" at bounding box center [140, 18] width 50 height 18
click at [127, 20] on link "Line Items" at bounding box center [140, 18] width 50 height 18
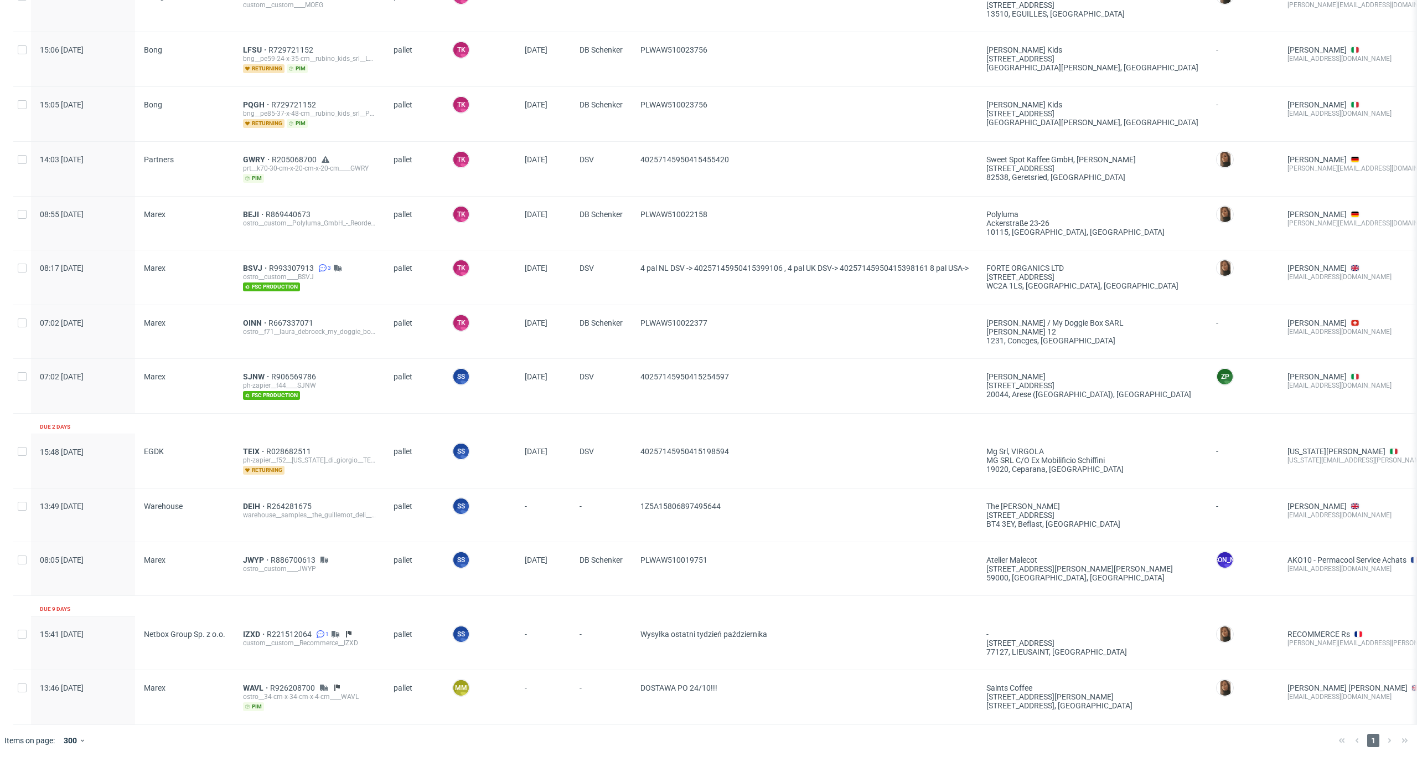
scroll to position [592, 0]
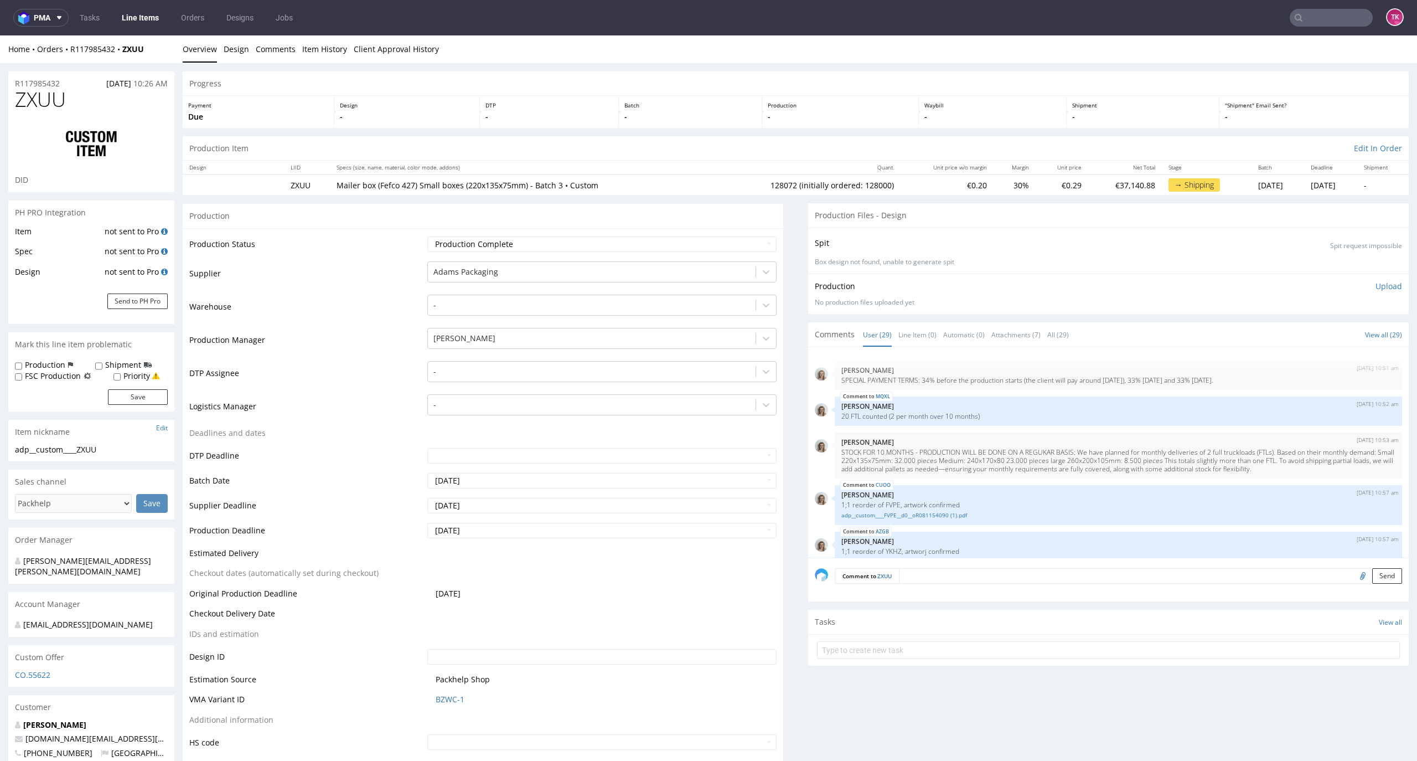
scroll to position [1148, 0]
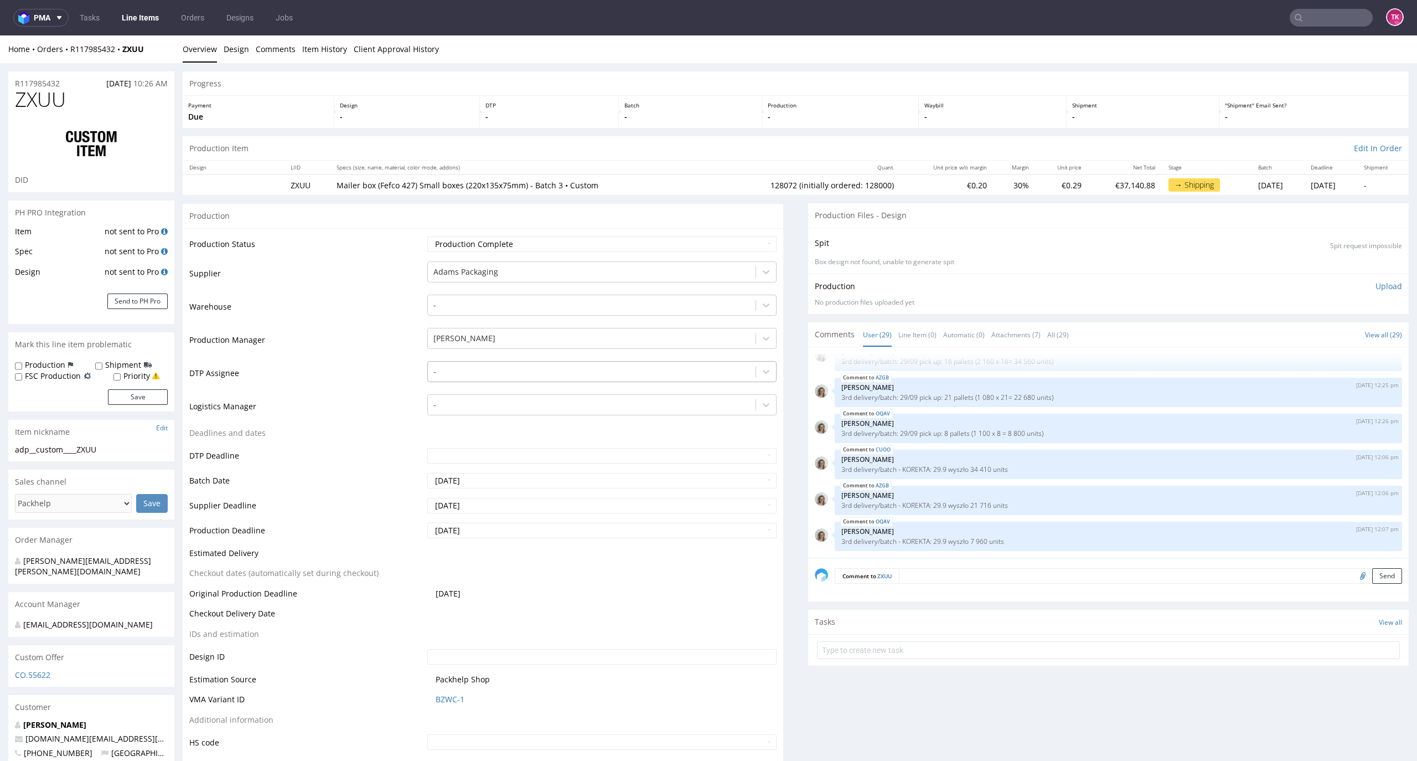
click at [505, 373] on div at bounding box center [591, 371] width 317 height 13
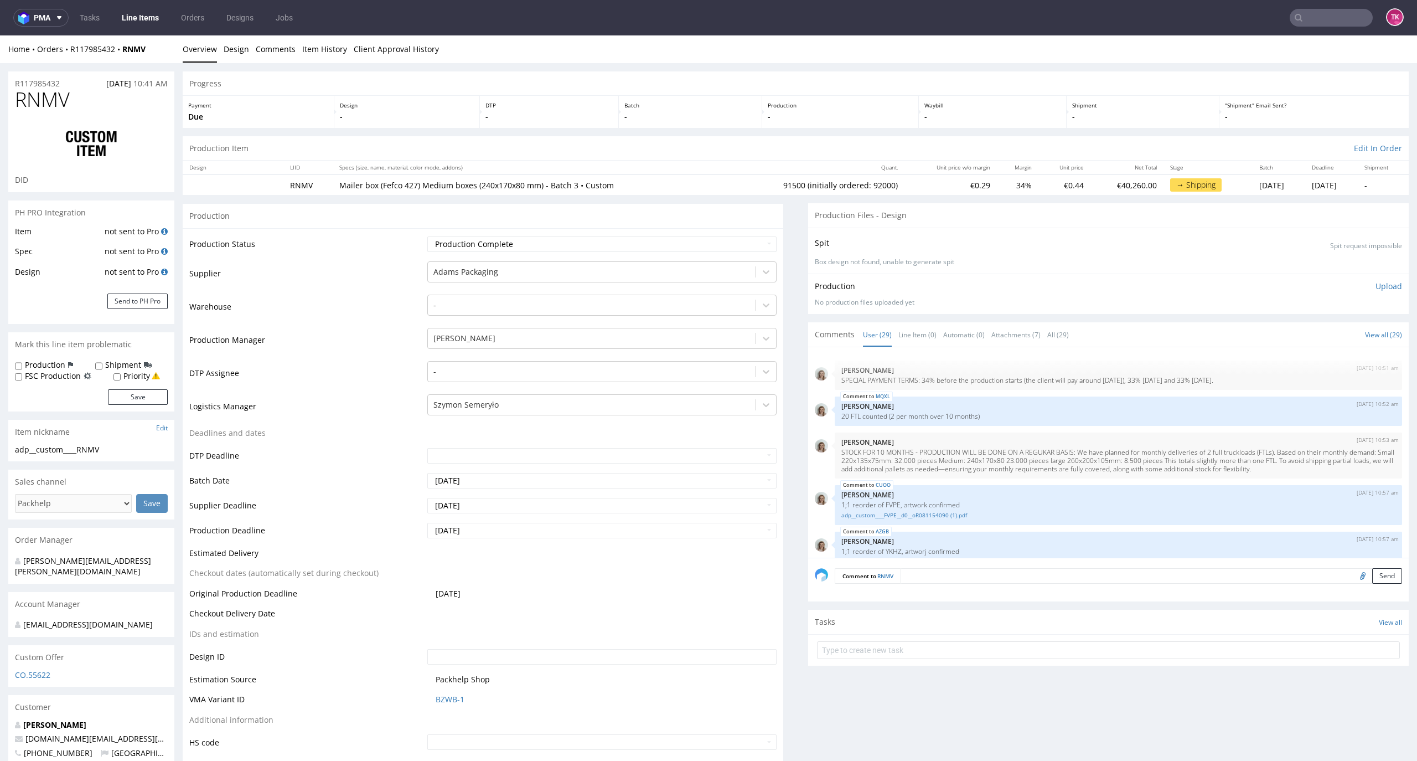
scroll to position [1148, 0]
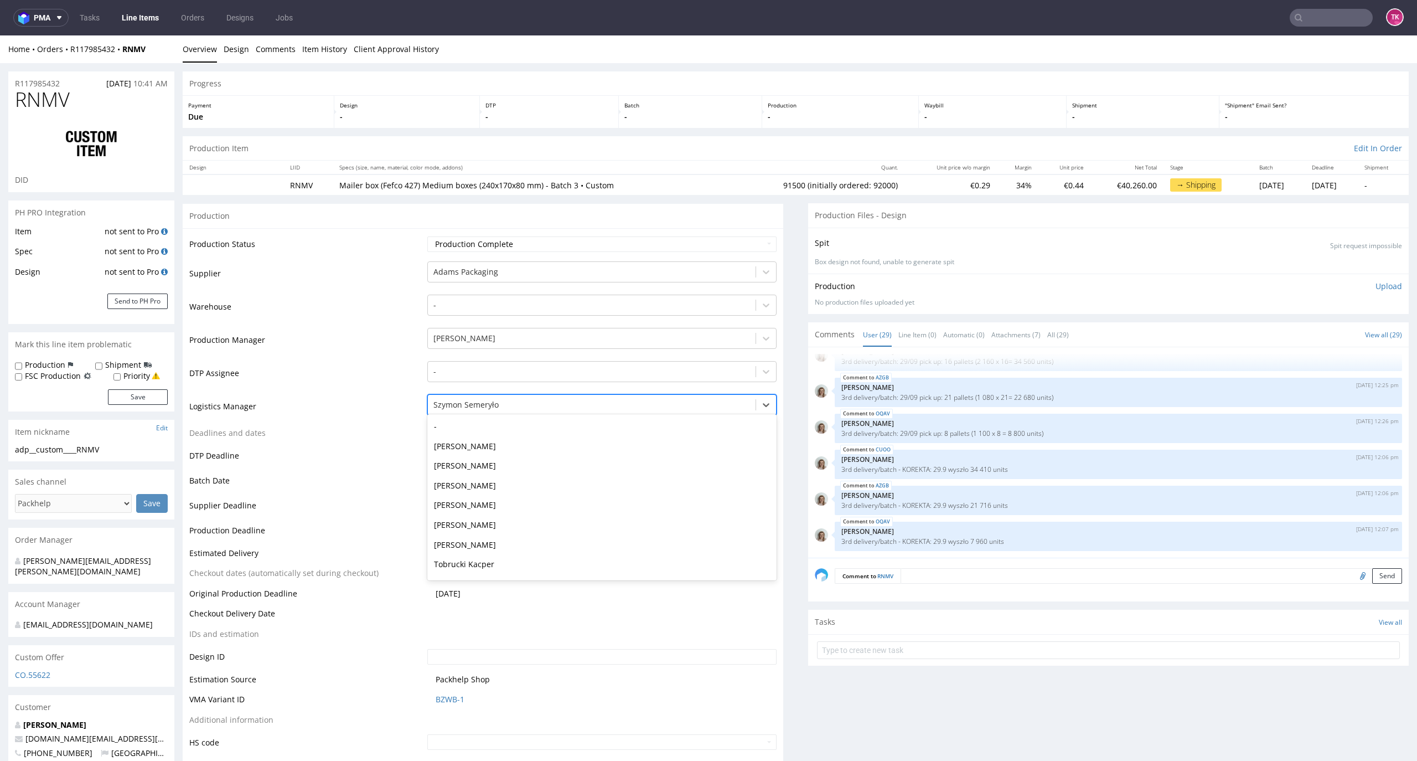
click at [534, 405] on div at bounding box center [591, 404] width 317 height 13
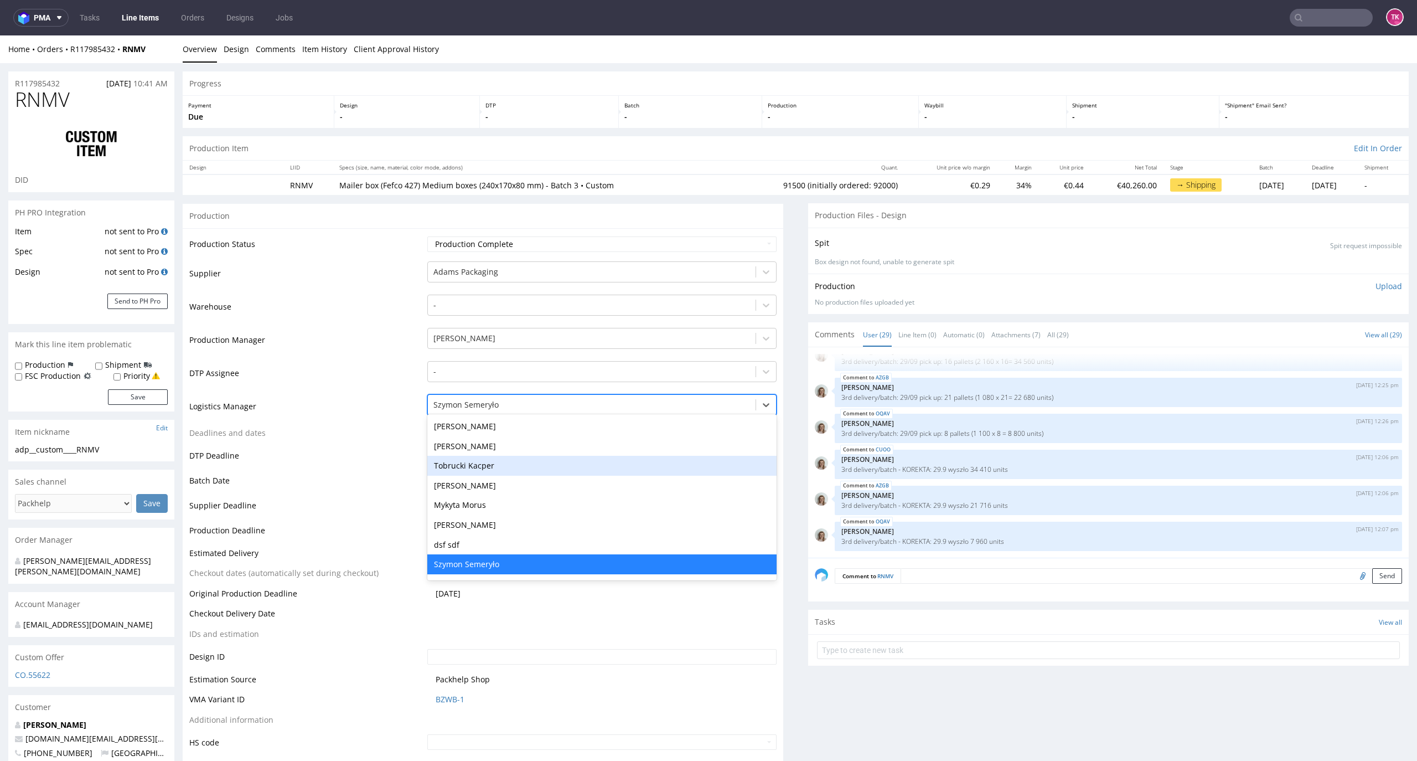
click at [499, 459] on div "Tobrucki Kacper" at bounding box center [602, 466] width 350 height 20
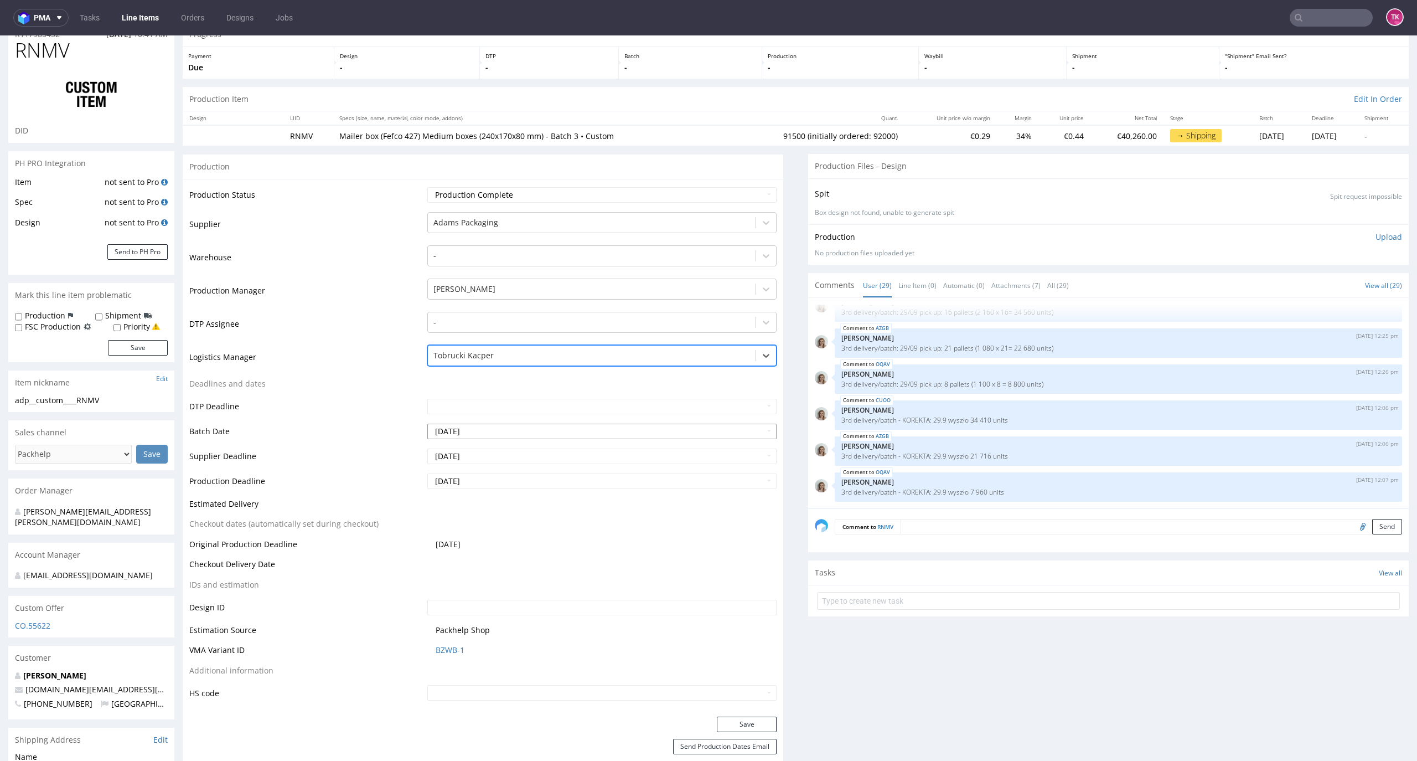
scroll to position [74, 0]
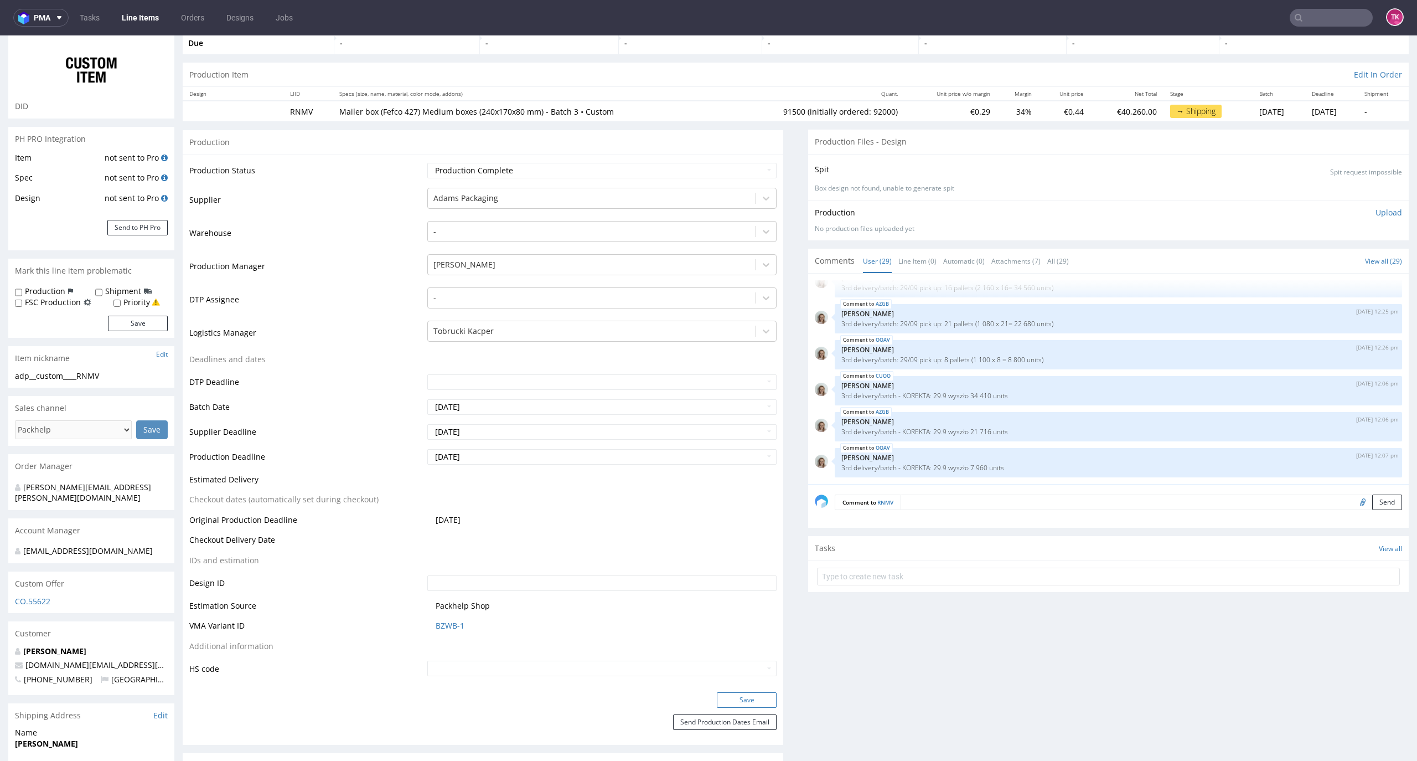
click at [746, 692] on button "Save" at bounding box center [747, 700] width 60 height 16
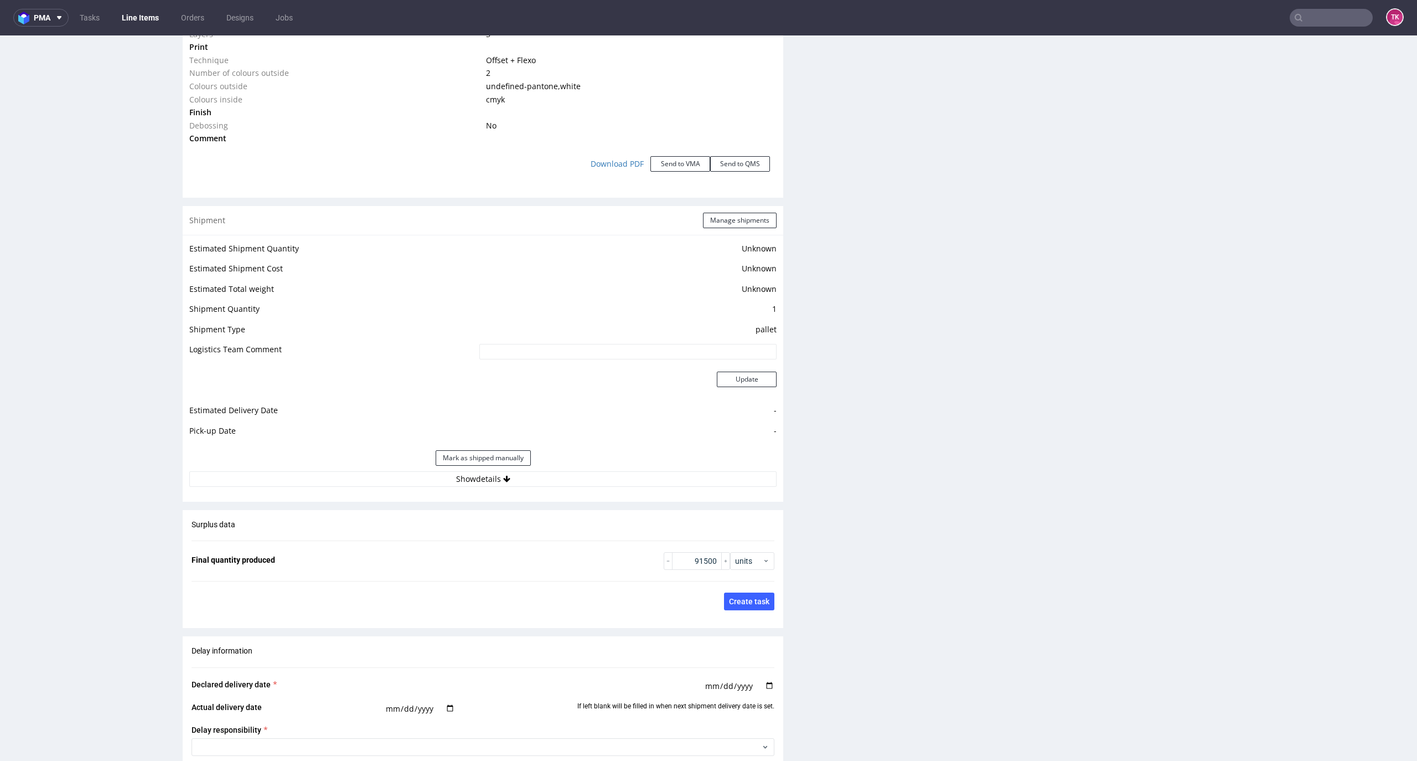
scroll to position [1331, 0]
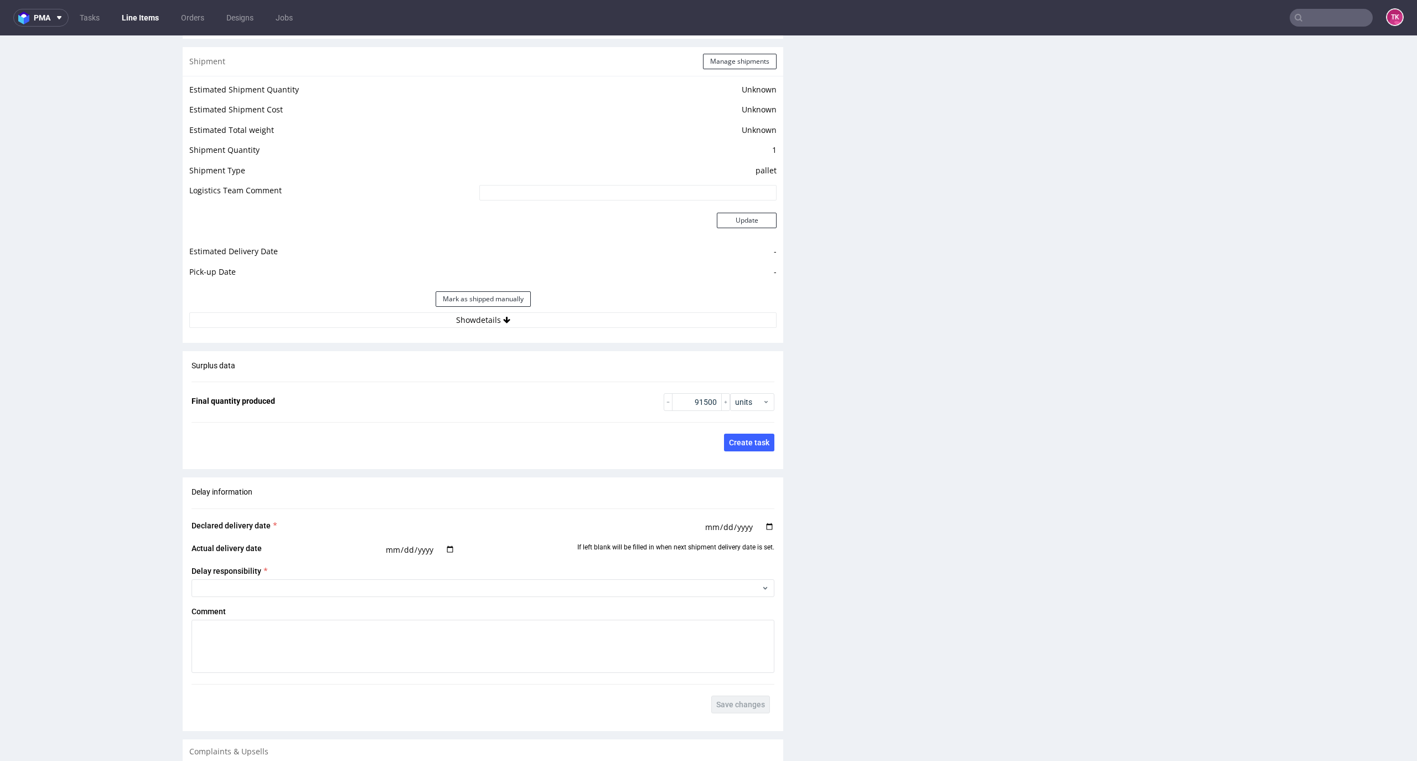
click at [582, 333] on div "Estimated Shipment Quantity Unknown Estimated Shipment Cost Unknown Estimated T…" at bounding box center [483, 205] width 601 height 259
click at [588, 319] on button "Show details" at bounding box center [482, 320] width 587 height 16
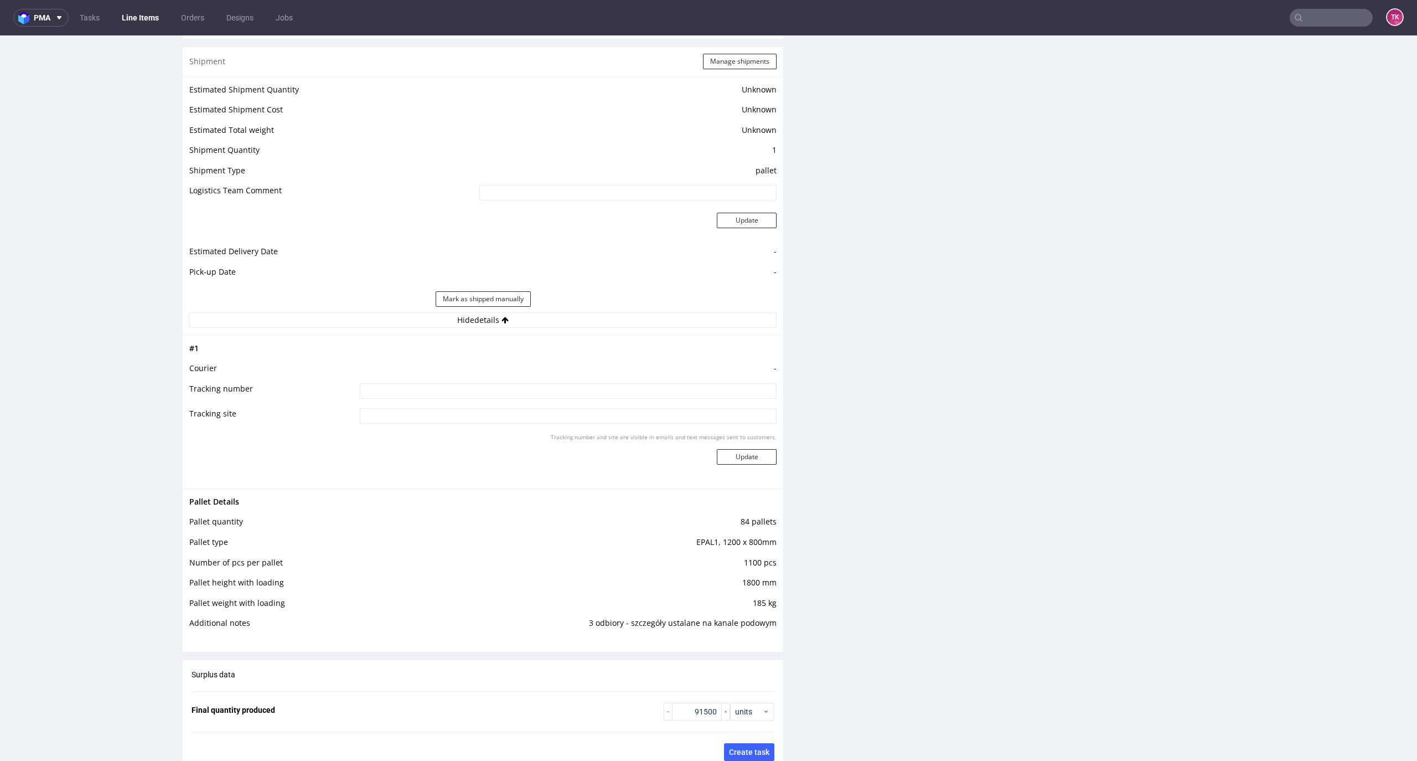
click at [512, 385] on tbody "# 1 Courier - Tracking number Tracking site Tracking number and site are visibl…" at bounding box center [482, 412] width 587 height 140
click at [512, 388] on input at bounding box center [568, 391] width 417 height 16
paste input "Wysyłka partiami"
type input "Wysyłka partiami"
drag, startPoint x: 753, startPoint y: 441, endPoint x: 743, endPoint y: 454, distance: 16.2
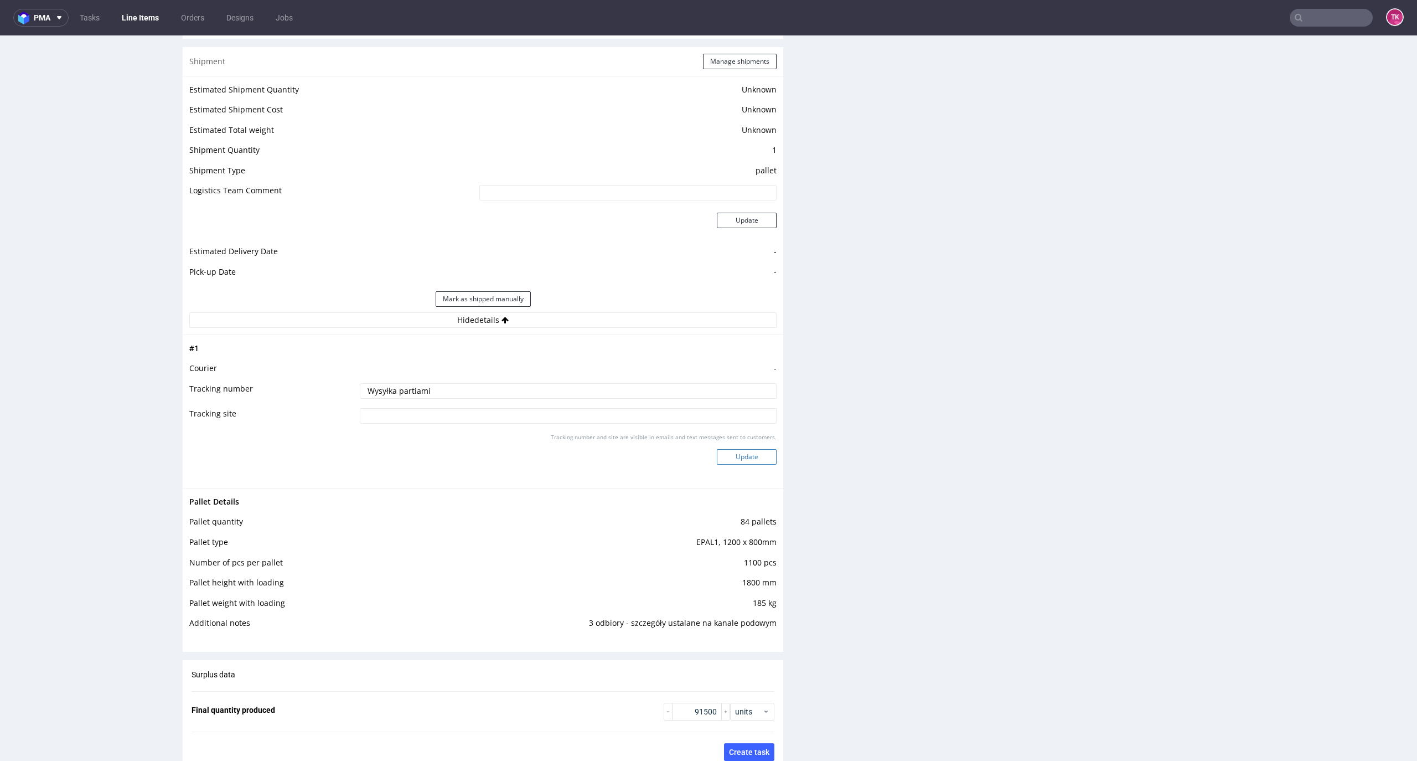
click at [750, 445] on div "Tracking number and site are visible in emails and text messages sent to custom…" at bounding box center [568, 453] width 417 height 40
click at [743, 454] on button "Update" at bounding box center [747, 457] width 60 height 16
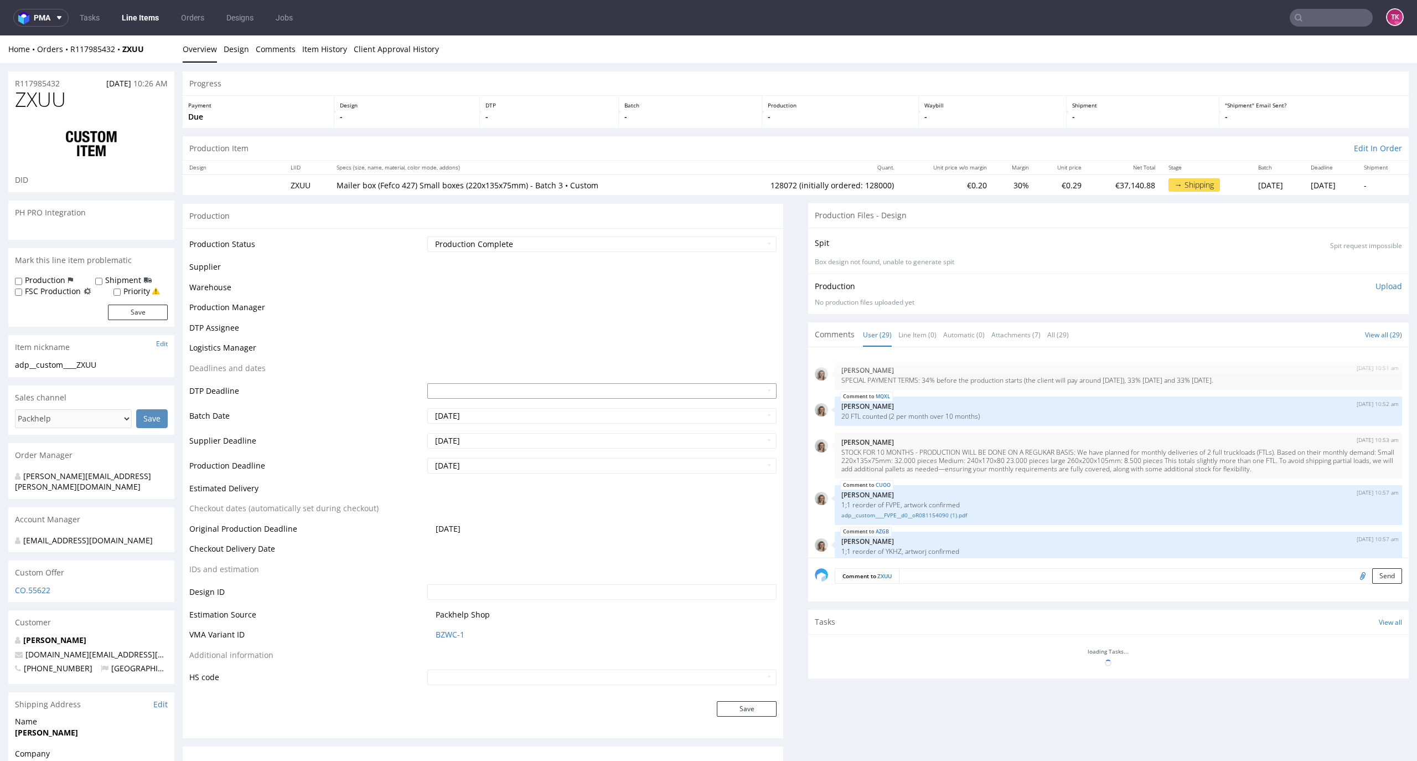
scroll to position [1148, 0]
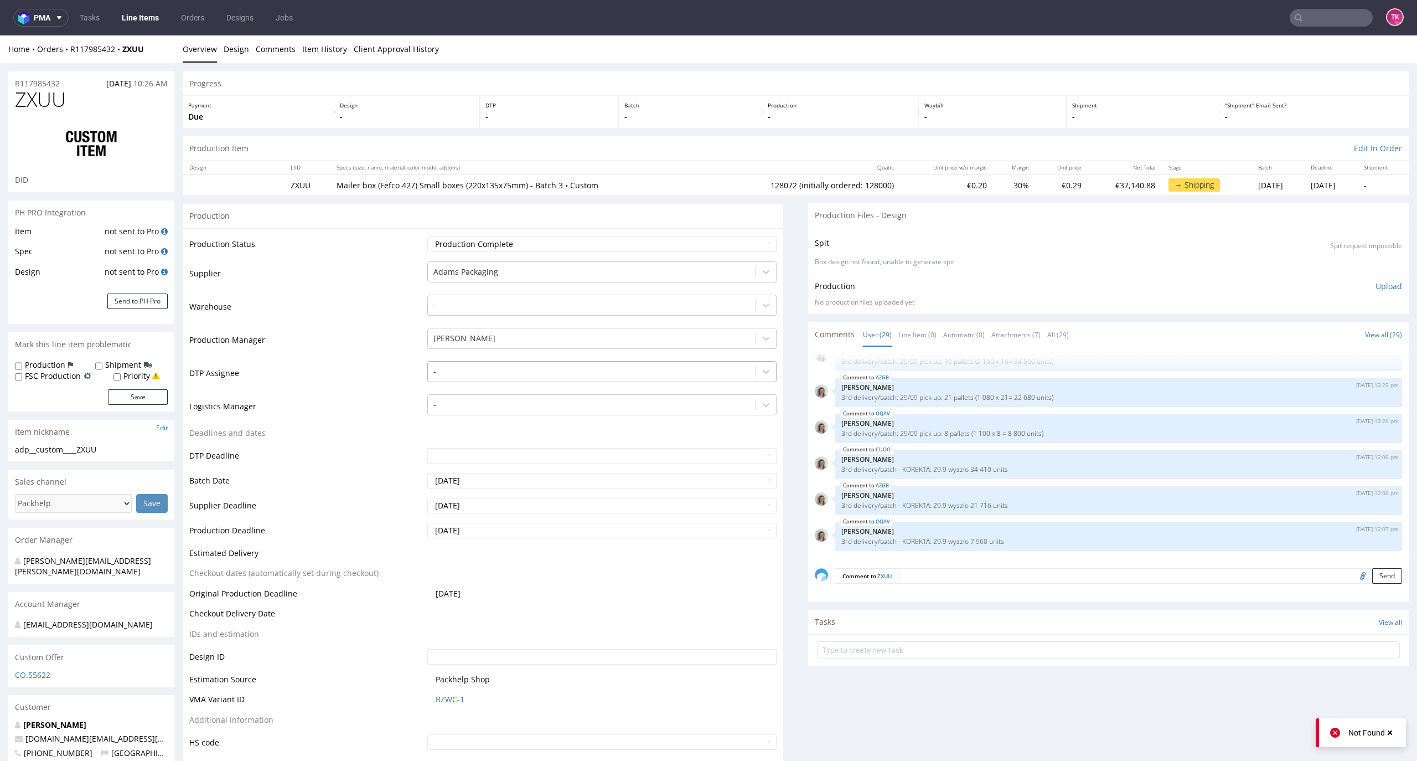
click at [530, 370] on div at bounding box center [591, 371] width 317 height 13
click at [360, 397] on td "Logistics Manager" at bounding box center [306, 409] width 235 height 33
click at [519, 406] on div at bounding box center [591, 404] width 317 height 13
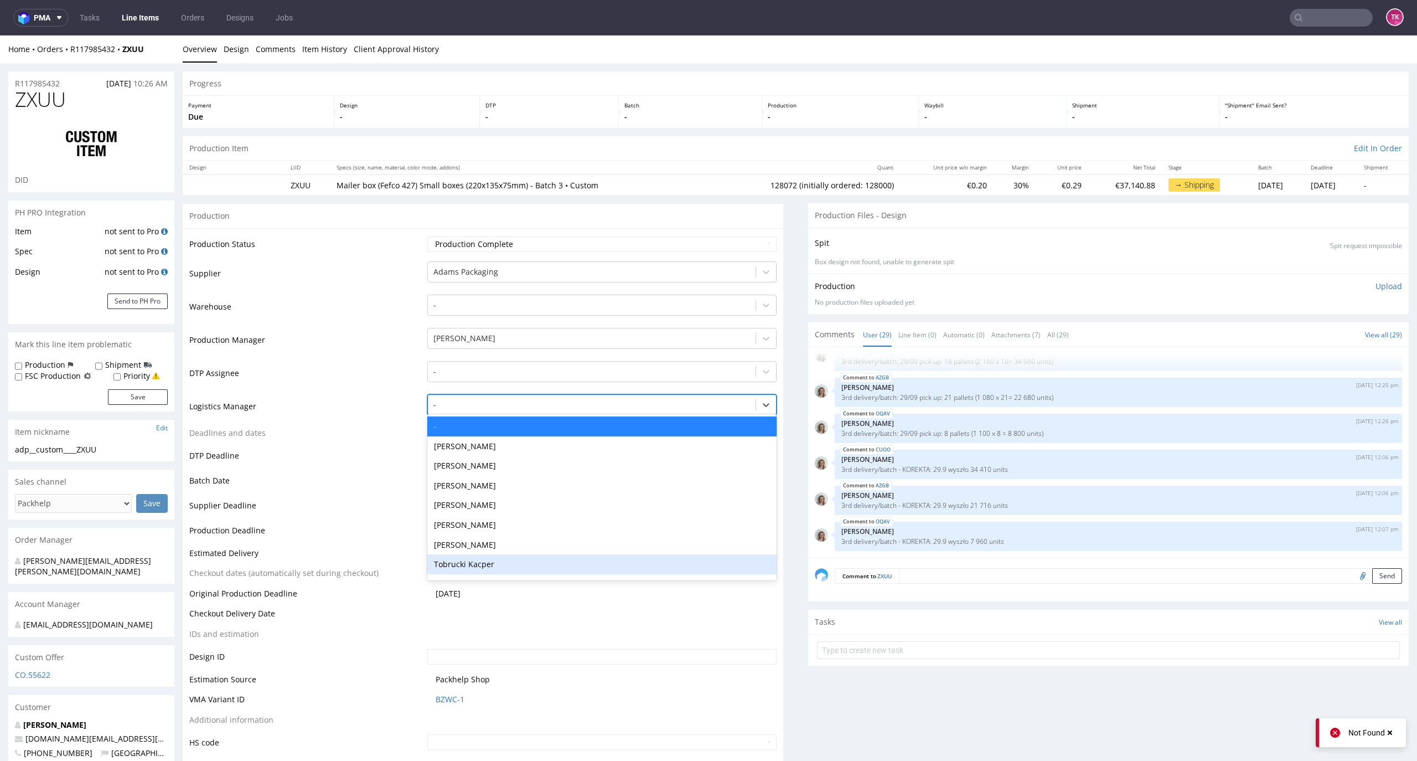
click at [506, 561] on div "Tobrucki Kacper" at bounding box center [602, 564] width 350 height 20
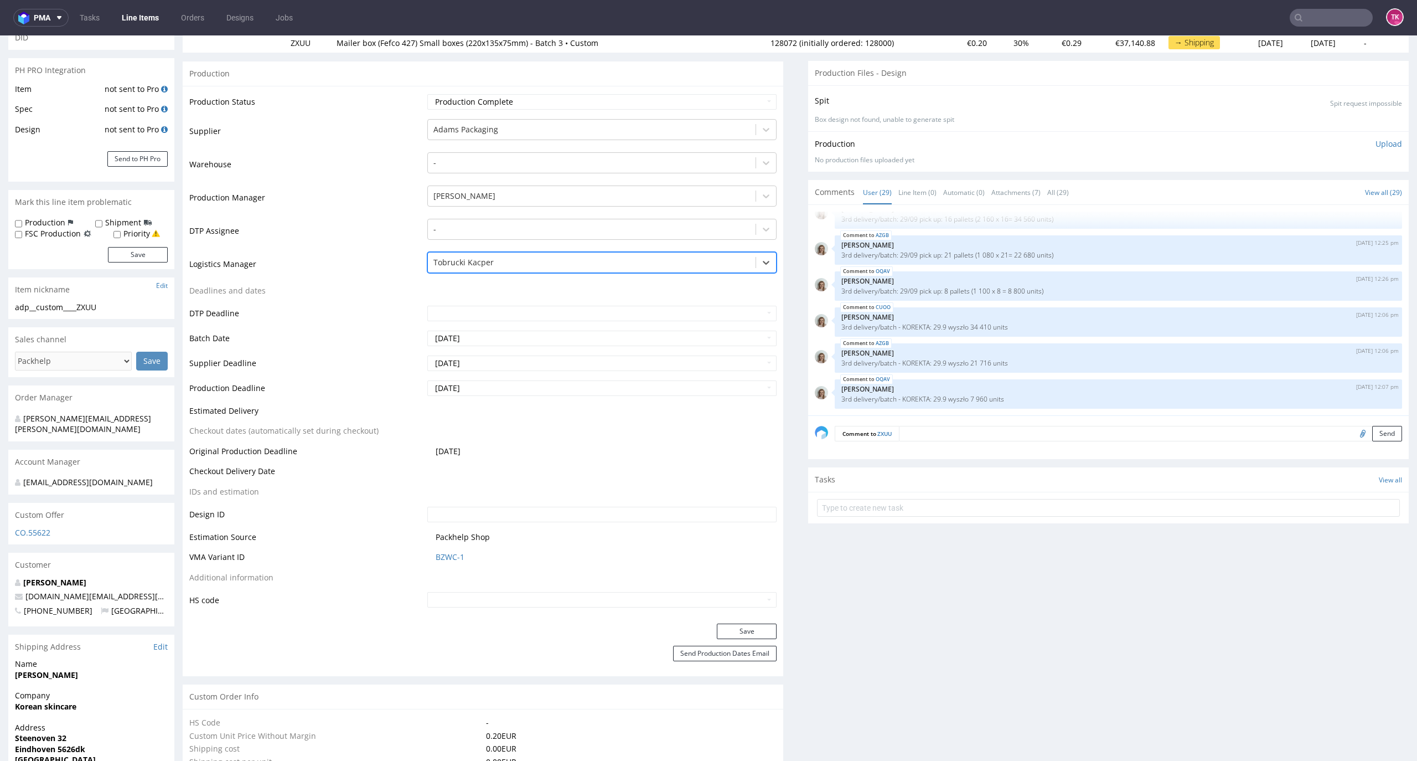
scroll to position [147, 0]
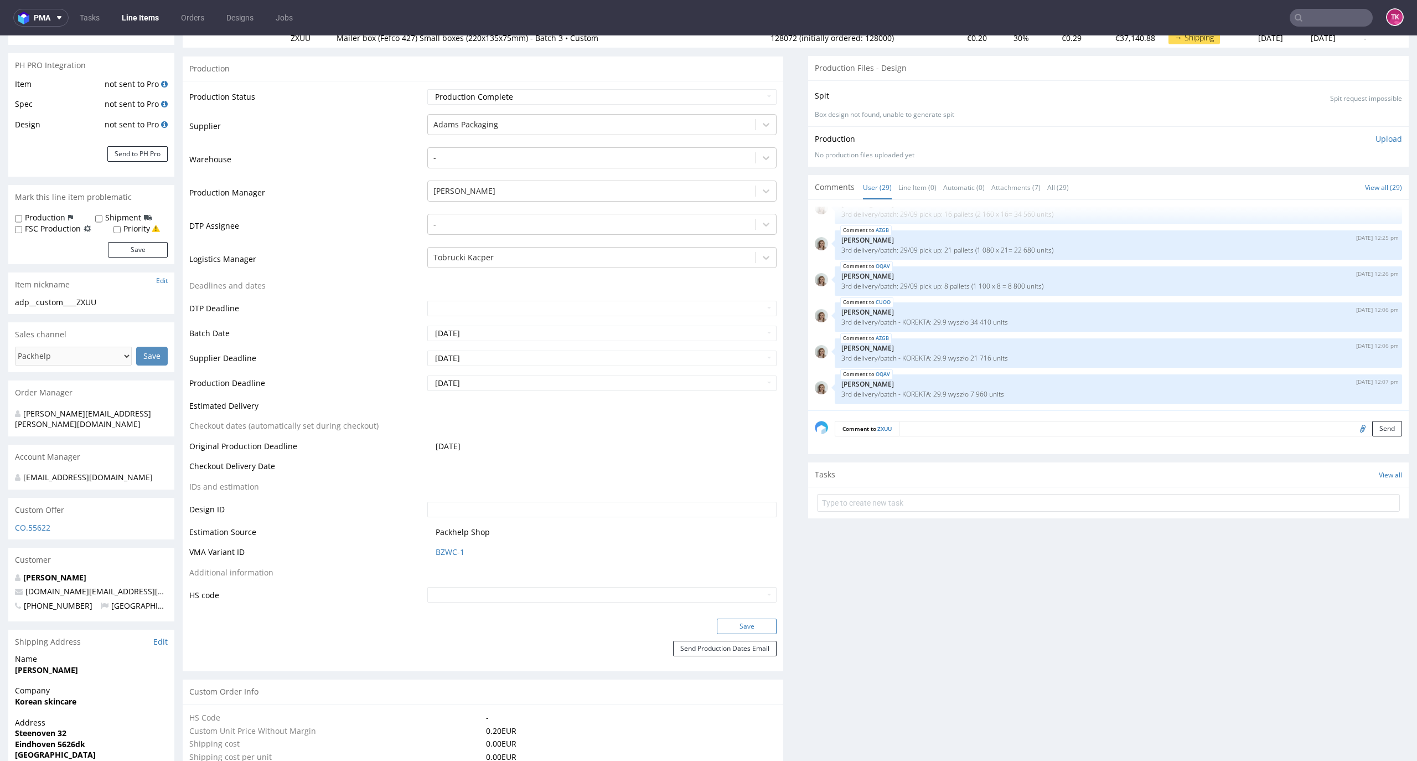
click at [722, 627] on button "Save" at bounding box center [747, 626] width 60 height 16
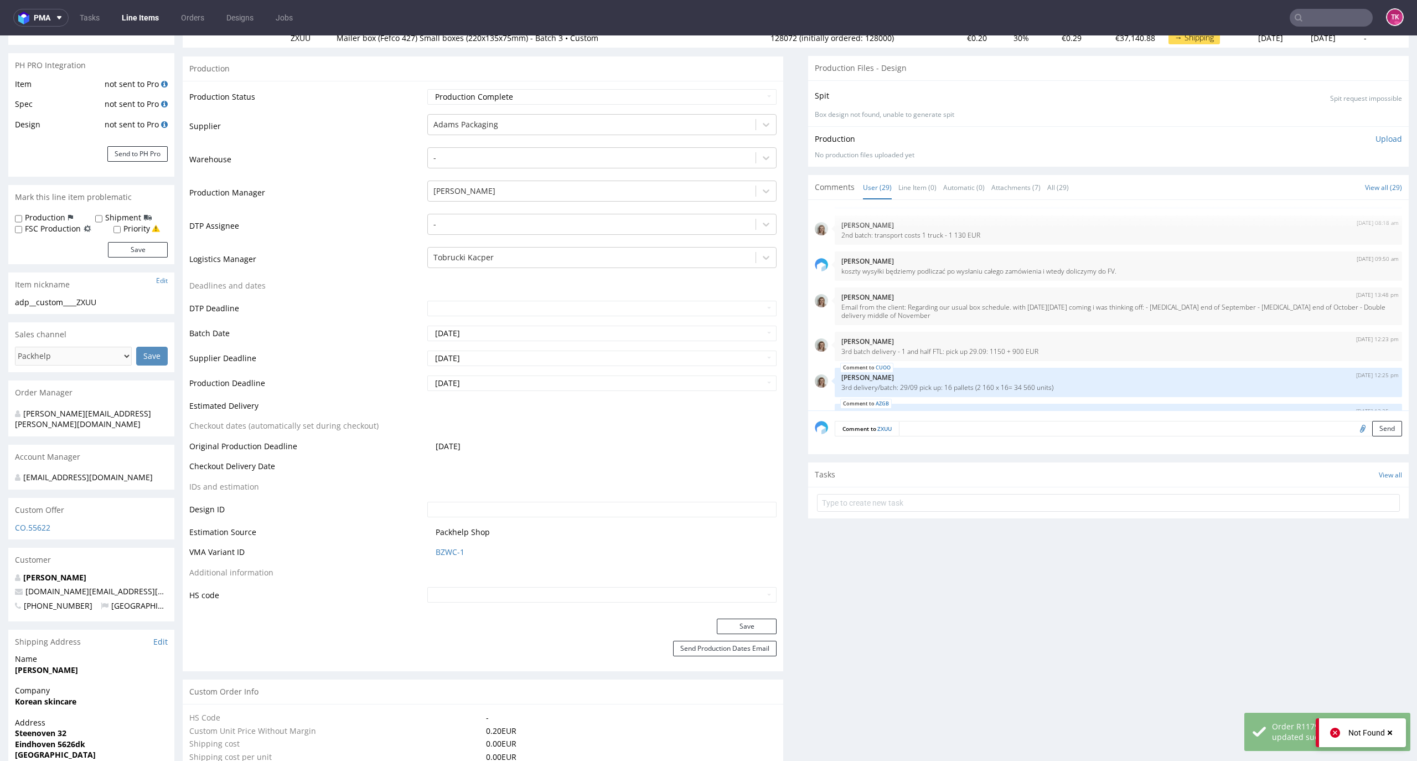
scroll to position [1000, 0]
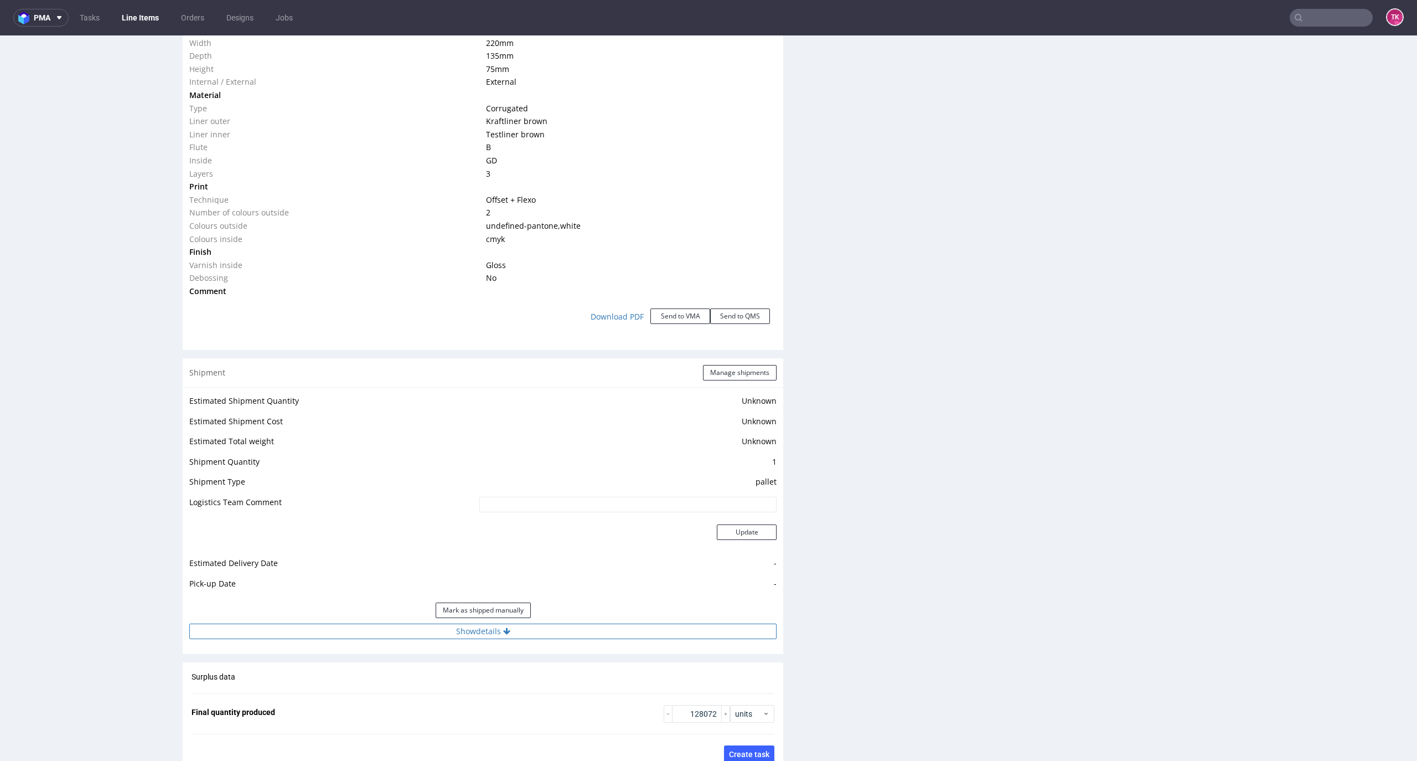
click at [485, 638] on div "Estimated Shipment Quantity Unknown Estimated Shipment Cost Unknown Estimated T…" at bounding box center [483, 516] width 601 height 259
click at [484, 632] on button "Show details" at bounding box center [482, 631] width 587 height 16
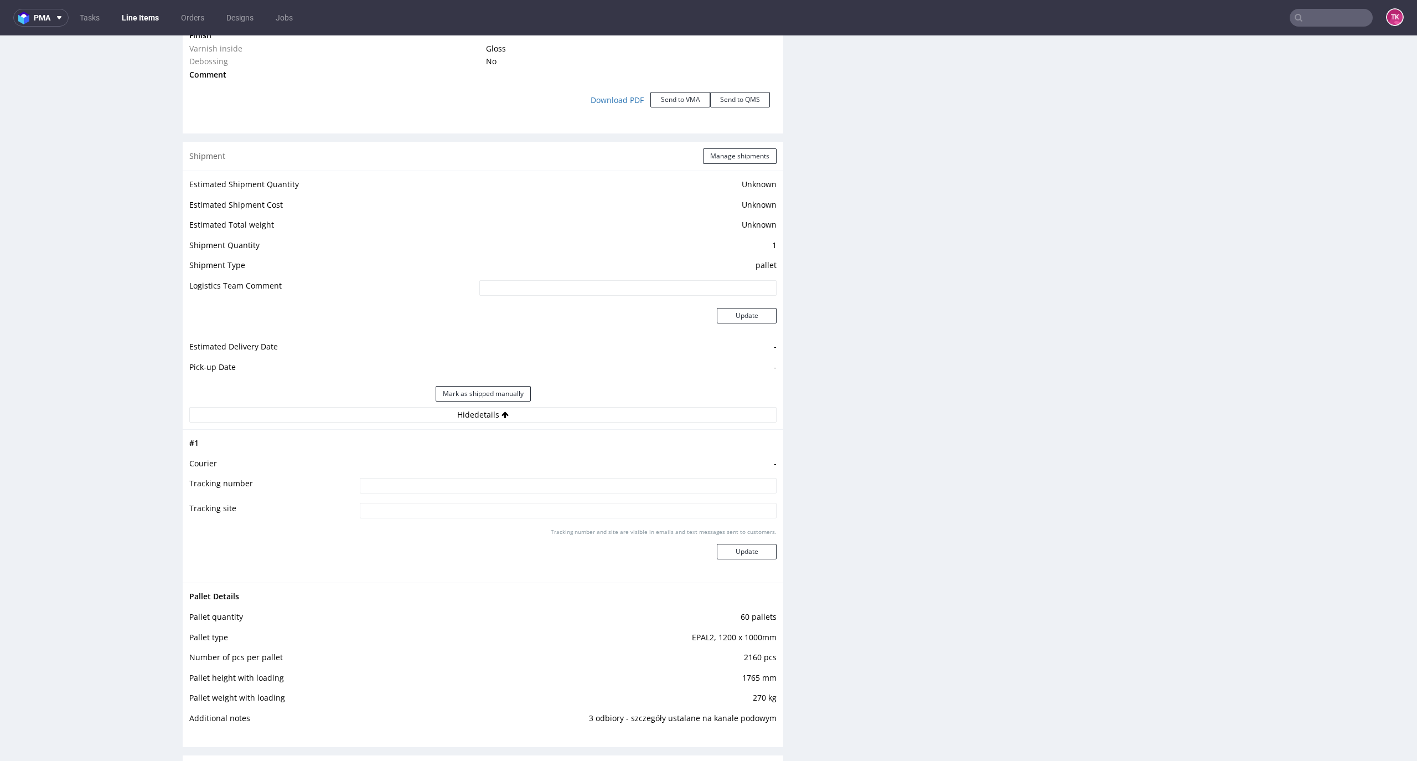
scroll to position [1402, 0]
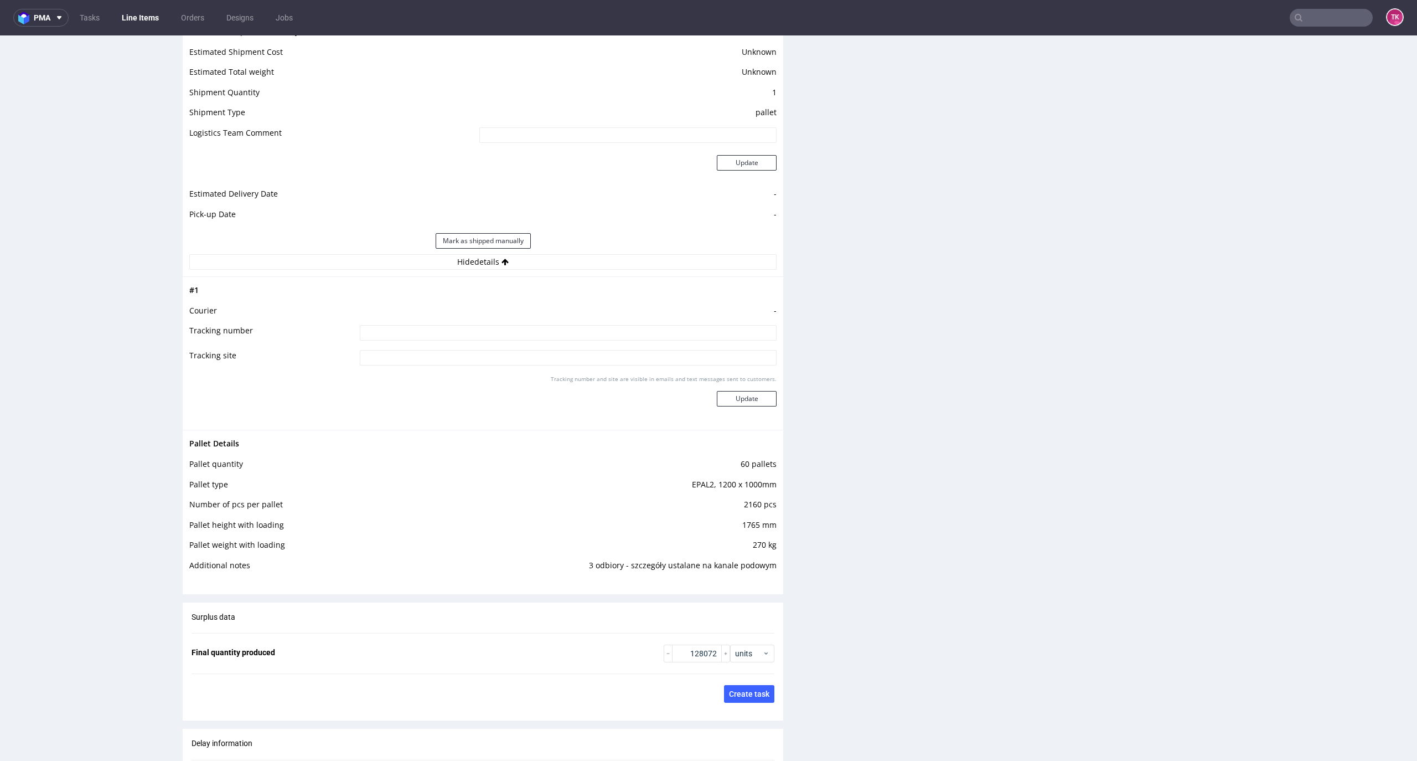
click at [597, 322] on td "-" at bounding box center [567, 314] width 420 height 20
click at [590, 332] on input at bounding box center [568, 333] width 417 height 16
type input "Wysyłka partiami"
click at [765, 399] on button "Update" at bounding box center [747, 399] width 60 height 16
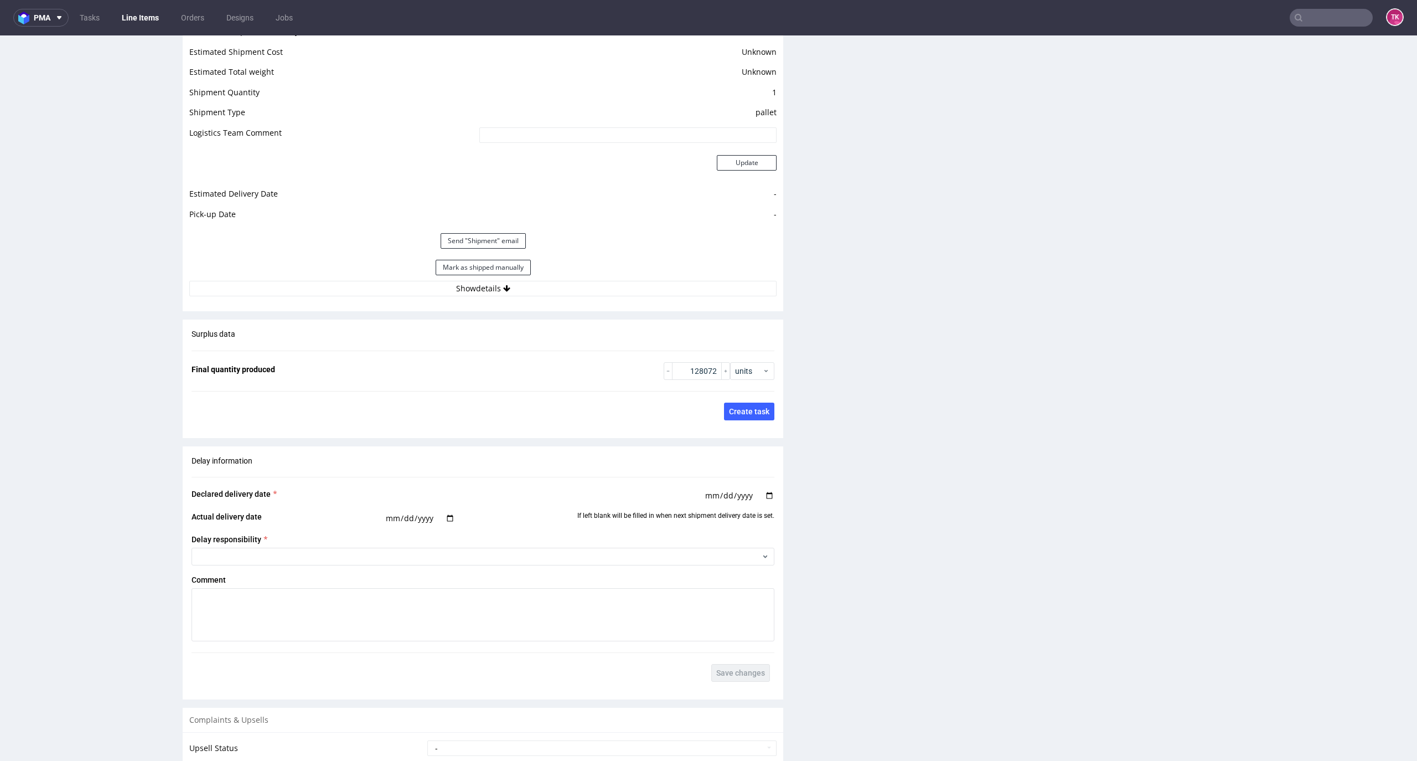
scroll to position [1148, 0]
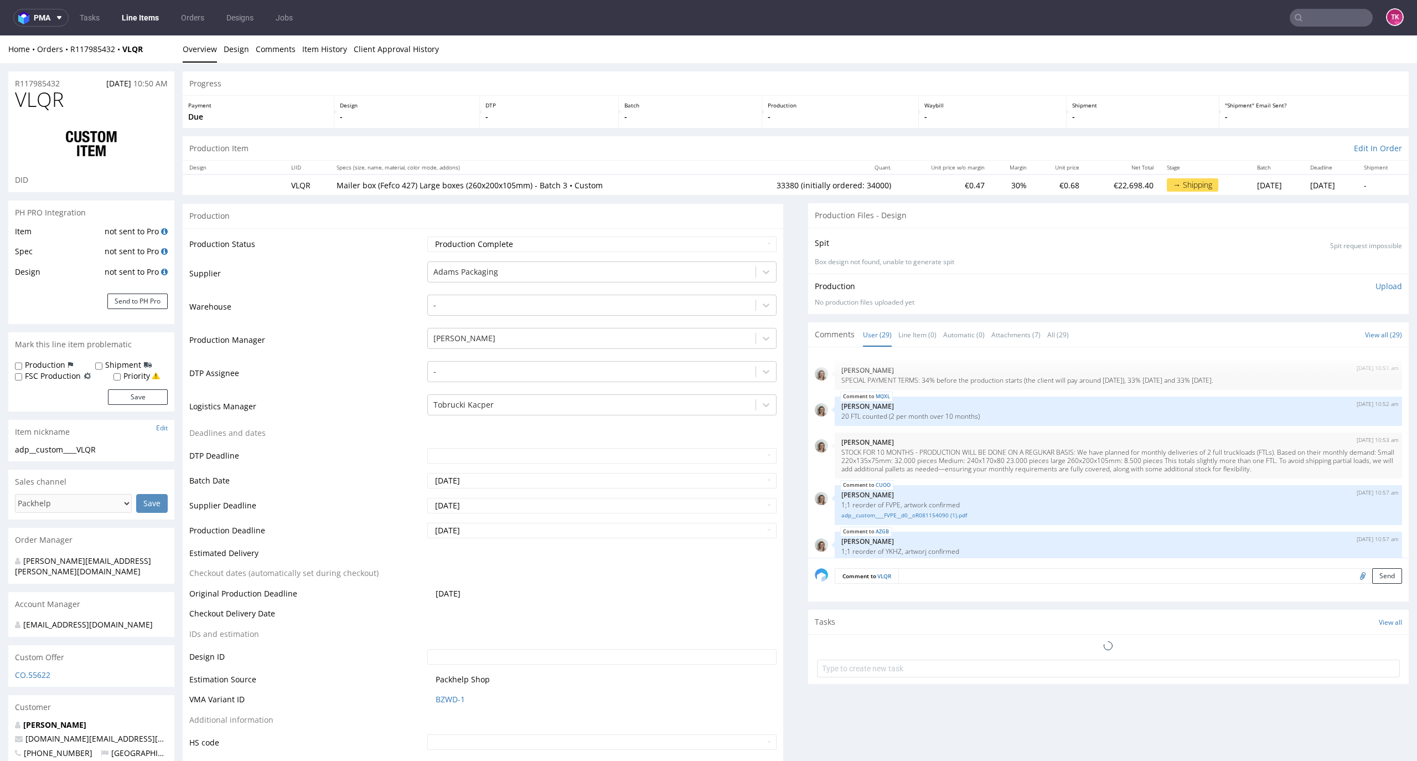
type input "33380"
type input "91500"
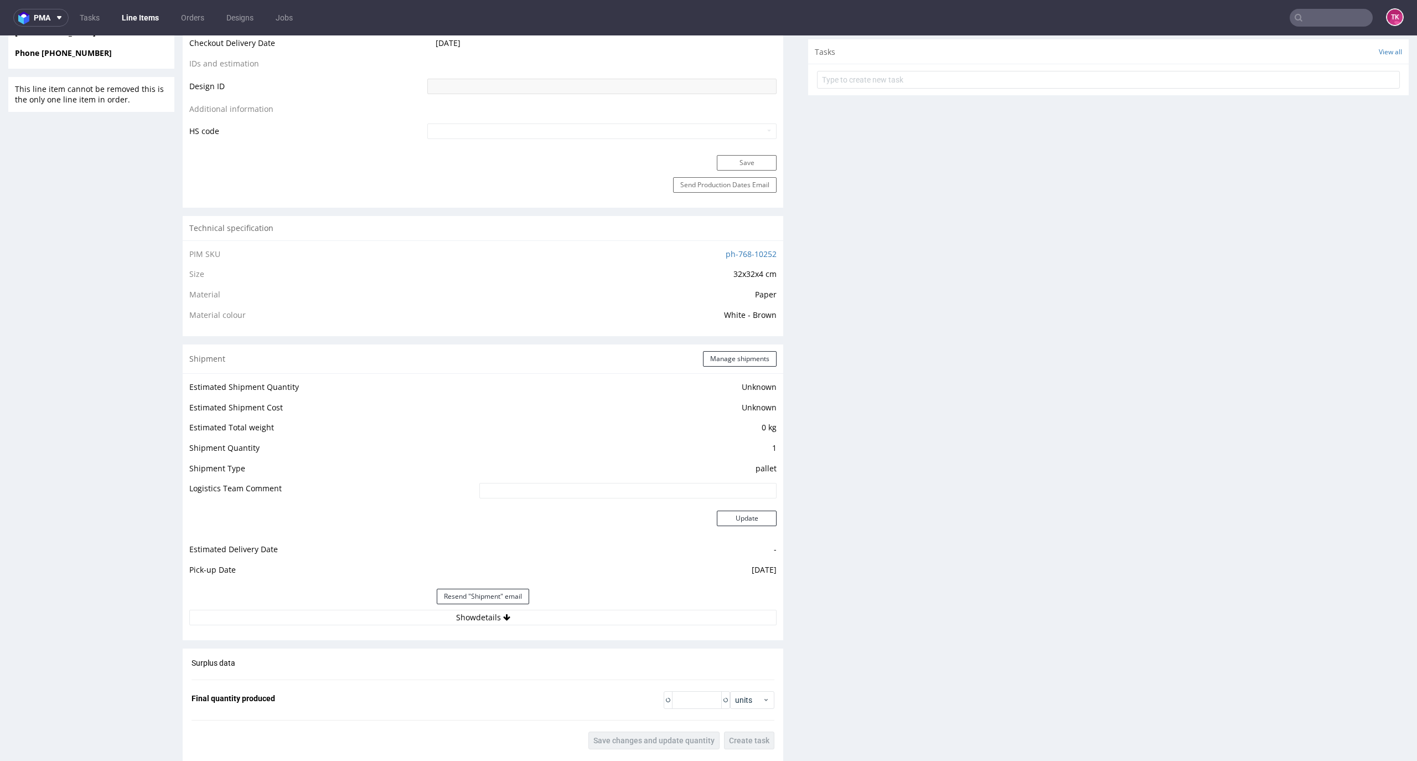
scroll to position [959, 0]
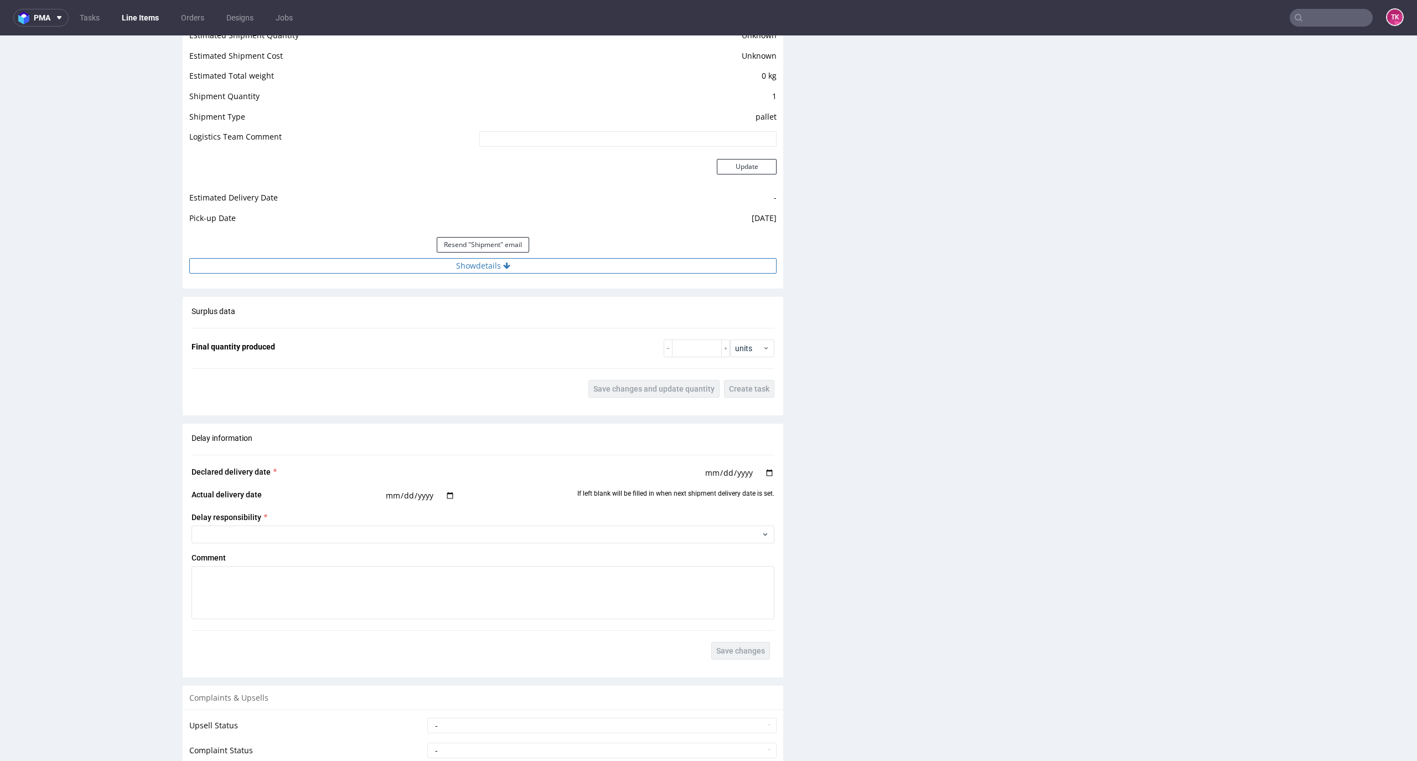
click at [354, 268] on button "Show details" at bounding box center [482, 266] width 587 height 16
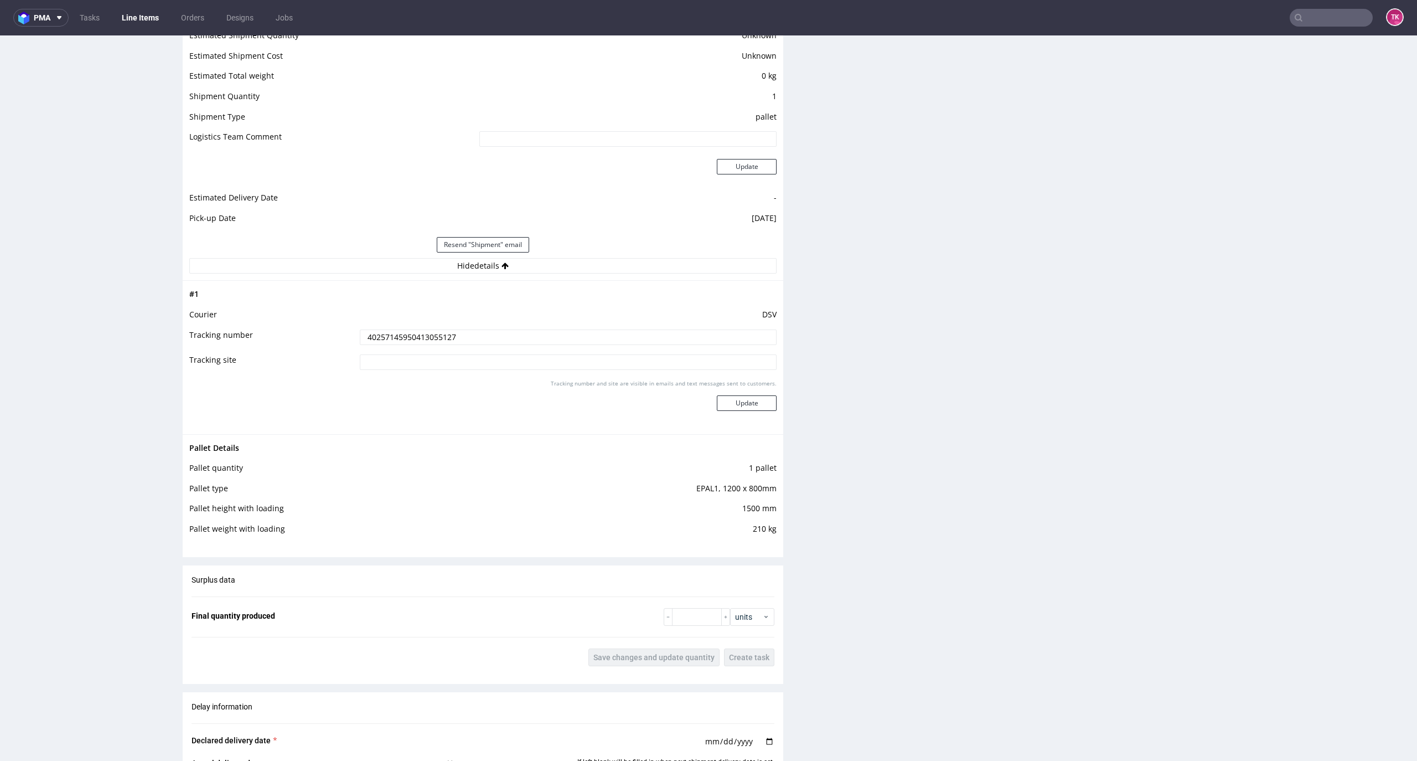
click at [383, 337] on input "40257145950413055127" at bounding box center [568, 337] width 417 height 16
click at [1310, 21] on input "text" at bounding box center [1331, 18] width 83 height 18
paste input "R394455952"
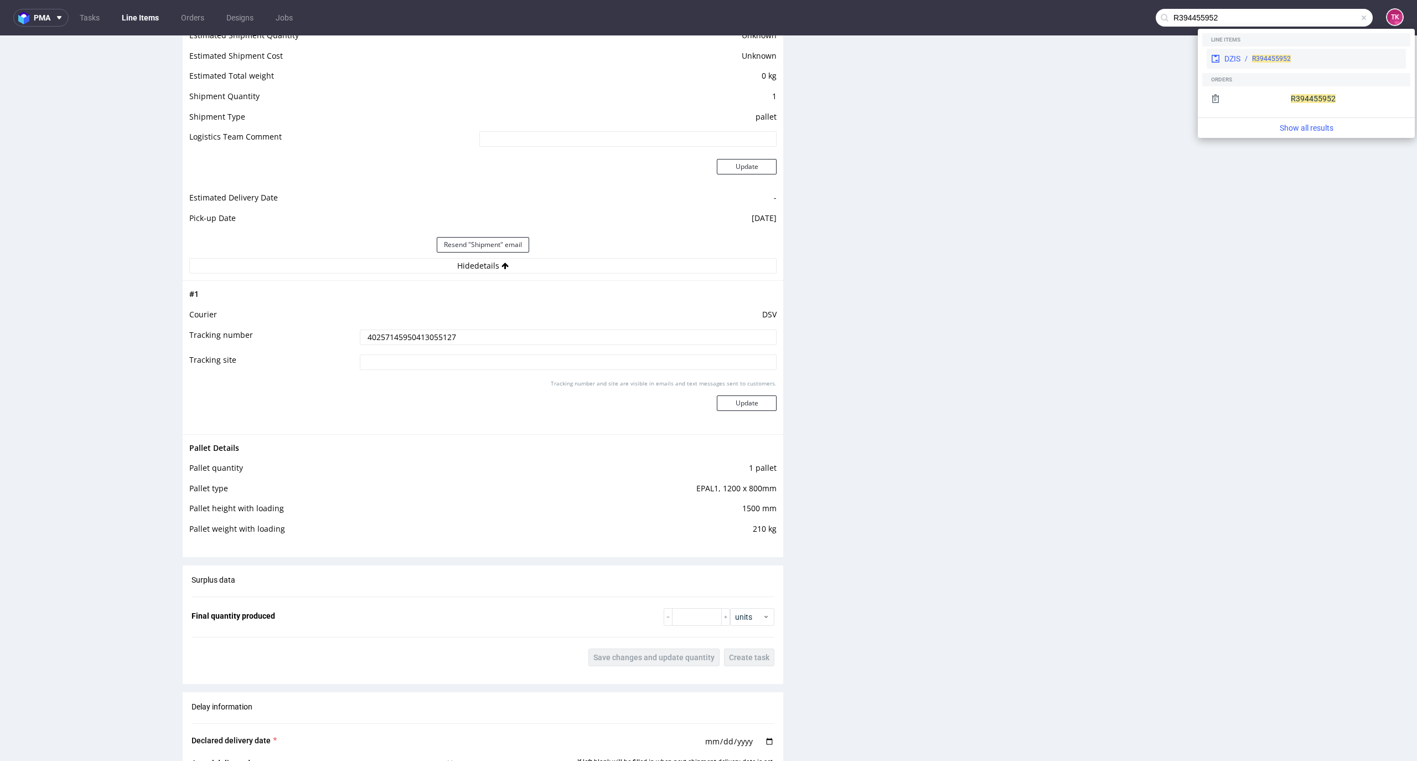
type input "R394455952"
click at [1248, 55] on div "R394455952" at bounding box center [1321, 59] width 161 height 10
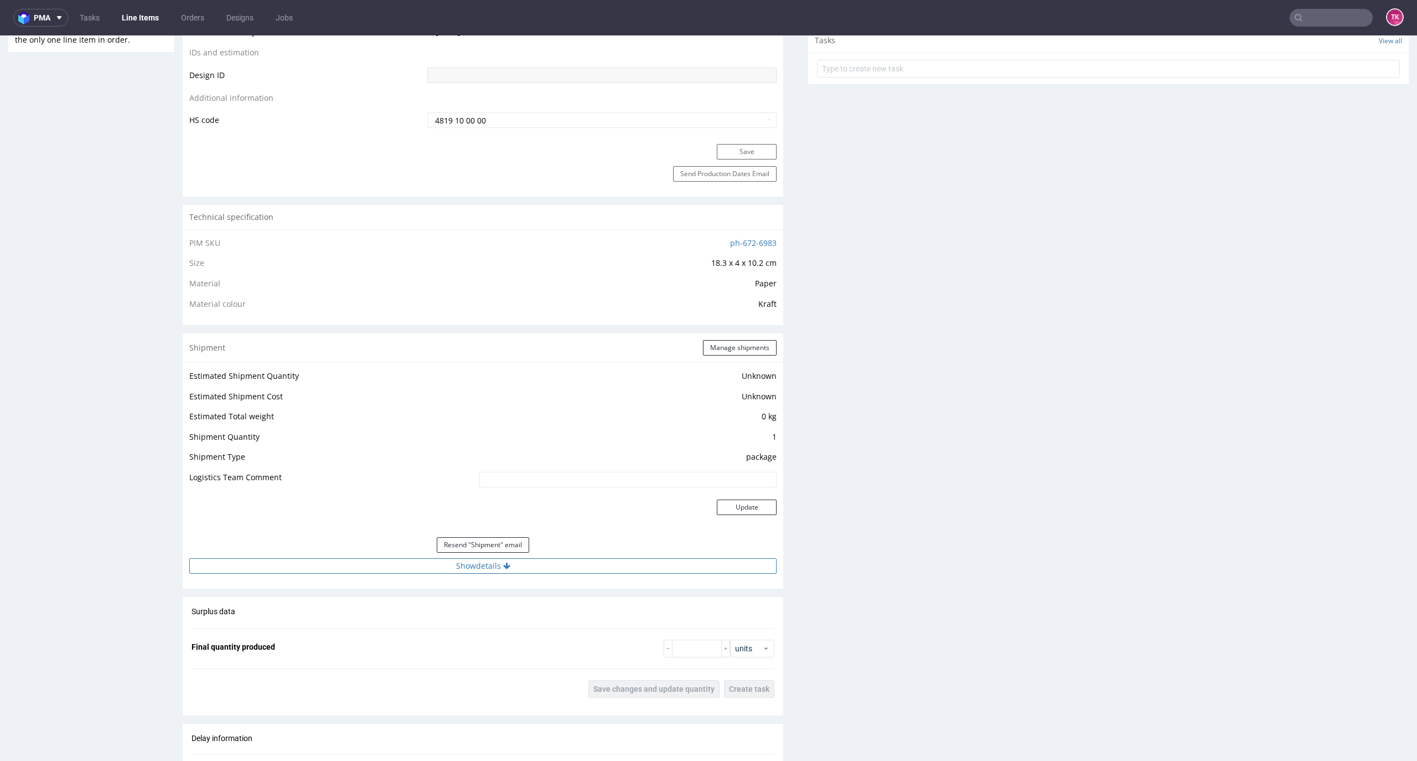
click at [404, 559] on button "Show details" at bounding box center [482, 566] width 587 height 16
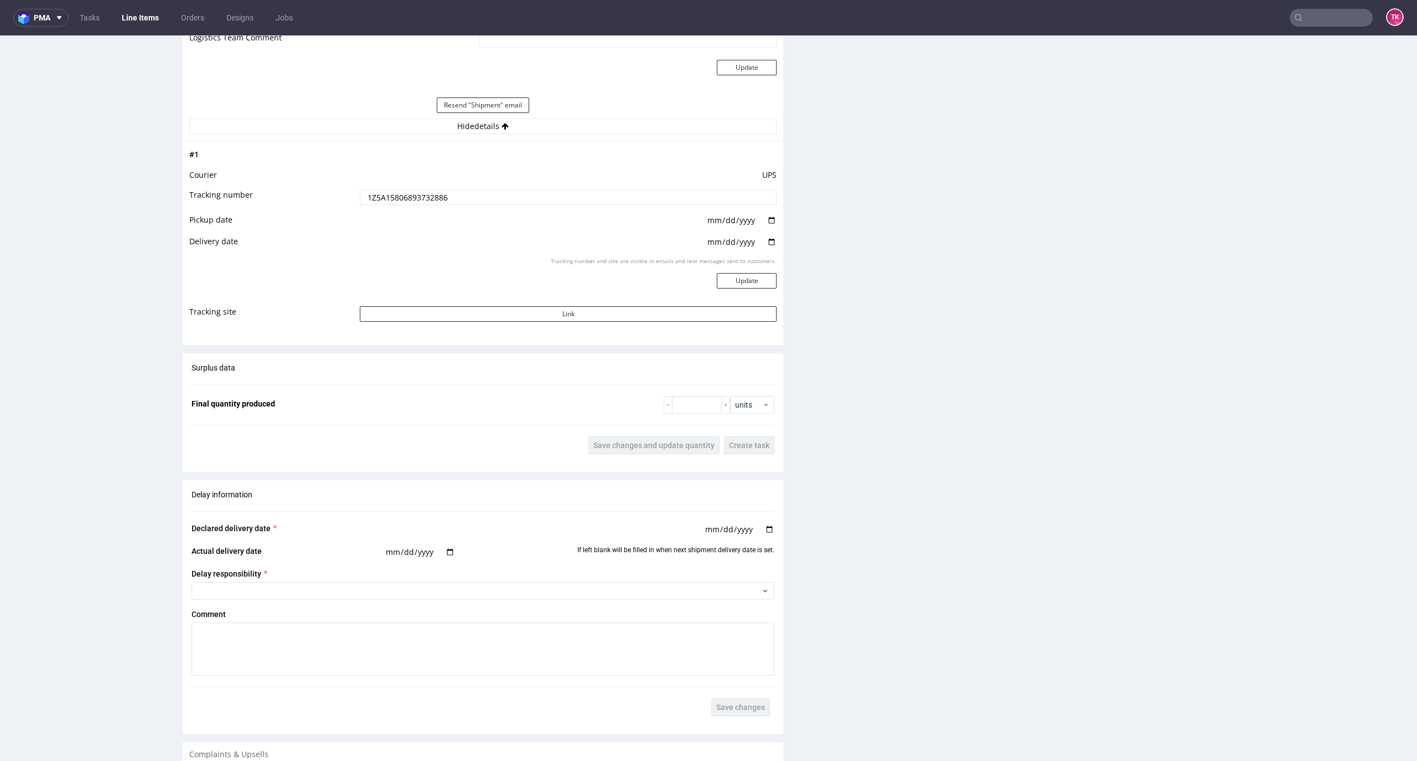
scroll to position [959, 0]
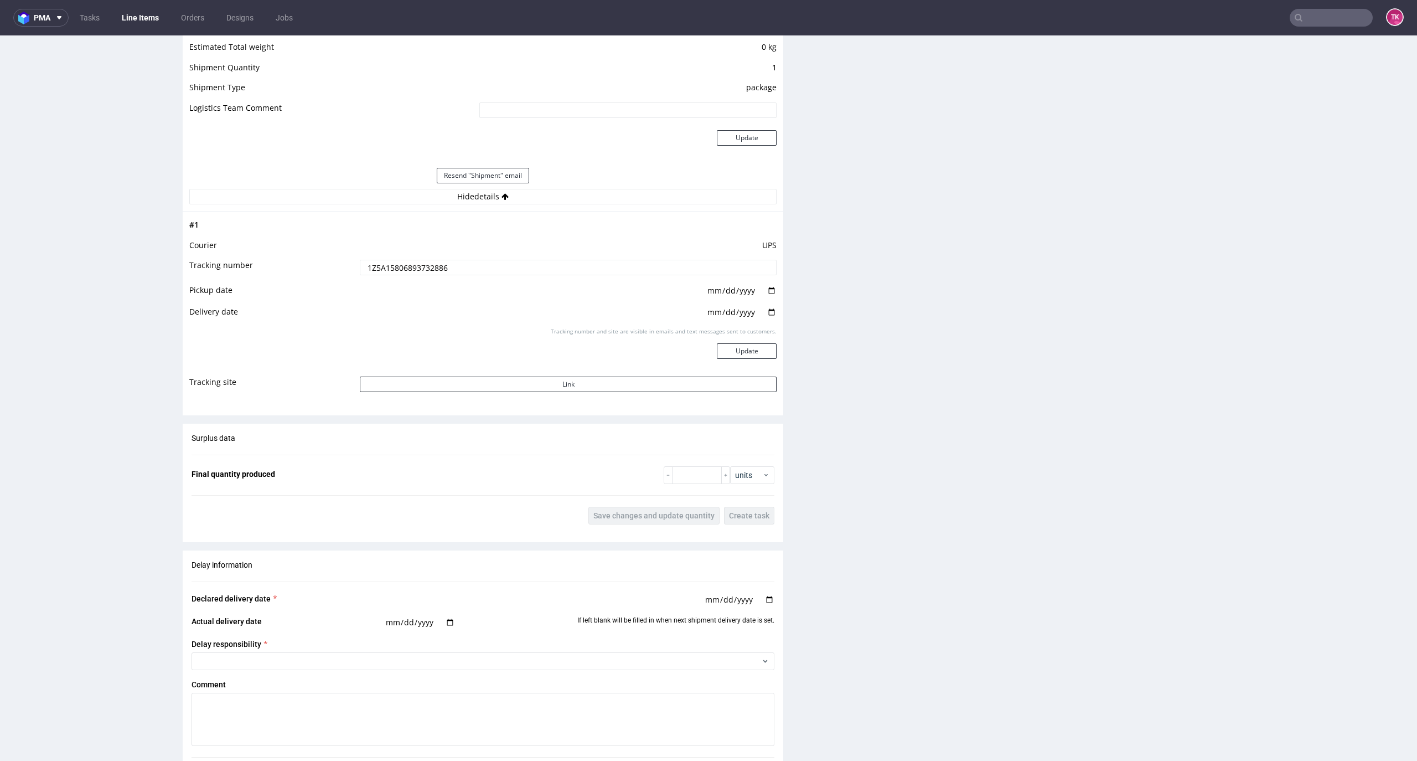
click at [1354, 31] on nav "pma Tasks Line Items Orders Designs Jobs TK" at bounding box center [708, 17] width 1417 height 35
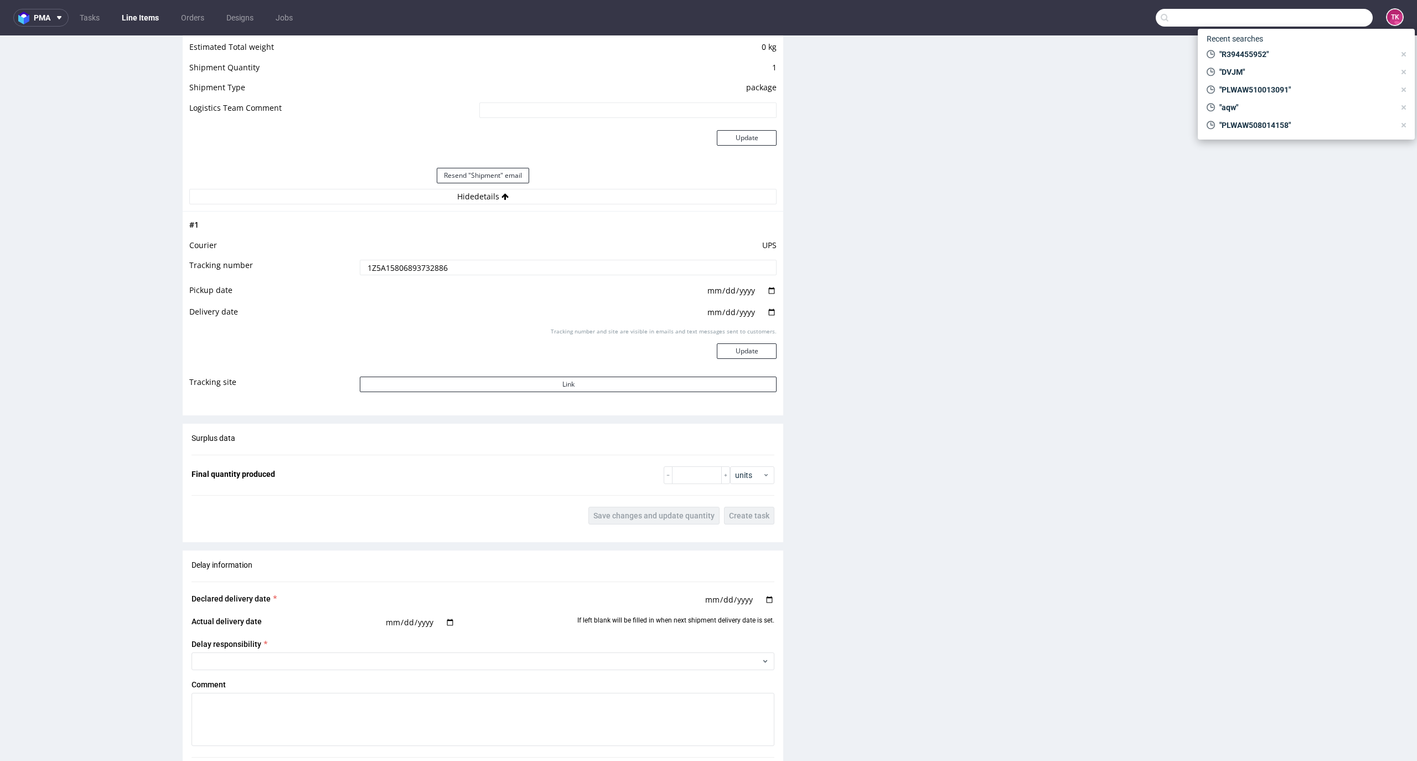
click at [1331, 17] on input "text" at bounding box center [1264, 18] width 217 height 18
drag, startPoint x: 1269, startPoint y: 49, endPoint x: 896, endPoint y: 39, distance: 373.3
paste input "R394455952"
type input "R394455952"
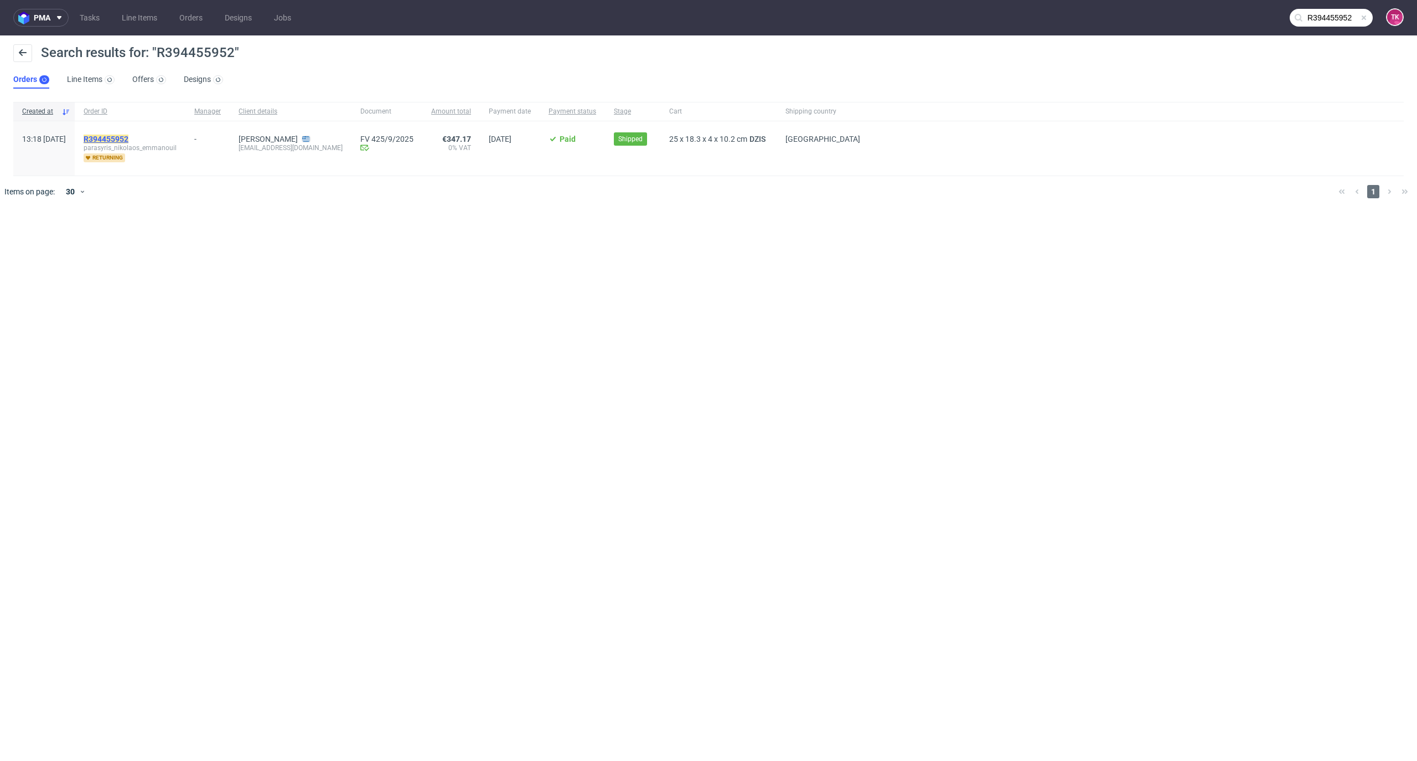
click at [128, 142] on mark "R394455952" at bounding box center [106, 139] width 45 height 9
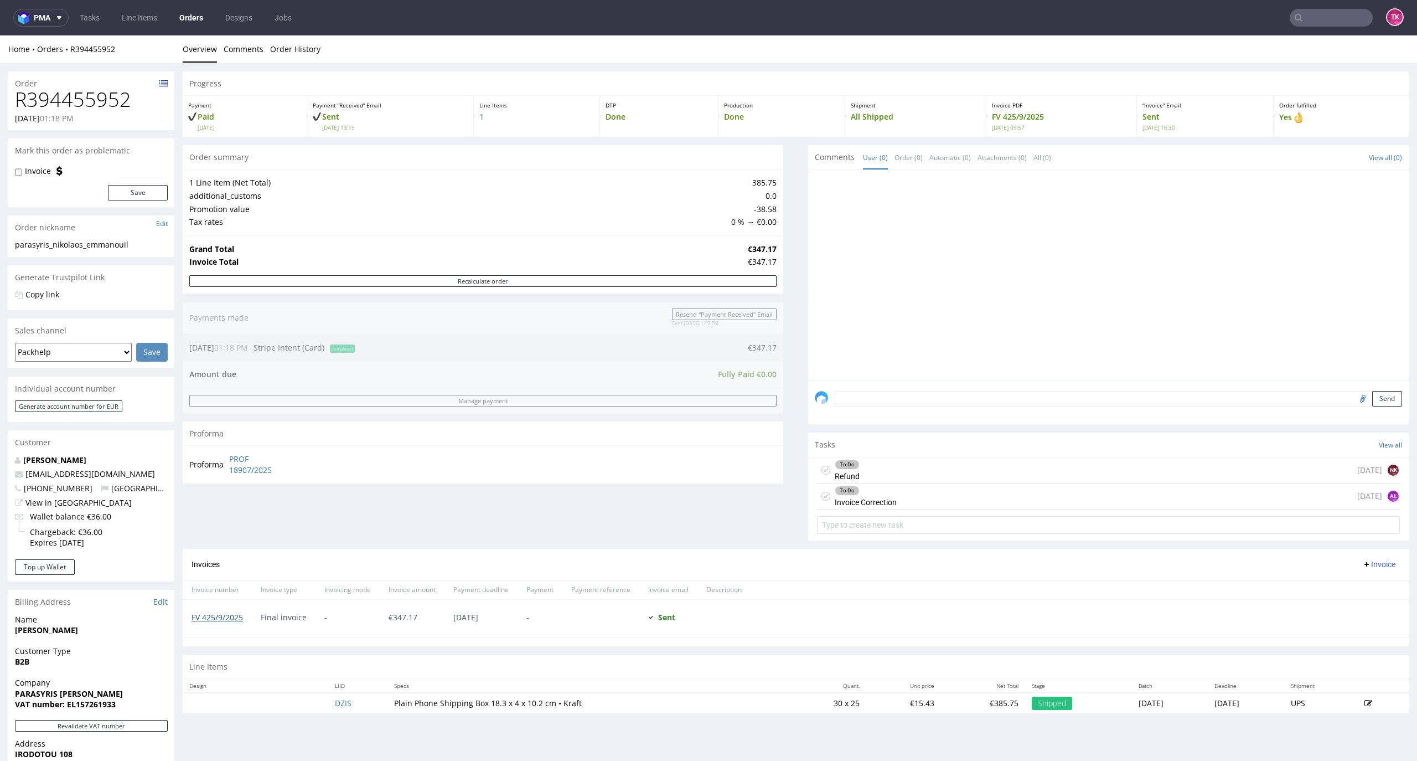
click at [219, 618] on link "FV 425/9/2025" at bounding box center [217, 617] width 51 height 11
click at [255, 466] on link "PROF 18907/2025" at bounding box center [261, 464] width 64 height 22
click at [1345, 23] on input "text" at bounding box center [1331, 18] width 83 height 18
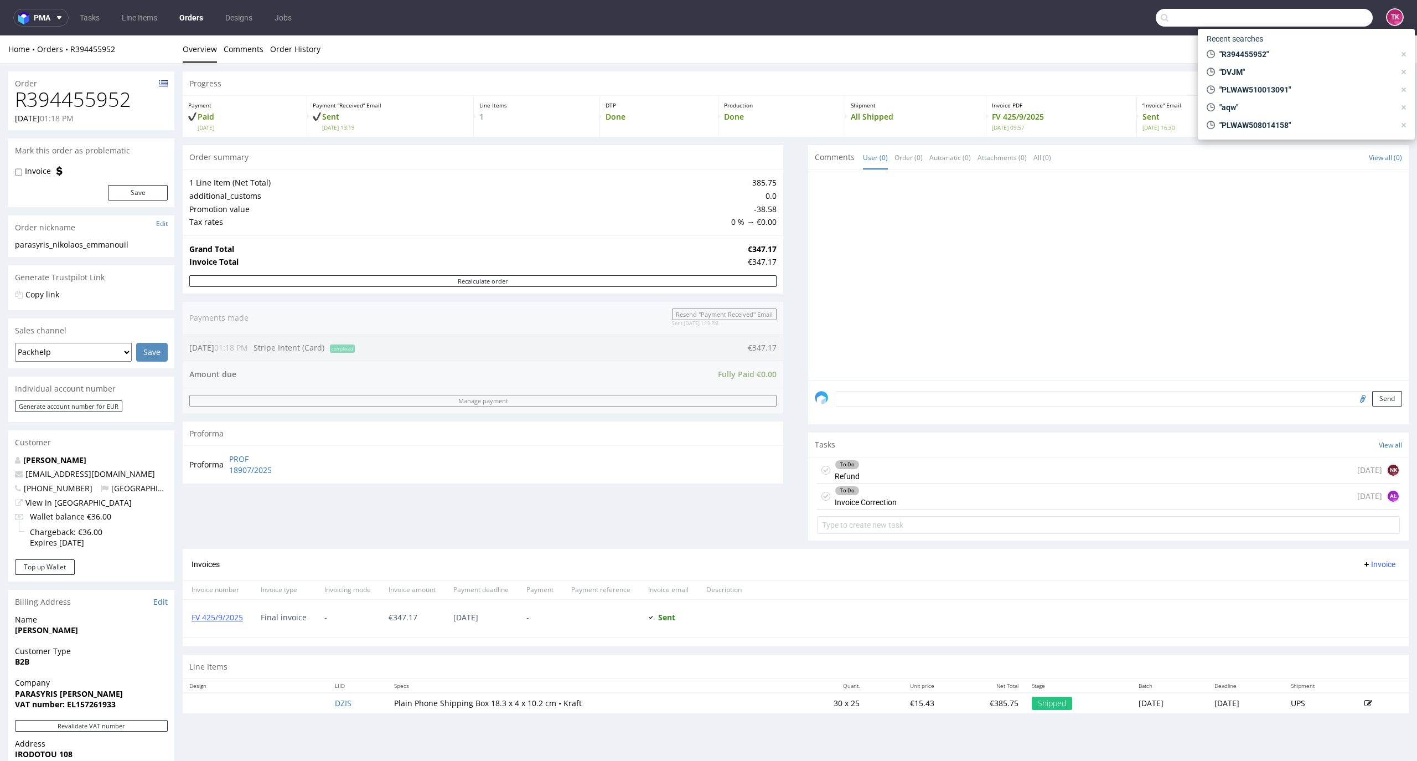
paste input "R394455952"
type input "R394455952"
click at [1232, 65] on div "DZIS R394455952" at bounding box center [1306, 59] width 199 height 20
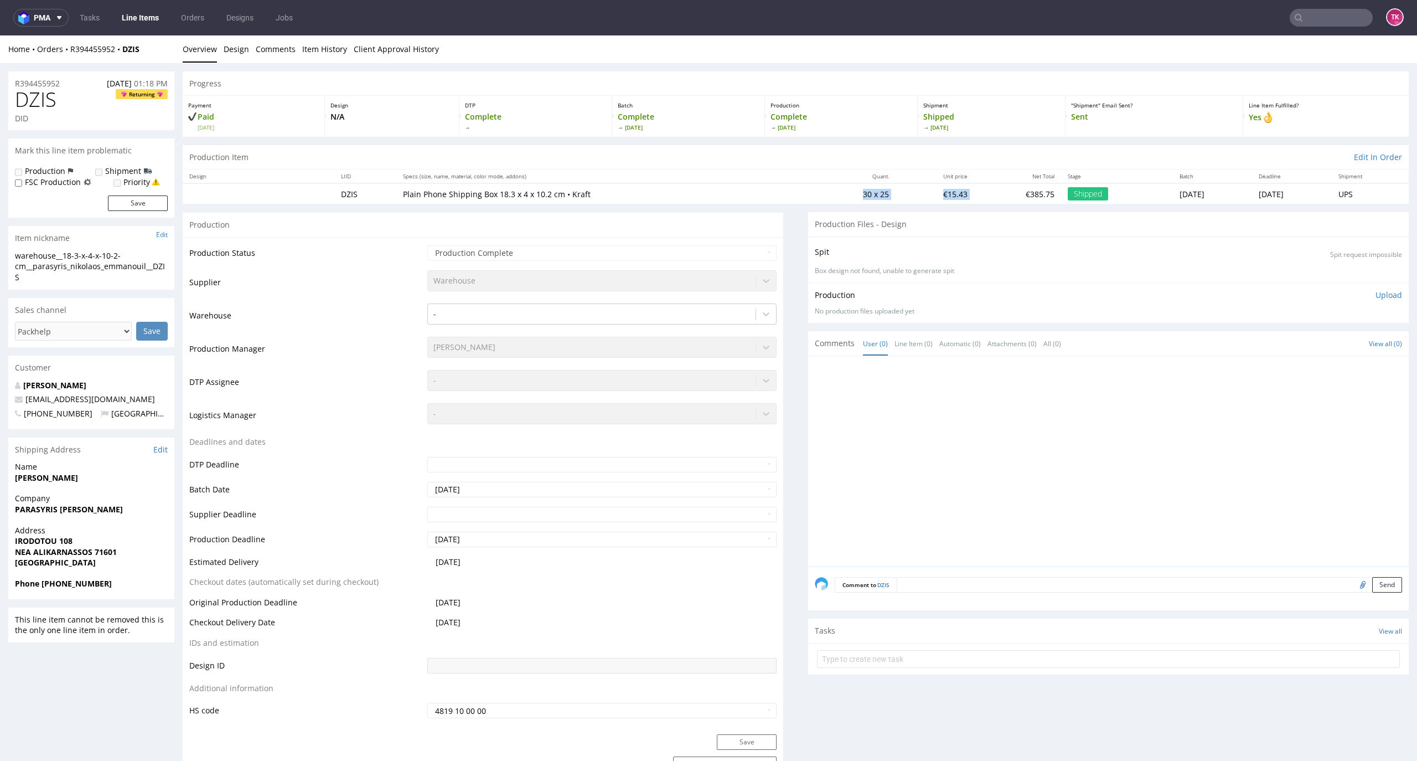
drag, startPoint x: 788, startPoint y: 194, endPoint x: 941, endPoint y: 199, distance: 152.9
click at [941, 199] on tr "DZIS Plain Phone Shipping Box 18.3 x 4 x 10.2 cm • Kraft 30 x 25 €15.43 €385.75…" at bounding box center [796, 193] width 1226 height 20
click at [974, 199] on td "€385.75" at bounding box center [1017, 193] width 87 height 20
drag, startPoint x: 434, startPoint y: 200, endPoint x: 583, endPoint y: 198, distance: 148.9
click at [583, 198] on td "Plain Phone Shipping Box 18.3 x 4 x 10.2 cm • Kraft" at bounding box center [604, 193] width 417 height 20
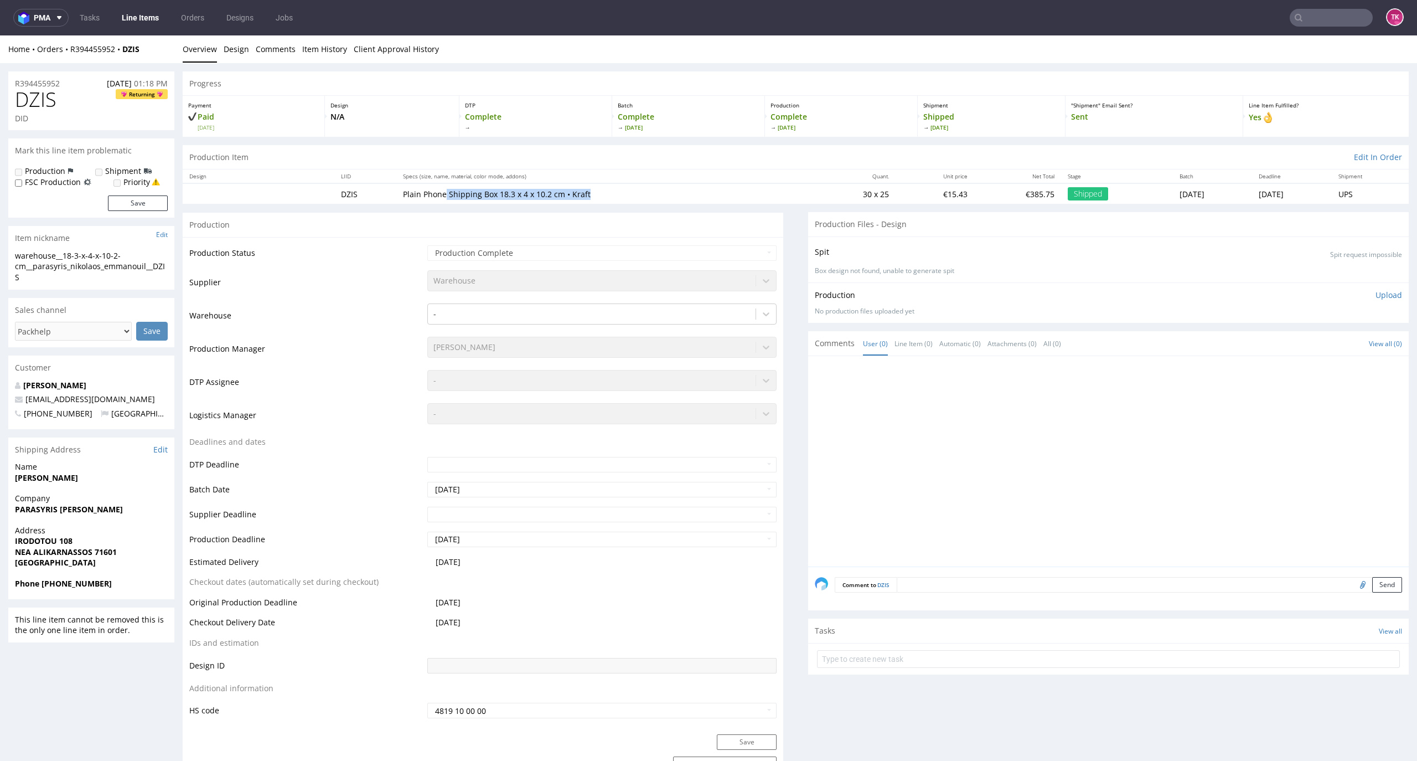
copy p "Shipping Box 18.3 x 4 x 10.2 cm • Kraft"
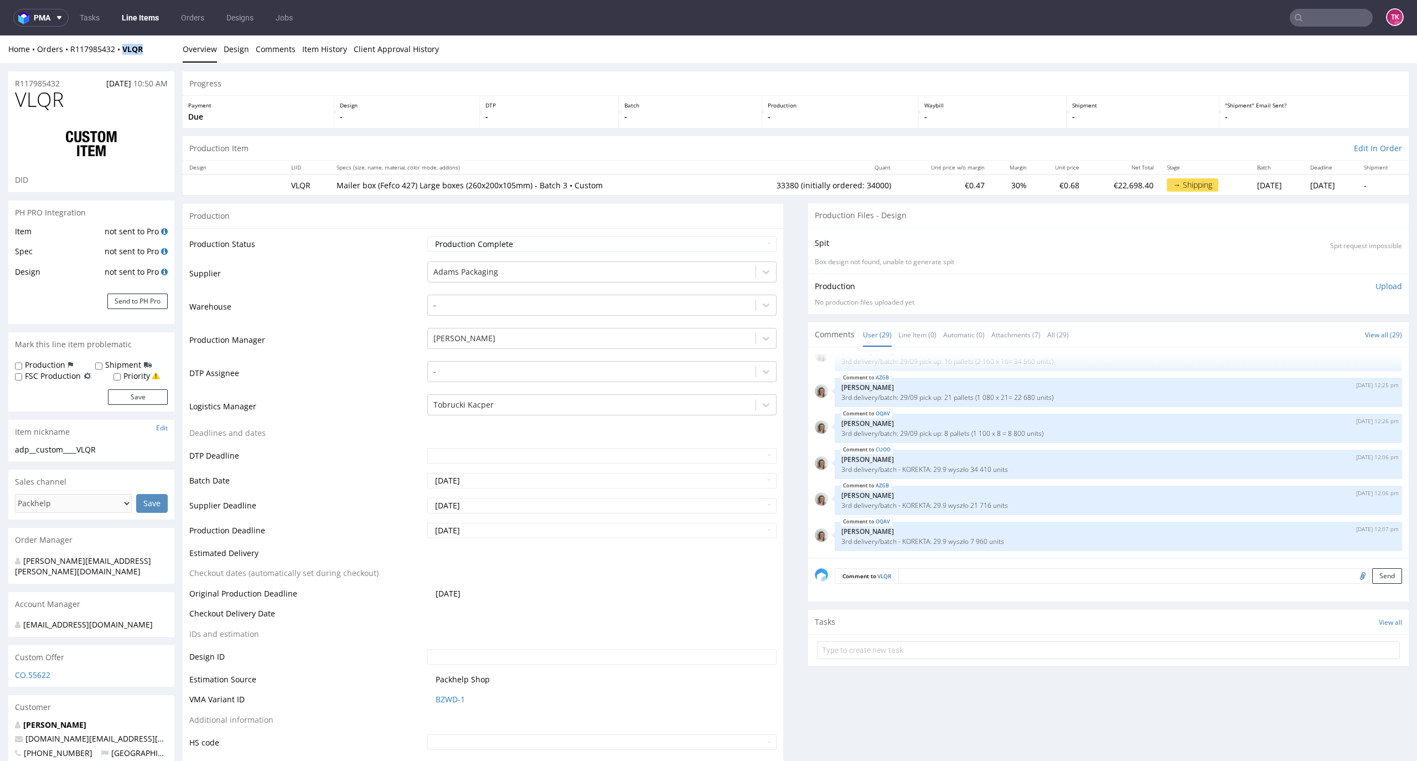
drag, startPoint x: 157, startPoint y: 44, endPoint x: 122, endPoint y: 54, distance: 36.3
click at [122, 54] on div "Home Orders R117985432 VLQR Overview Design Comments Item History Client Approv…" at bounding box center [708, 49] width 1417 height 28
copy strong "VLQR"
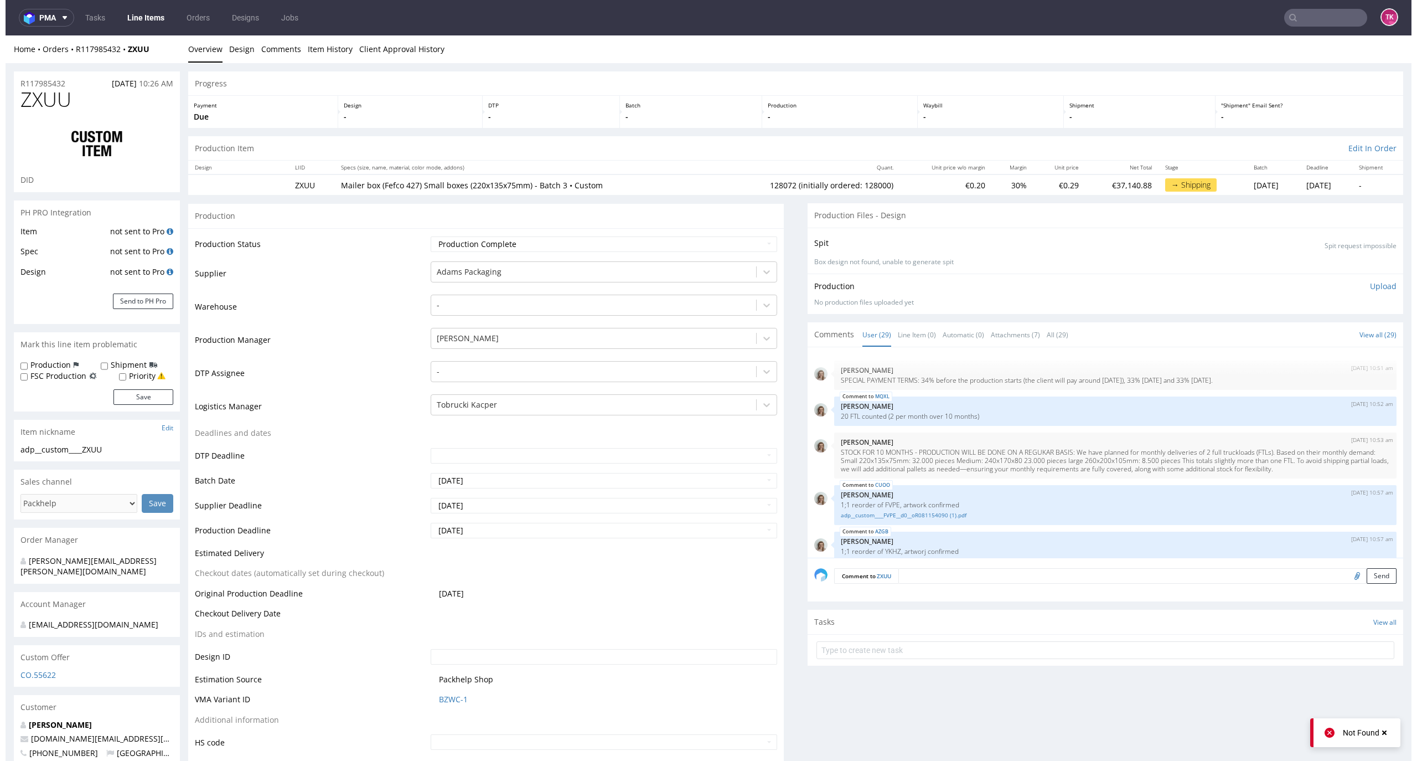
scroll to position [1148, 0]
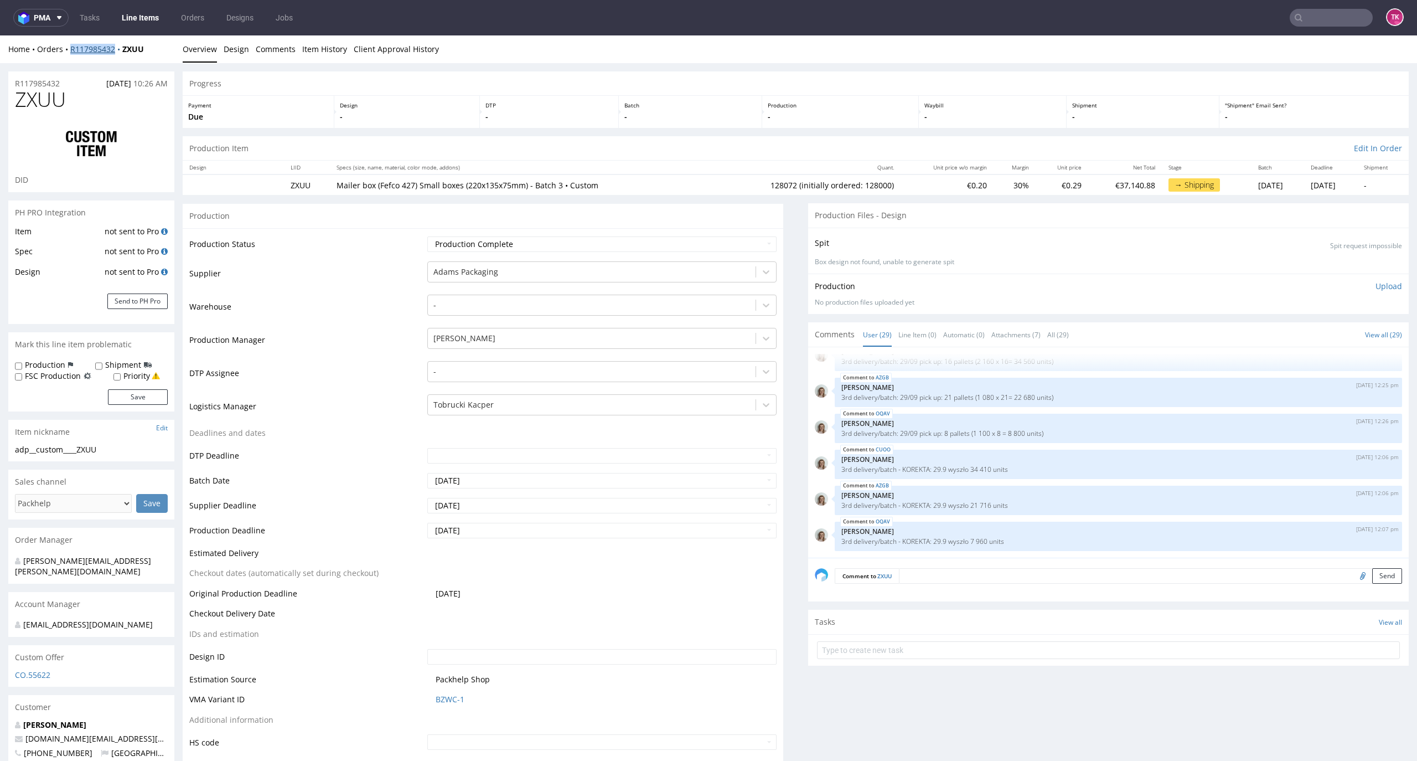
drag, startPoint x: 70, startPoint y: 54, endPoint x: 117, endPoint y: 53, distance: 47.6
click at [117, 53] on div "Home Orders R117985432 ZXUU Overview Design Comments Item History Client Approv…" at bounding box center [708, 49] width 1417 height 28
copy link "R117985432"
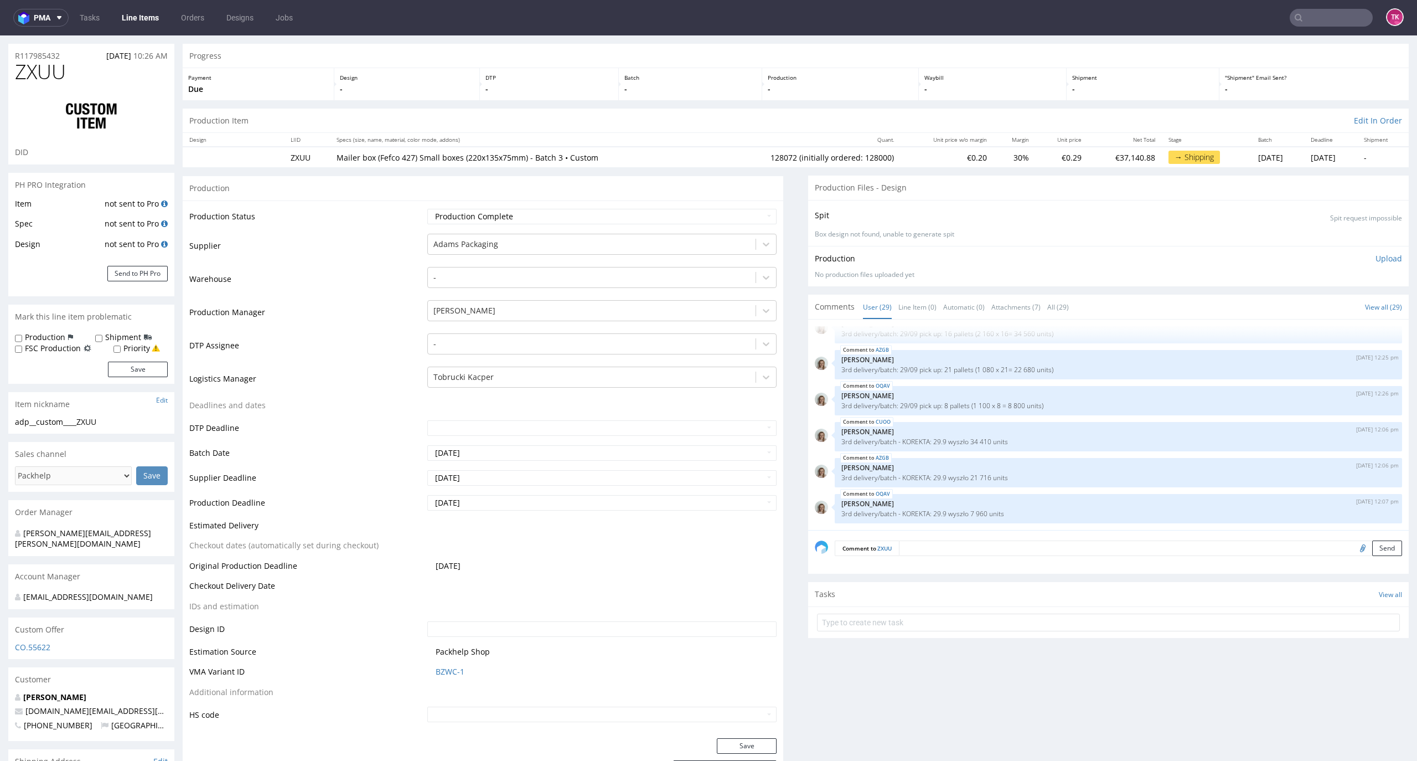
scroll to position [0, 0]
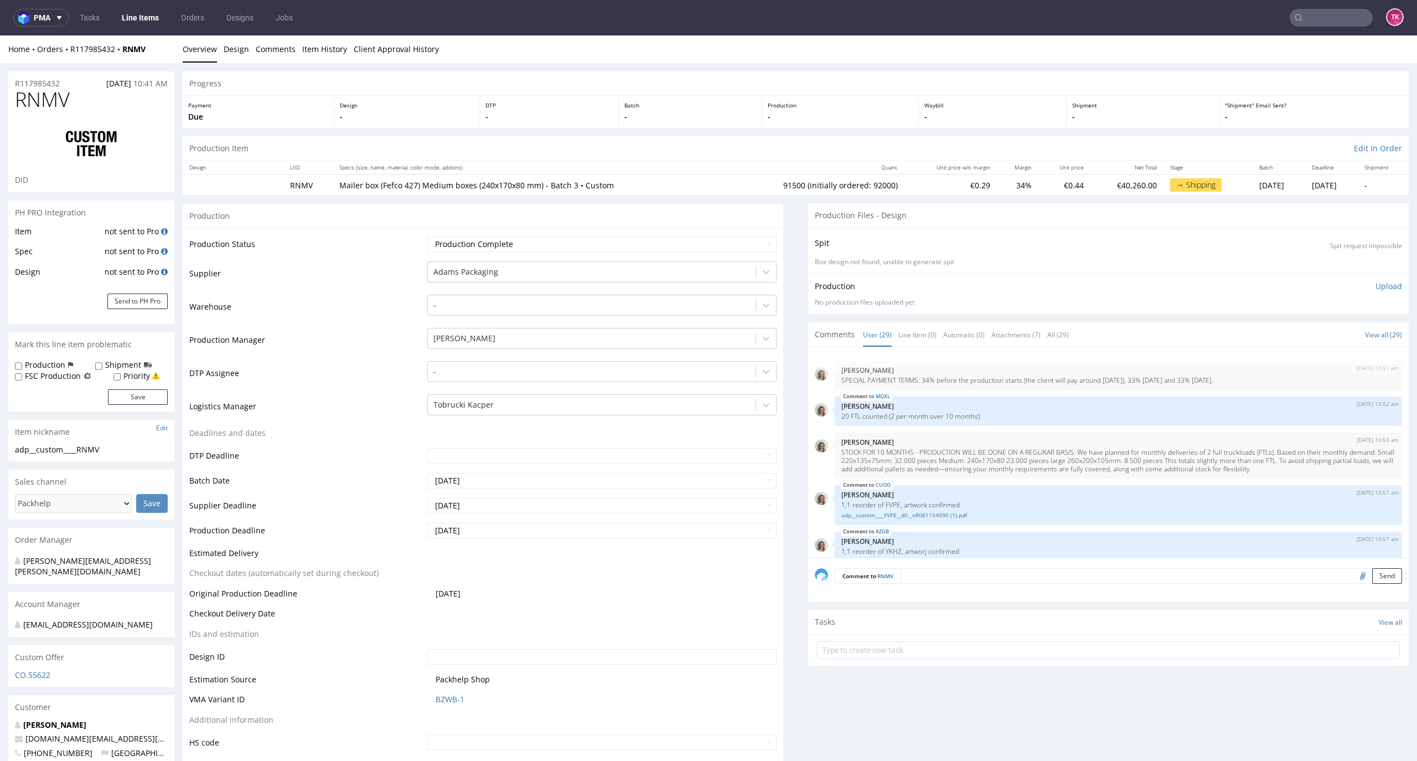
scroll to position [1148, 0]
